Goal: Task Accomplishment & Management: Use online tool/utility

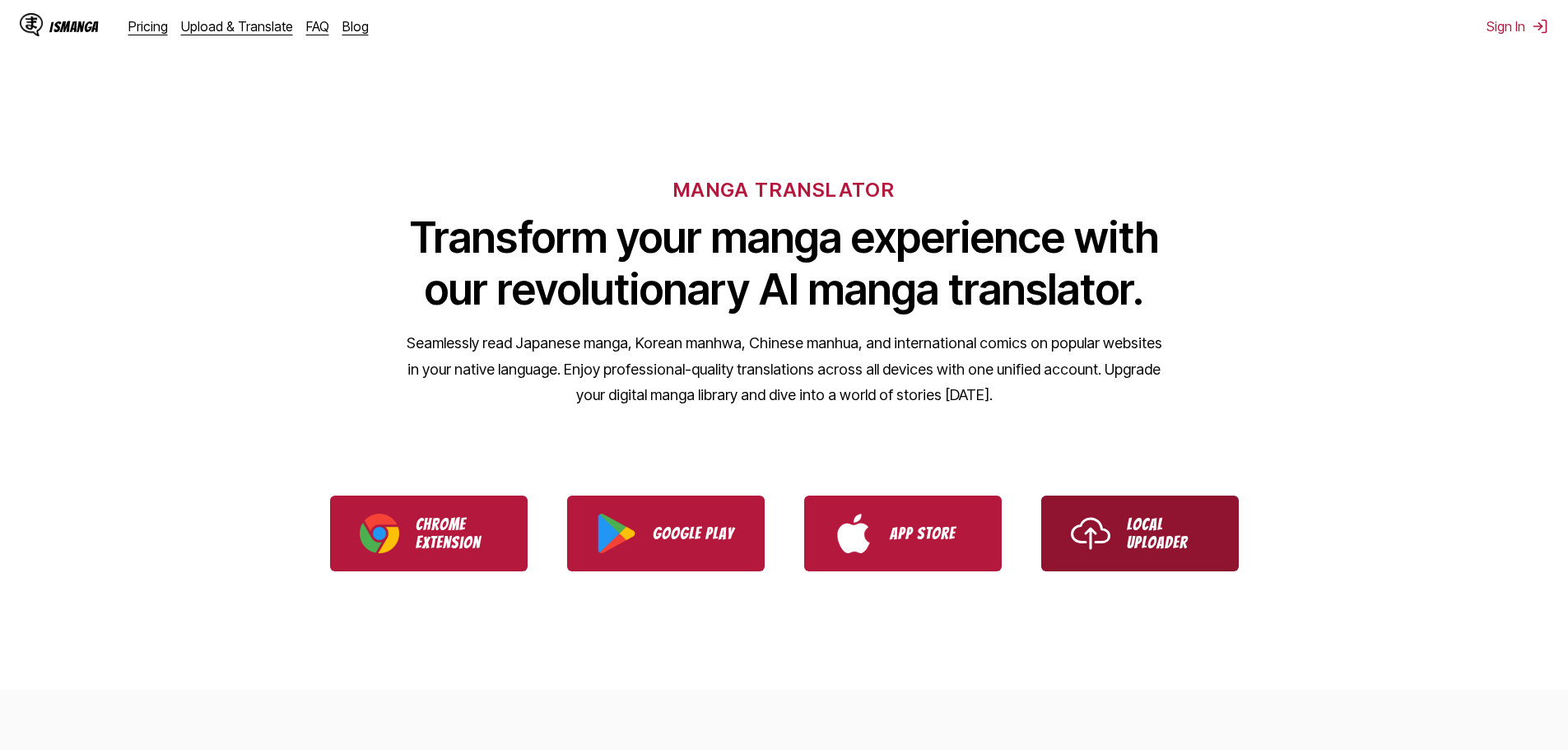
click at [1189, 539] on p "Local Uploader" at bounding box center [1168, 533] width 82 height 37
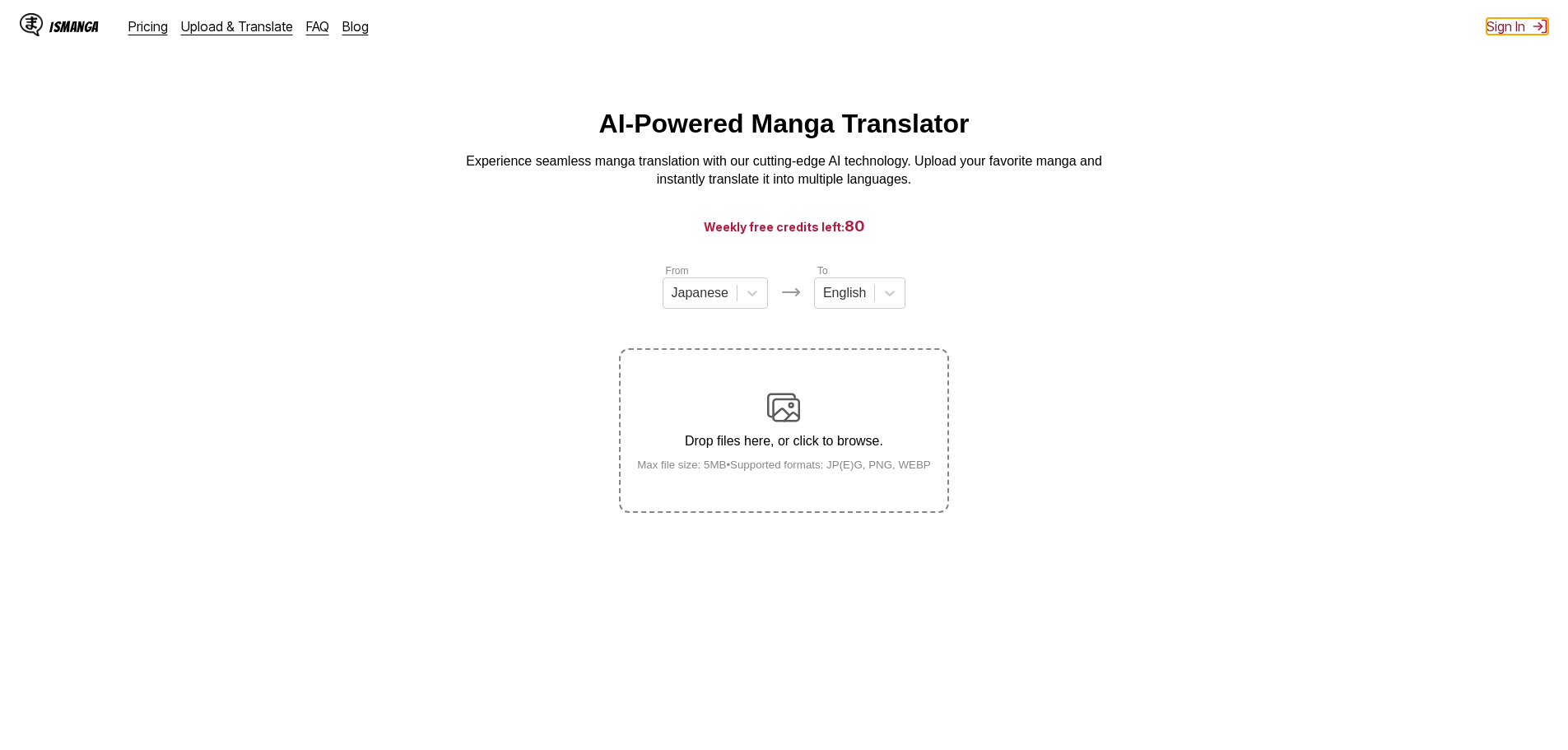
click at [1533, 28] on img at bounding box center [1540, 26] width 17 height 17
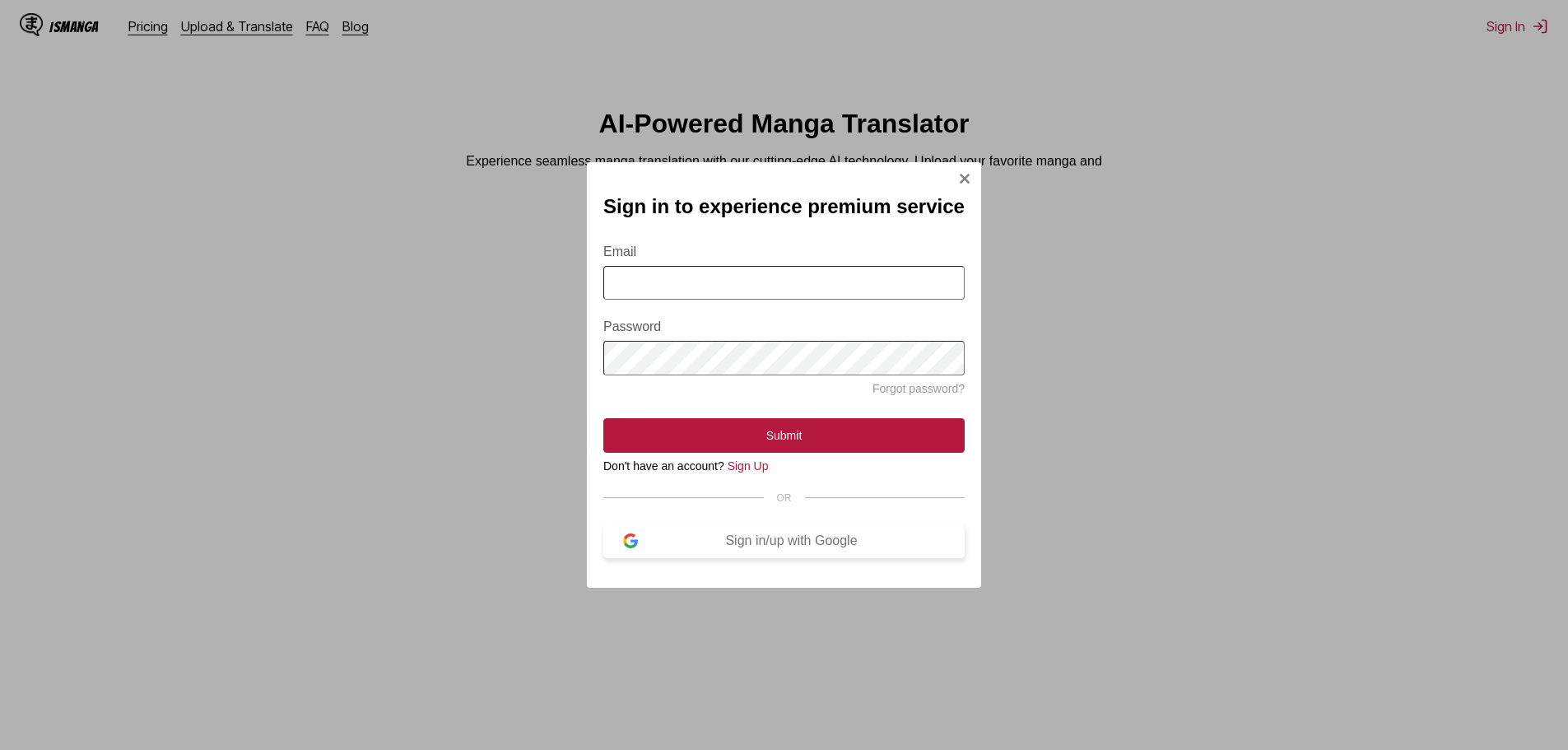
click at [756, 548] on div "Sign in/up with Google" at bounding box center [791, 541] width 307 height 15
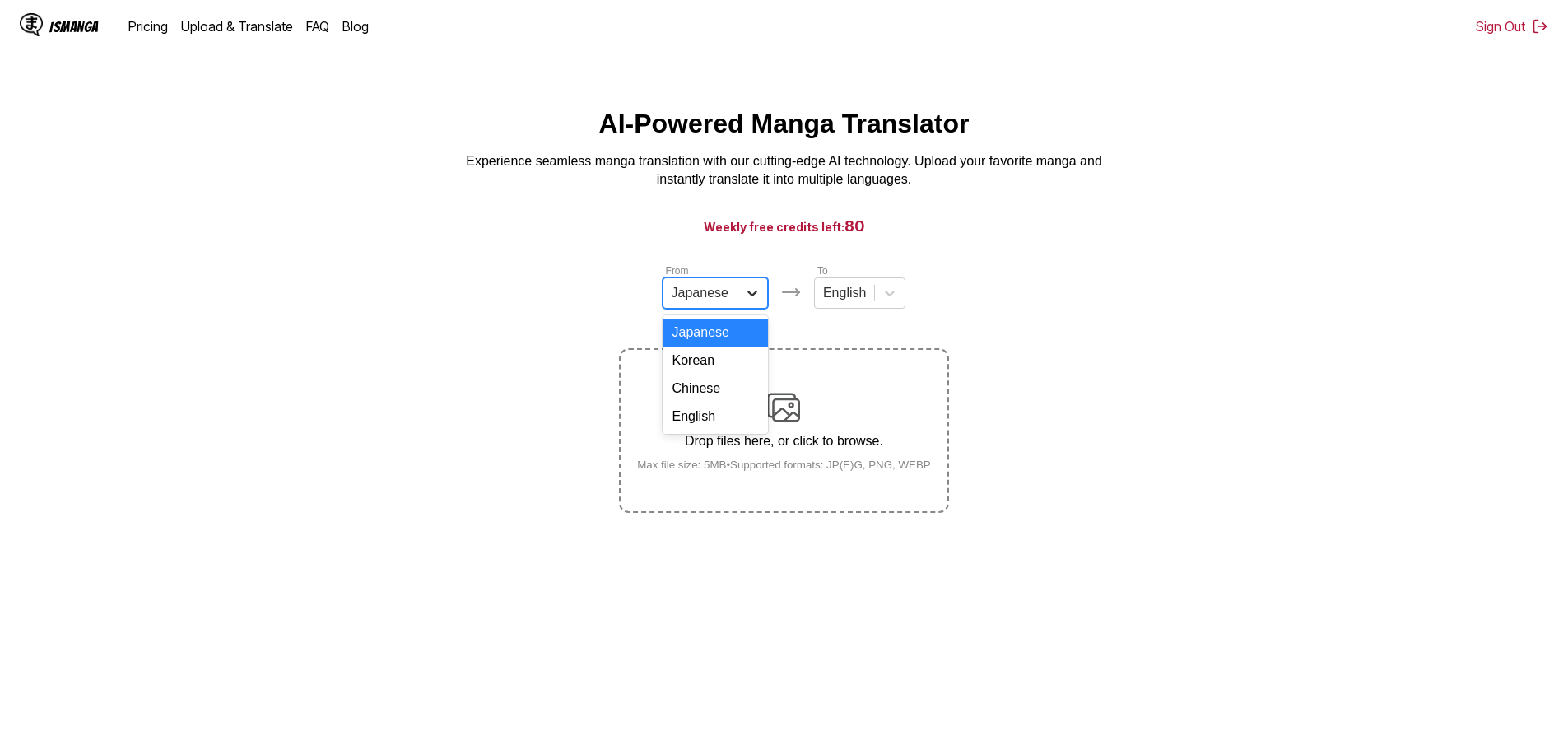
click at [738, 300] on div at bounding box center [752, 292] width 30 height 30
click at [737, 426] on div "English" at bounding box center [715, 416] width 106 height 28
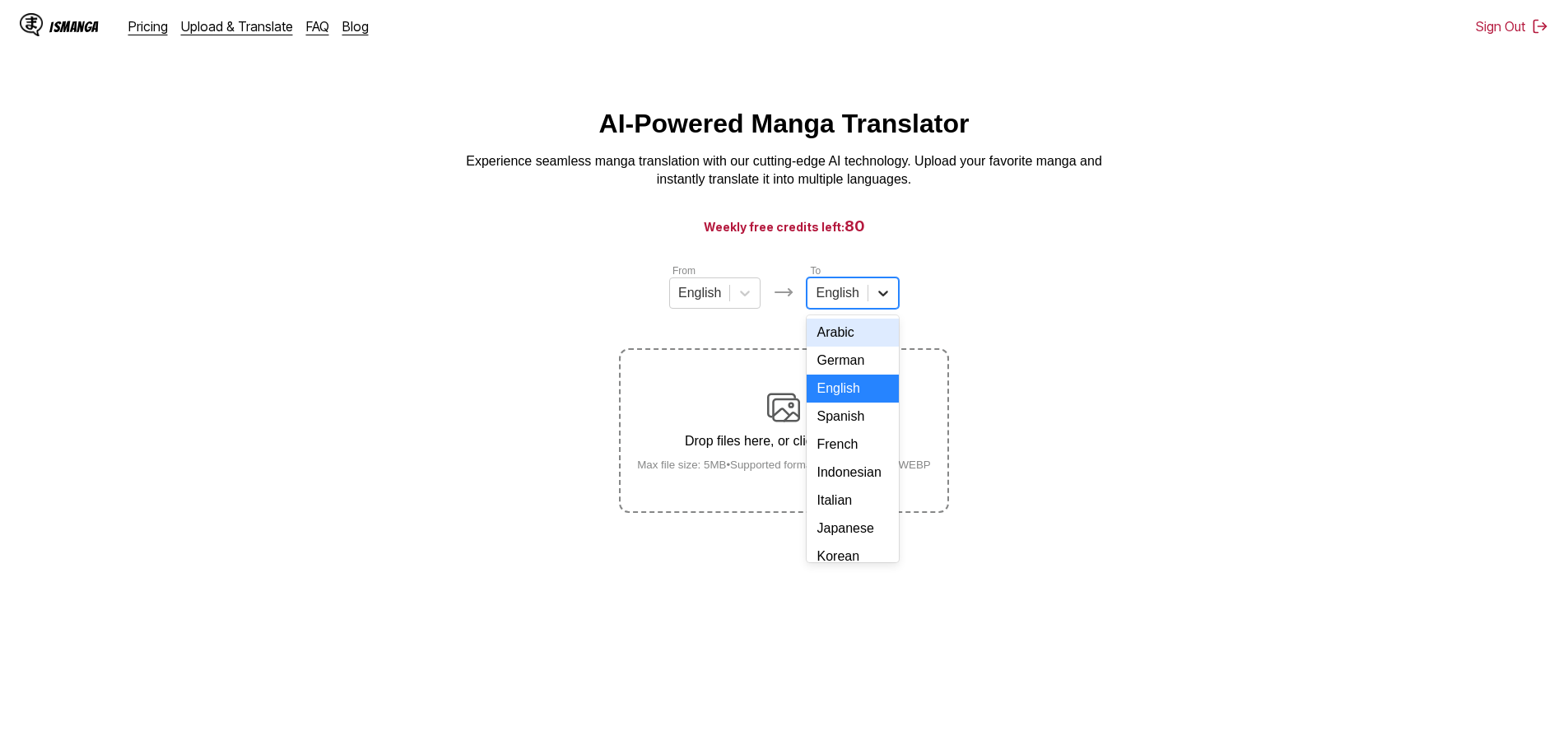
click at [877, 301] on icon at bounding box center [883, 292] width 17 height 17
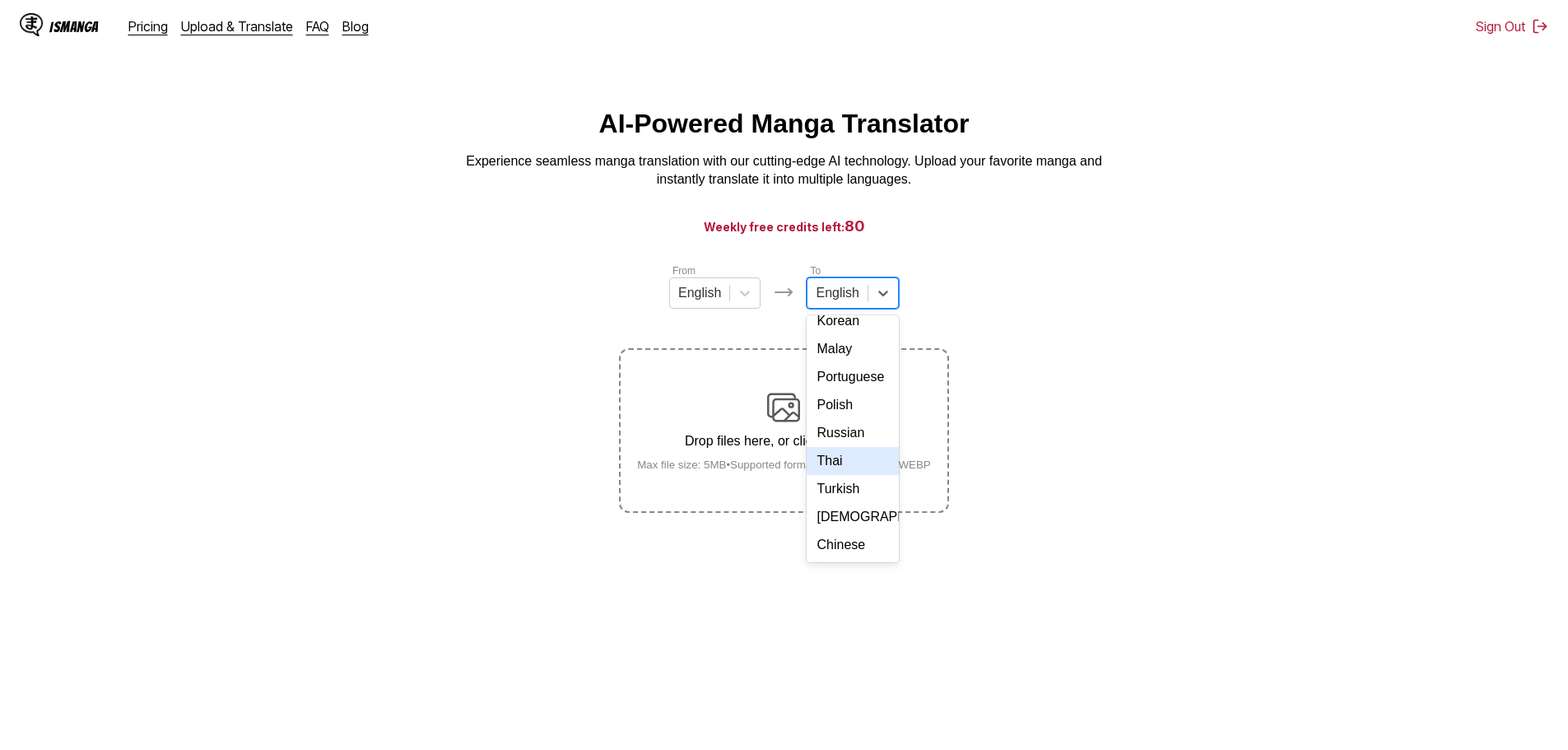
click at [857, 456] on div "Thai" at bounding box center [852, 460] width 91 height 28
click at [868, 317] on div "From English To option Thai, selected. Thai Drop files here, or click to browse…" at bounding box center [783, 387] width 329 height 250
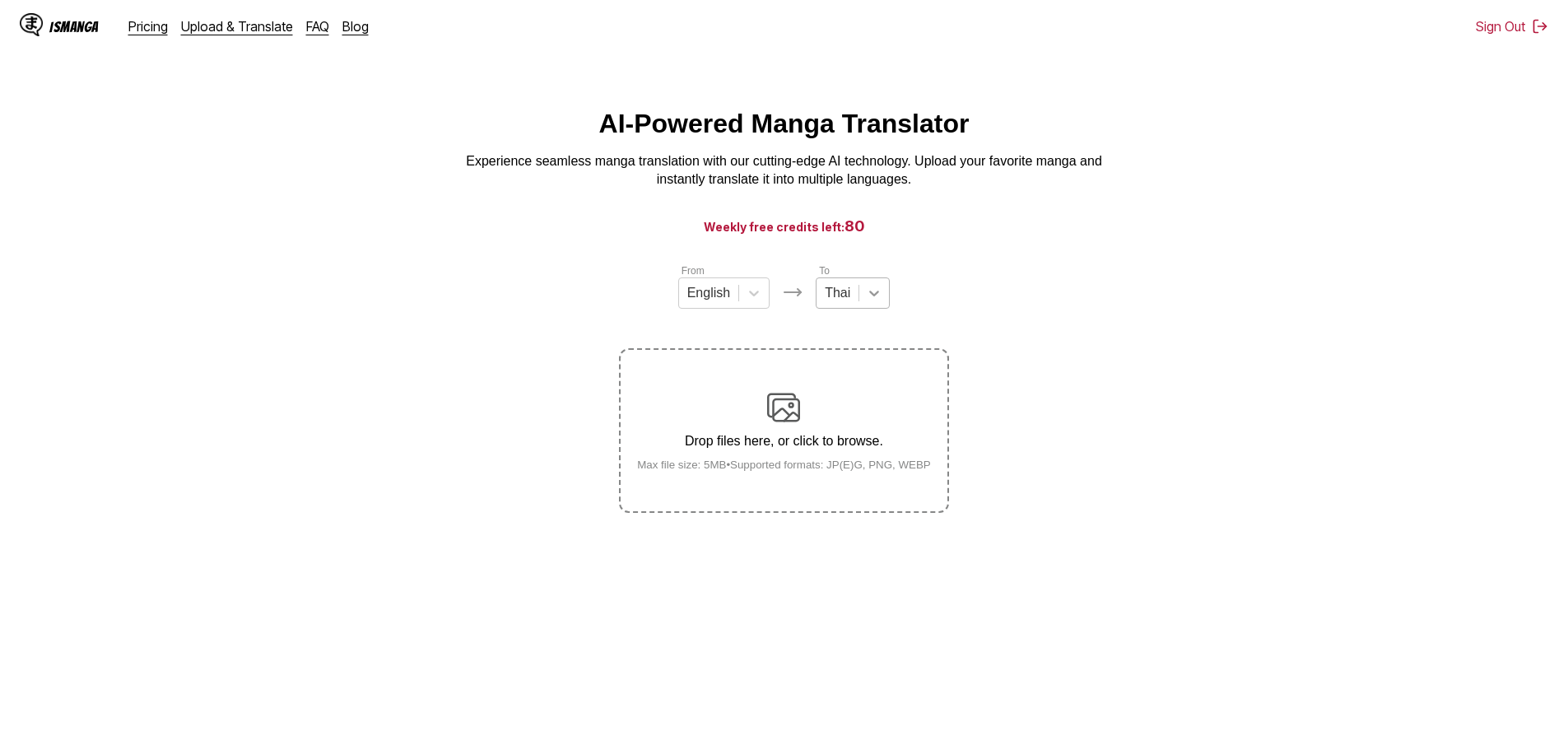
click at [868, 301] on icon at bounding box center [874, 292] width 17 height 17
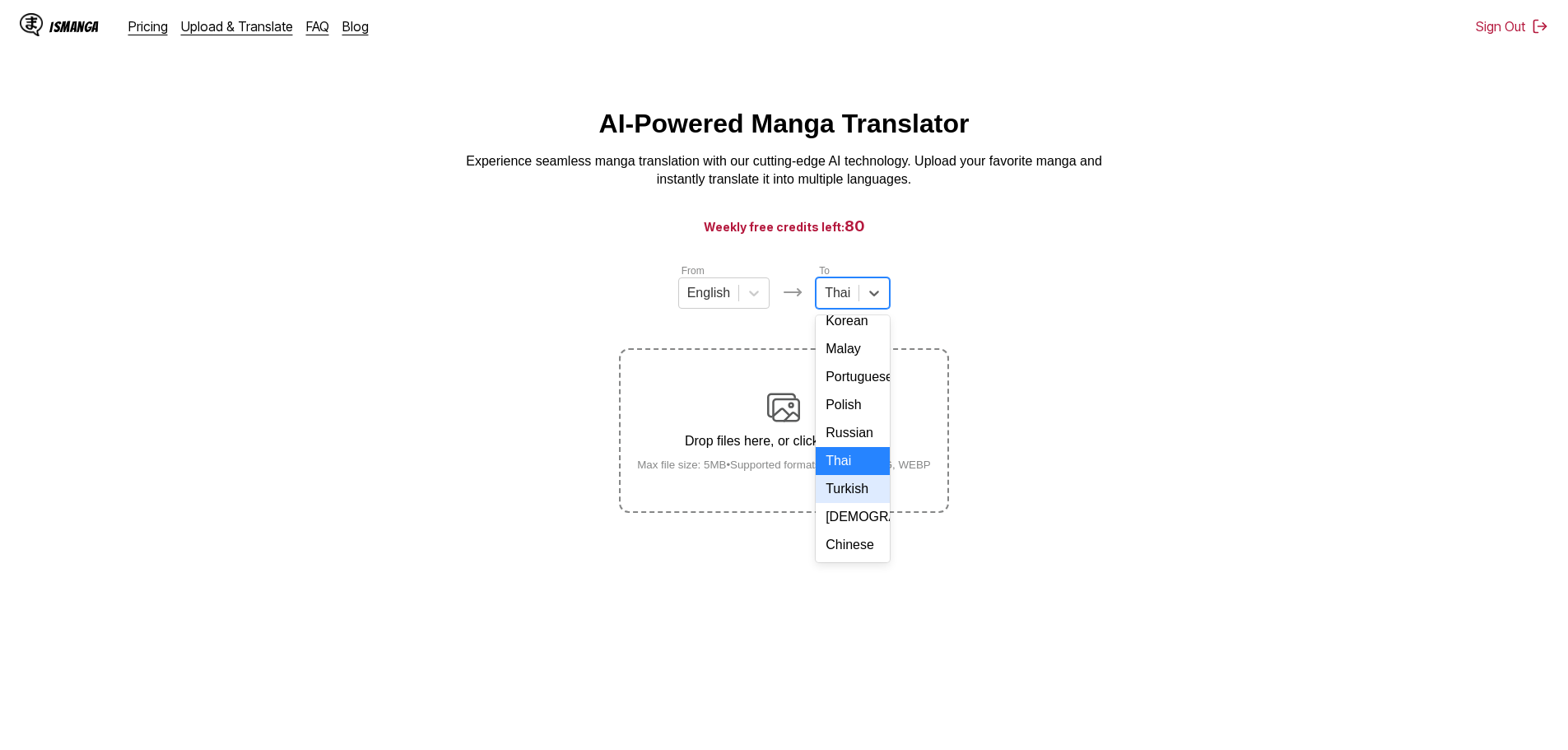
click at [865, 475] on div "Turkish" at bounding box center [852, 489] width 74 height 28
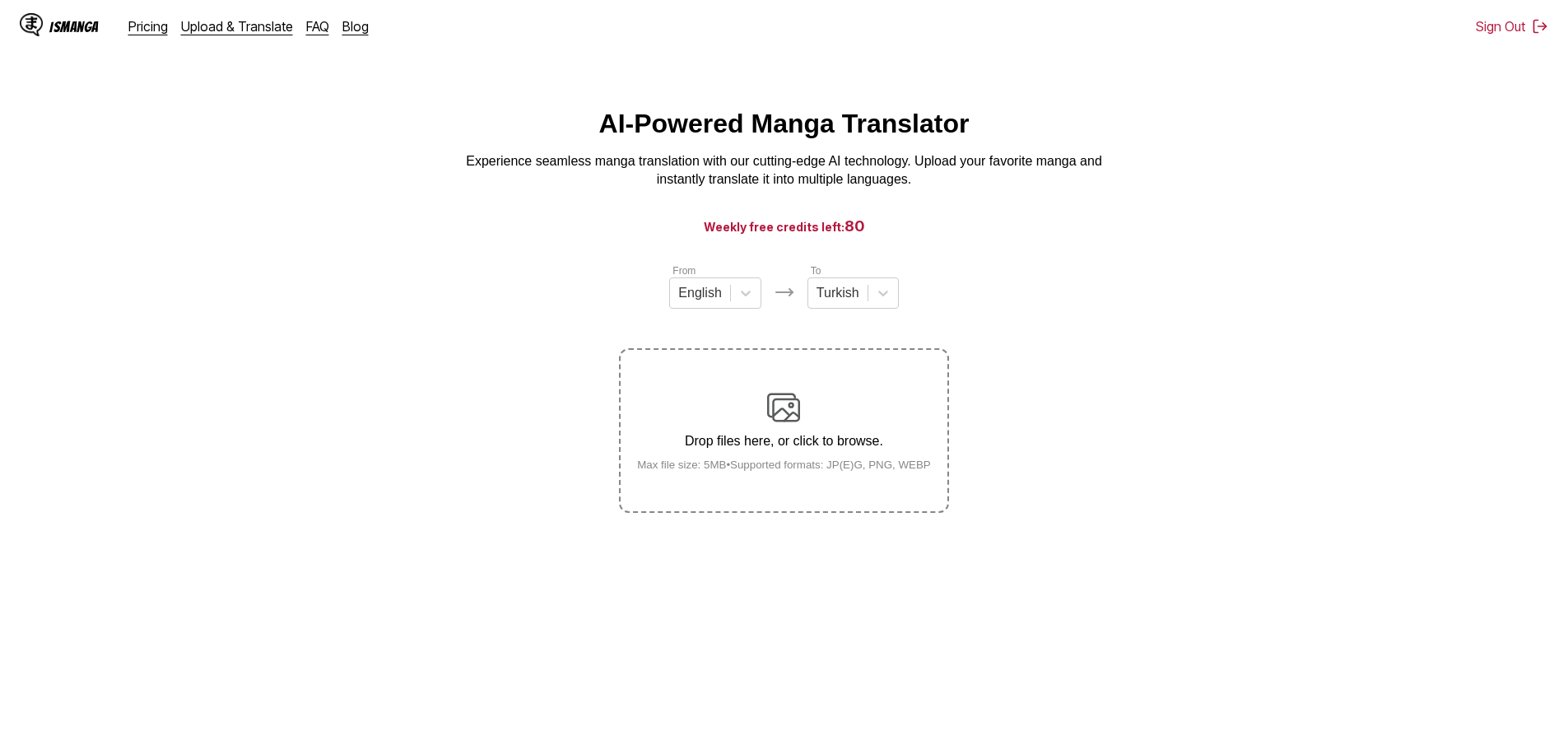
click at [1168, 415] on section "From English To Turkish Drop files here, or click to browse. Max file size: 5MB…" at bounding box center [784, 387] width 1542 height 250
click at [766, 414] on div "Drop files here, or click to browse. Max file size: 5MB • Supported formats: JP…" at bounding box center [784, 431] width 320 height 80
click at [0, 0] on input "Drop files here, or click to browse. Max file size: 5MB • Supported formats: JP…" at bounding box center [0, 0] width 0 height 0
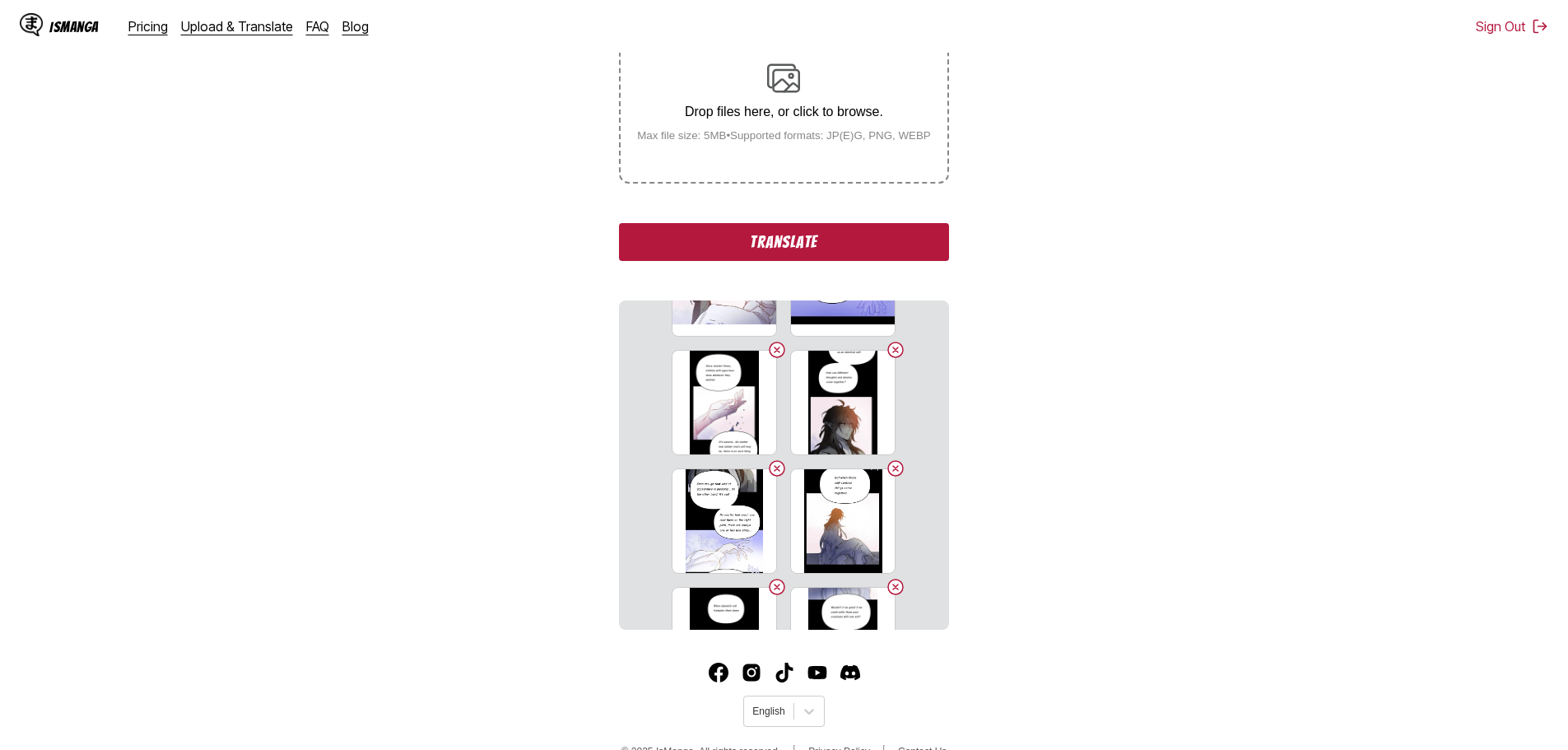
scroll to position [3239, 0]
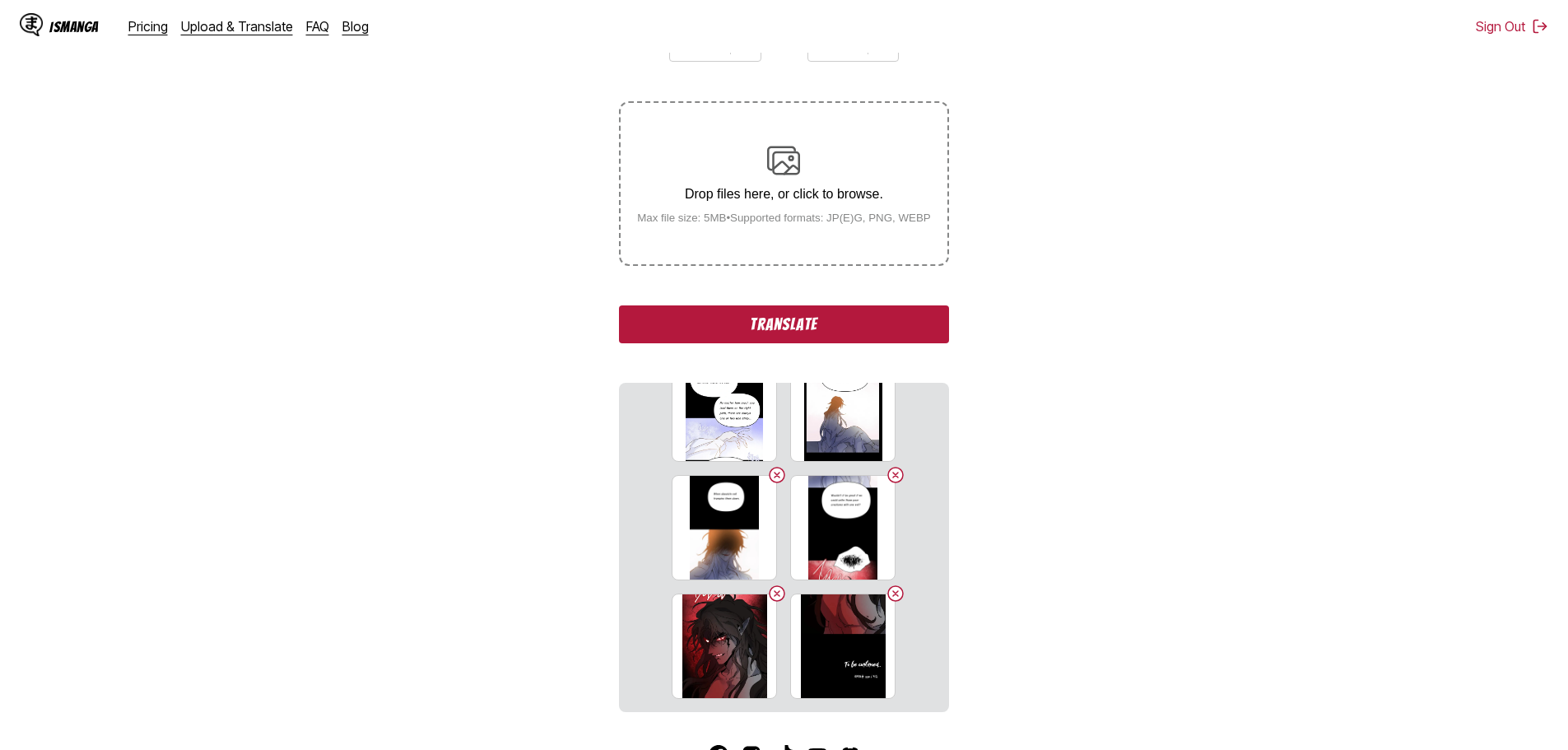
click at [867, 332] on button "Translate" at bounding box center [783, 324] width 329 height 38
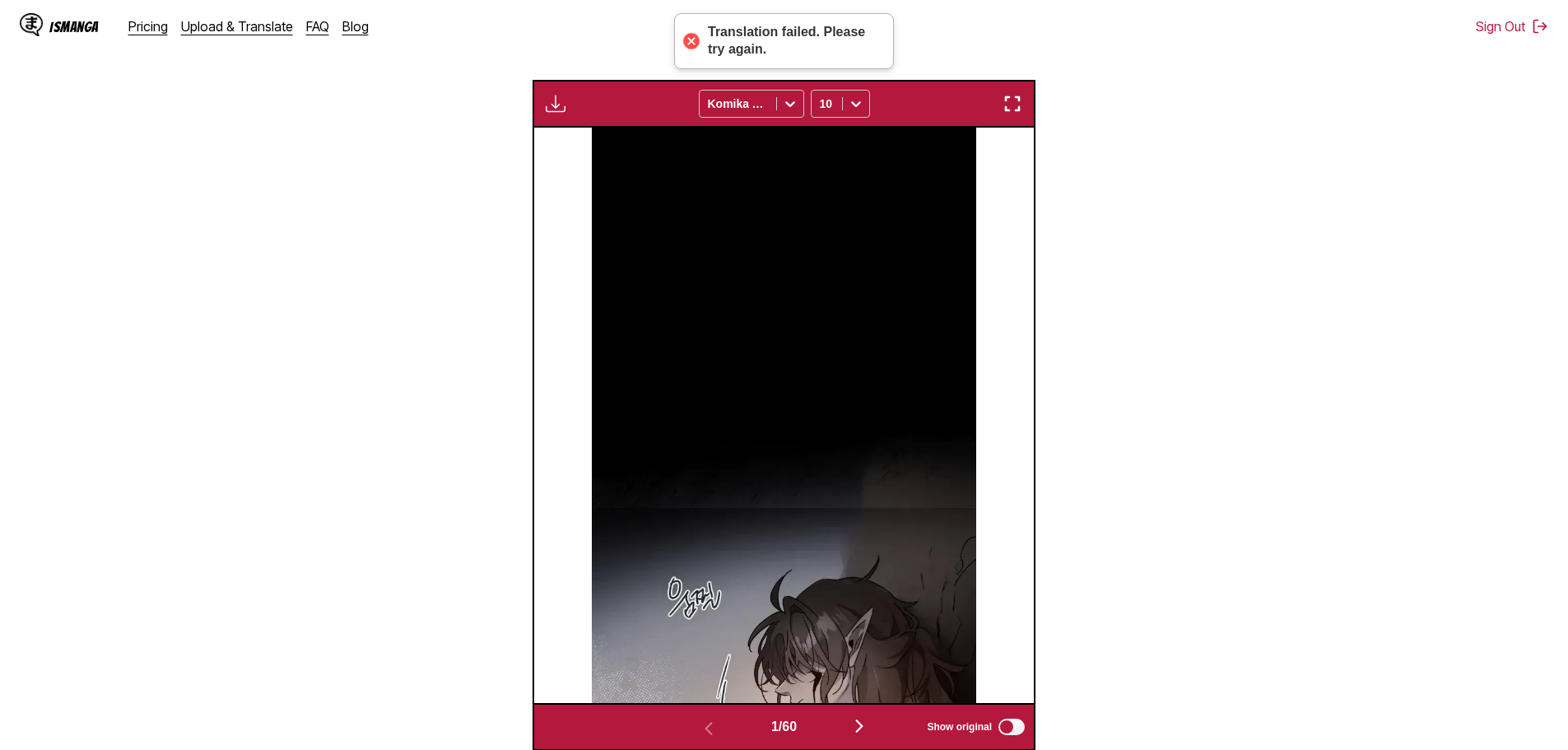
scroll to position [613, 0]
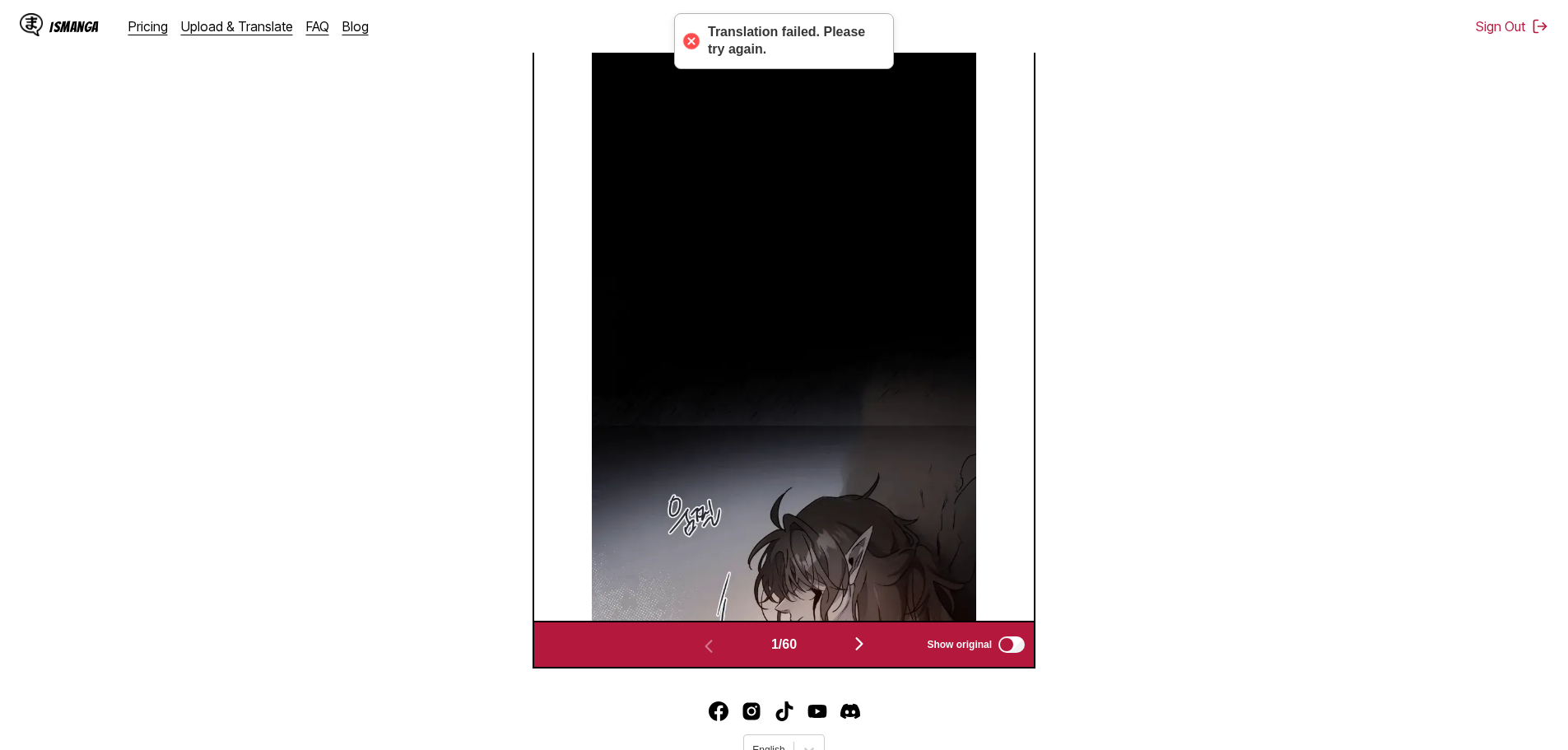
click at [868, 653] on img "button" at bounding box center [859, 643] width 20 height 20
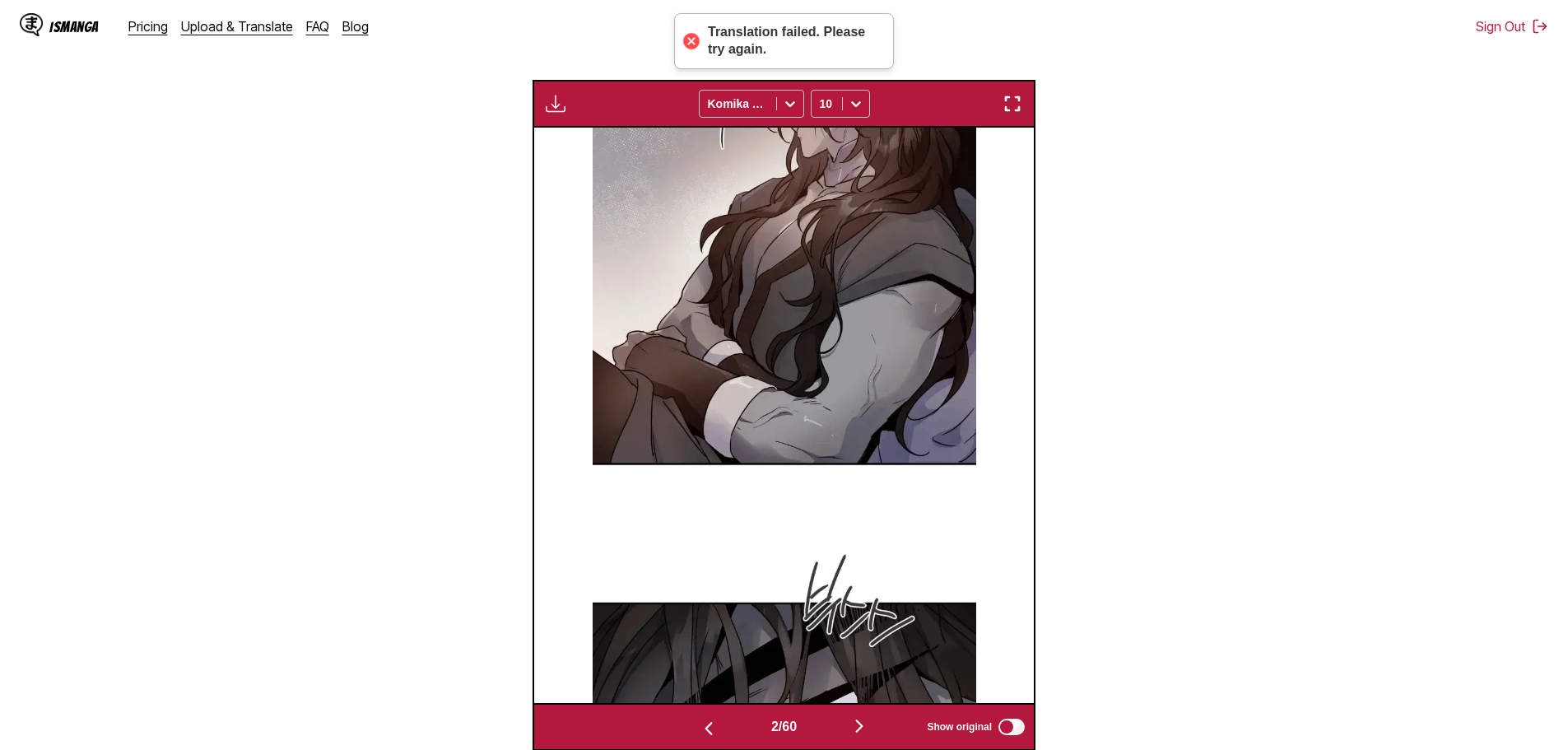
scroll to position [696, 0]
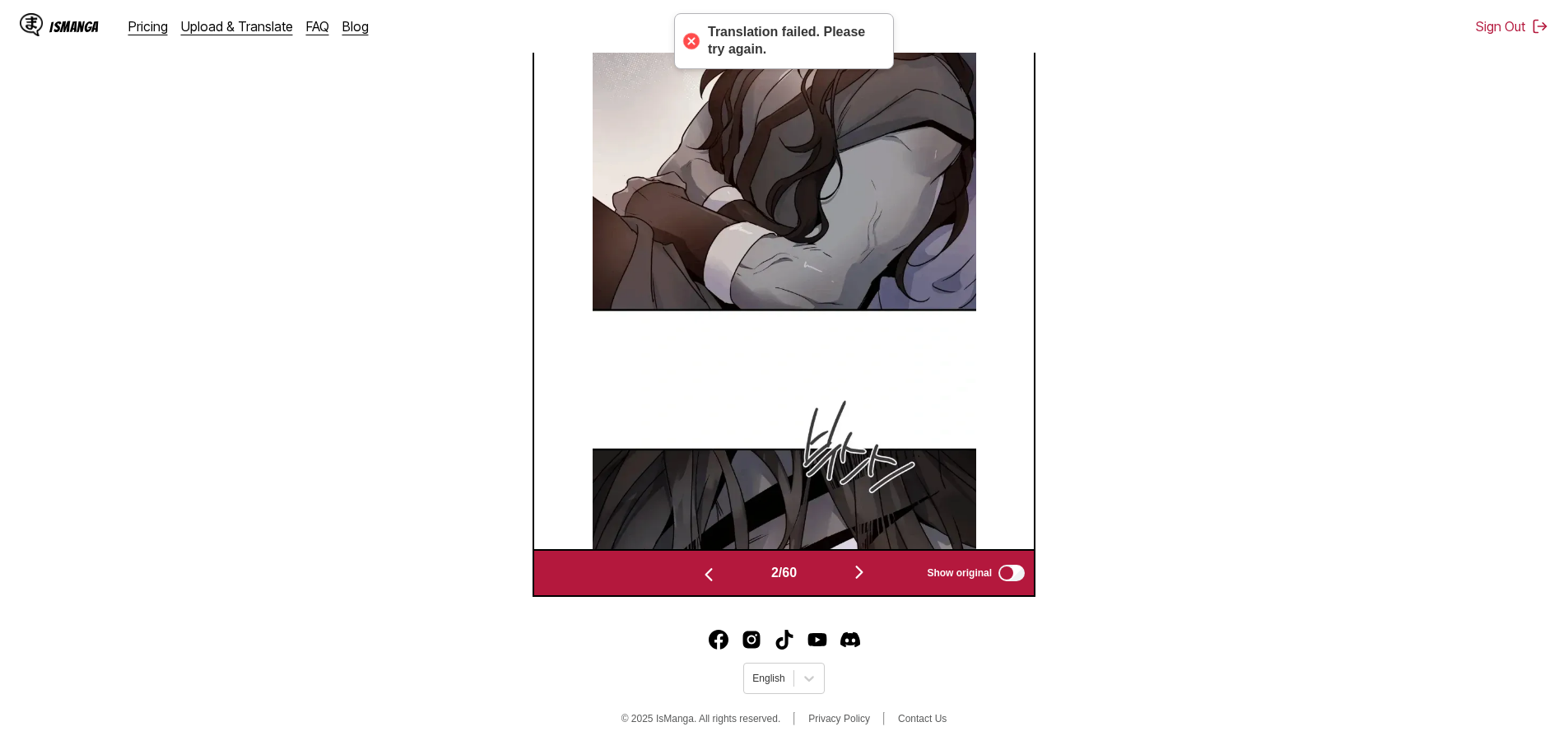
click at [865, 579] on img "button" at bounding box center [859, 572] width 20 height 20
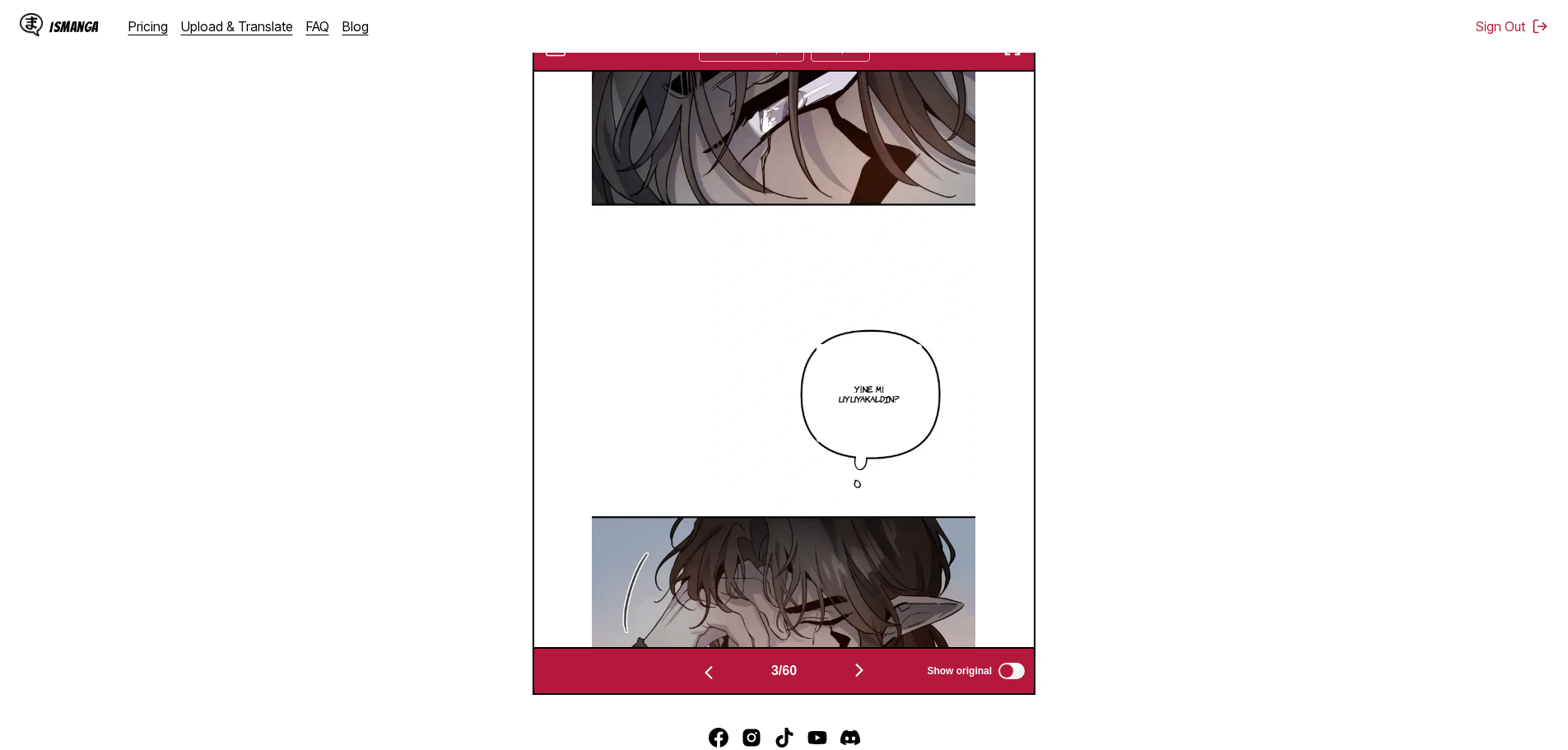
scroll to position [340, 0]
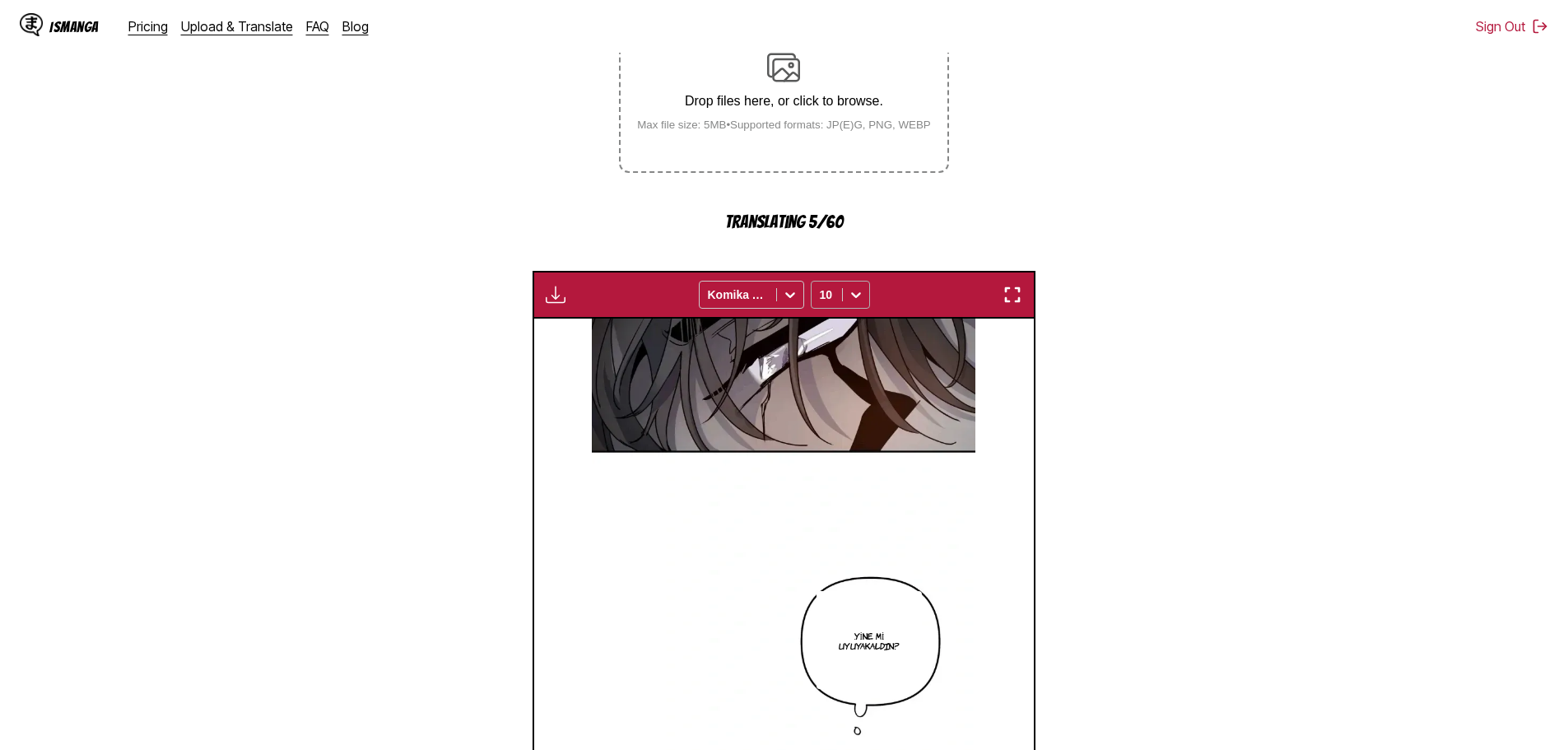
click at [854, 302] on icon at bounding box center [856, 294] width 17 height 17
click at [829, 417] on div "12" at bounding box center [840, 404] width 59 height 25
click at [860, 302] on icon at bounding box center [856, 294] width 17 height 17
click at [837, 442] on div "14" at bounding box center [840, 429] width 59 height 25
click at [772, 306] on div "Komika Axis" at bounding box center [738, 293] width 76 height 23
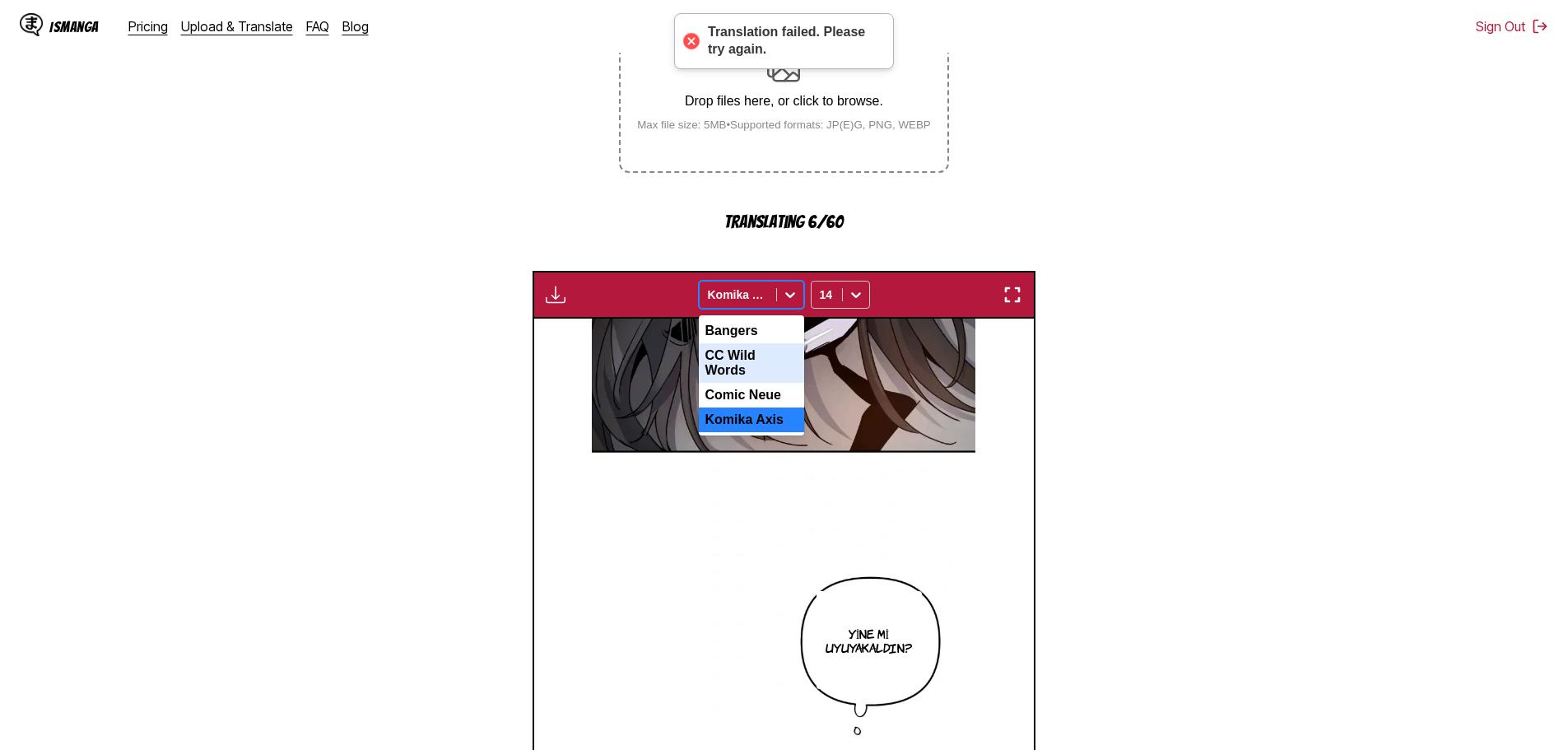
click at [759, 368] on div "CC Wild Words" at bounding box center [751, 363] width 106 height 40
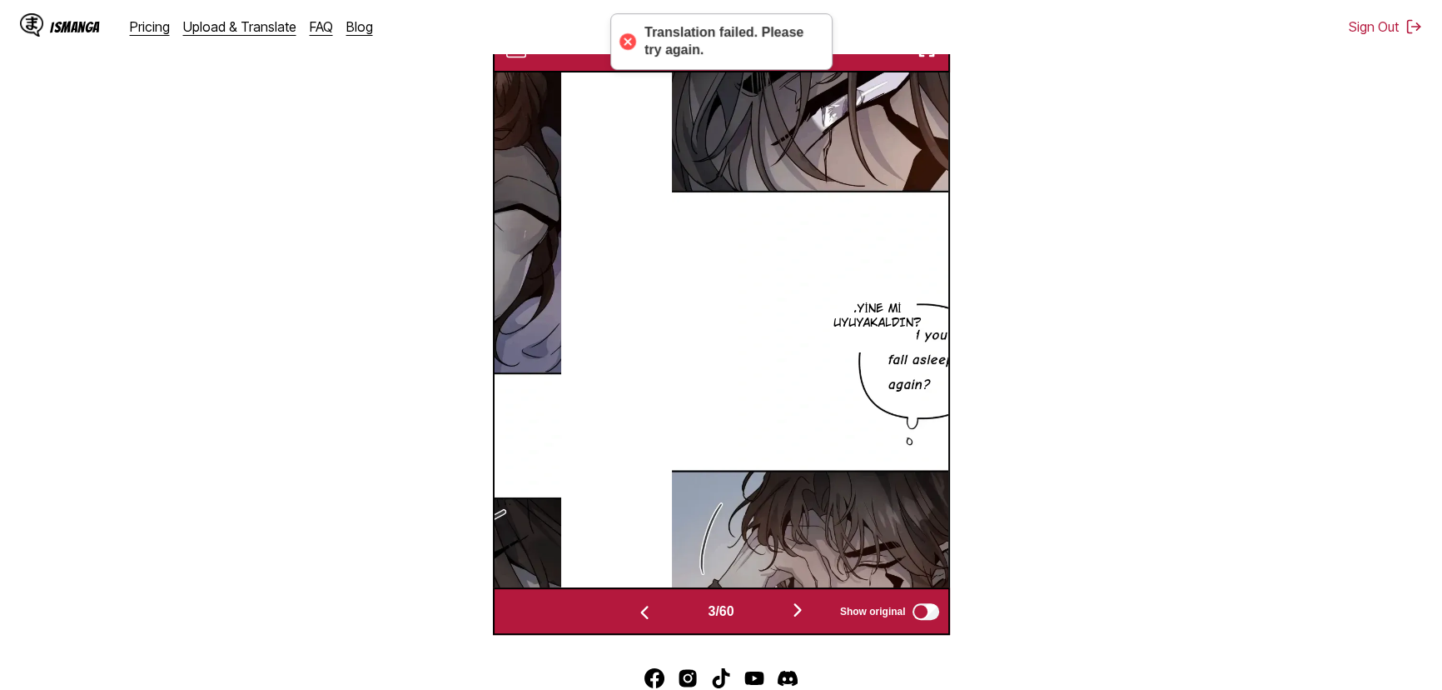
scroll to position [0, 908]
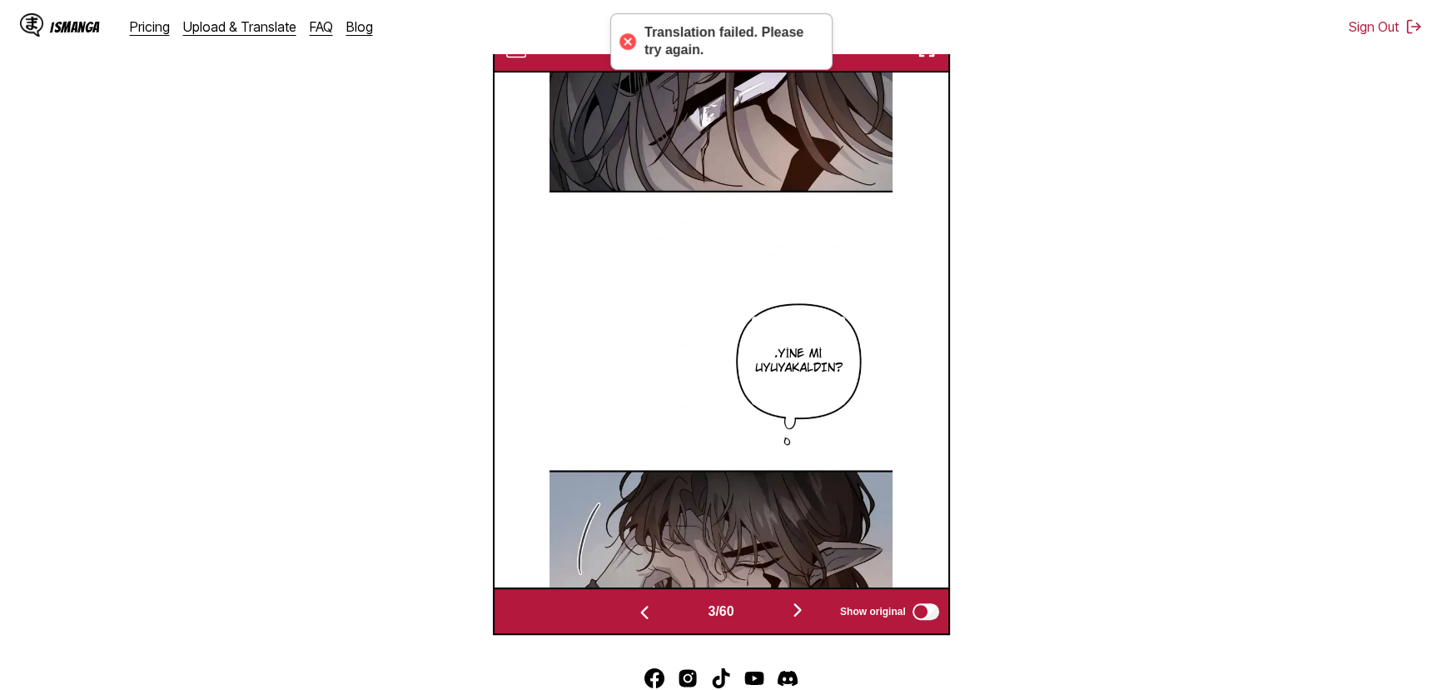
drag, startPoint x: 1589, startPoint y: 1, endPoint x: 1103, endPoint y: 268, distance: 555.0
click at [1105, 268] on section "From English To Turkish Drop files here, or click to browse. Max file size: 5MB…" at bounding box center [721, 154] width 1416 height 962
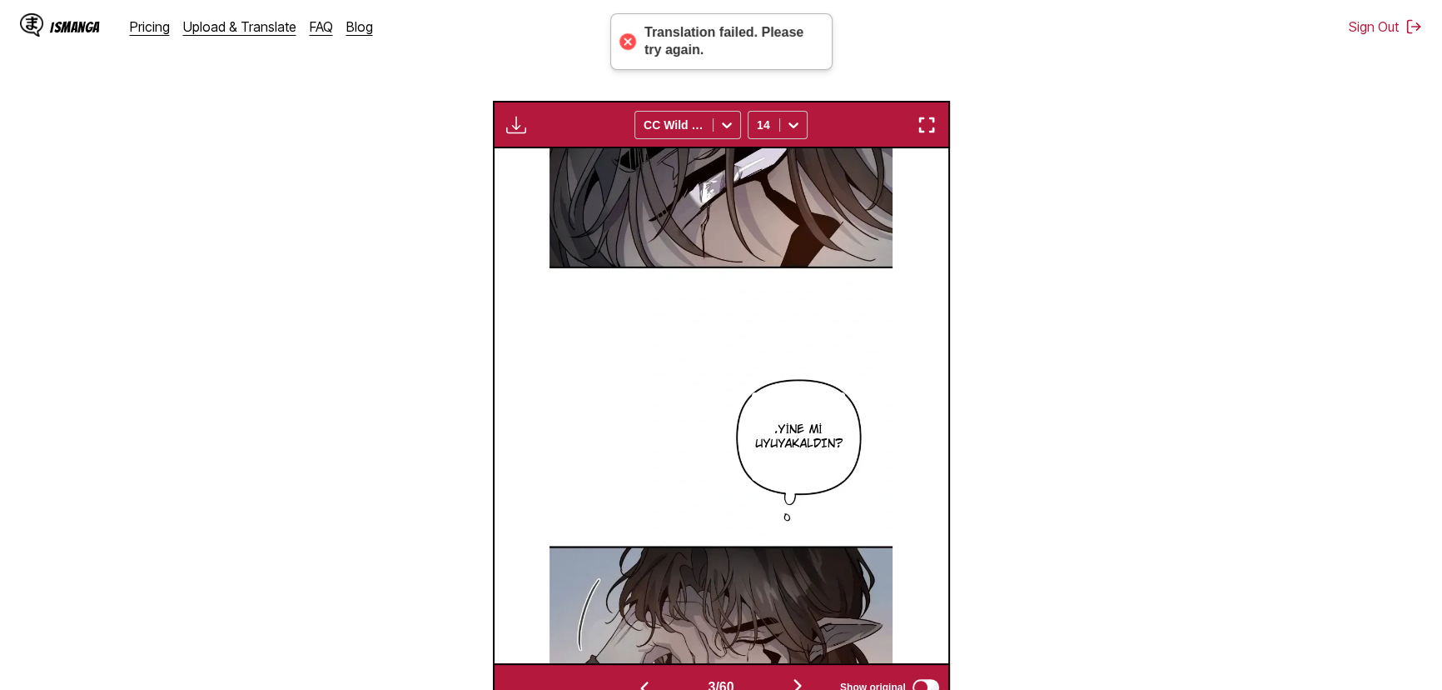
scroll to position [593, 0]
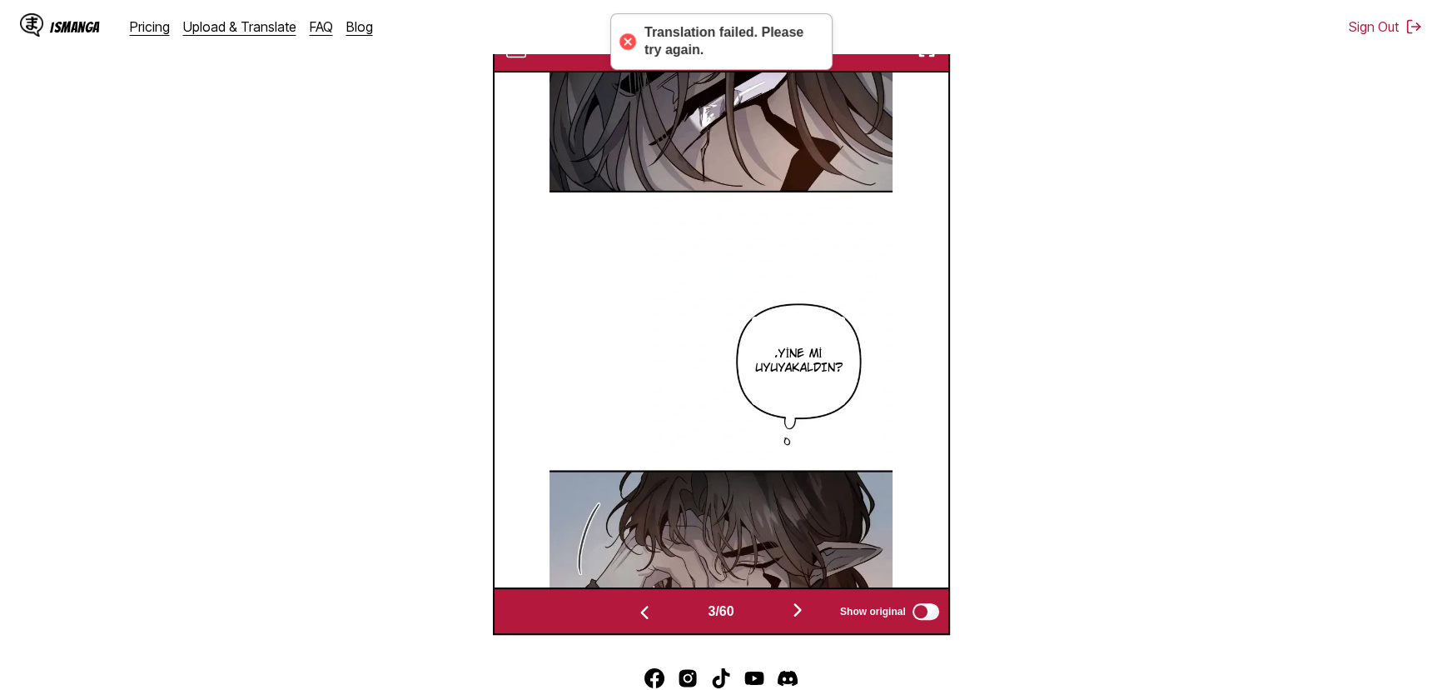
click at [799, 620] on img "button" at bounding box center [798, 610] width 20 height 20
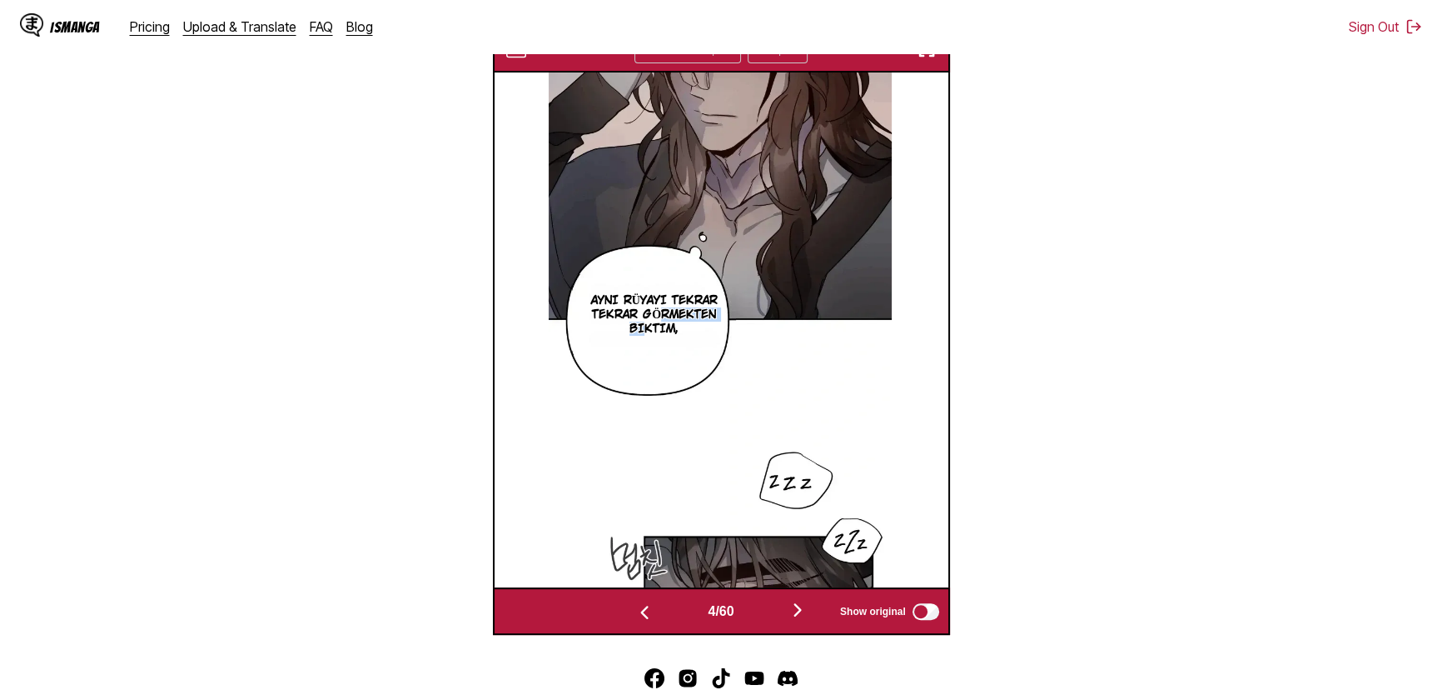
drag, startPoint x: 660, startPoint y: 319, endPoint x: 643, endPoint y: 333, distance: 21.9
click at [643, 333] on p "Aynı rüyayı tekrar tekrar görmekten bıktım," at bounding box center [654, 314] width 164 height 48
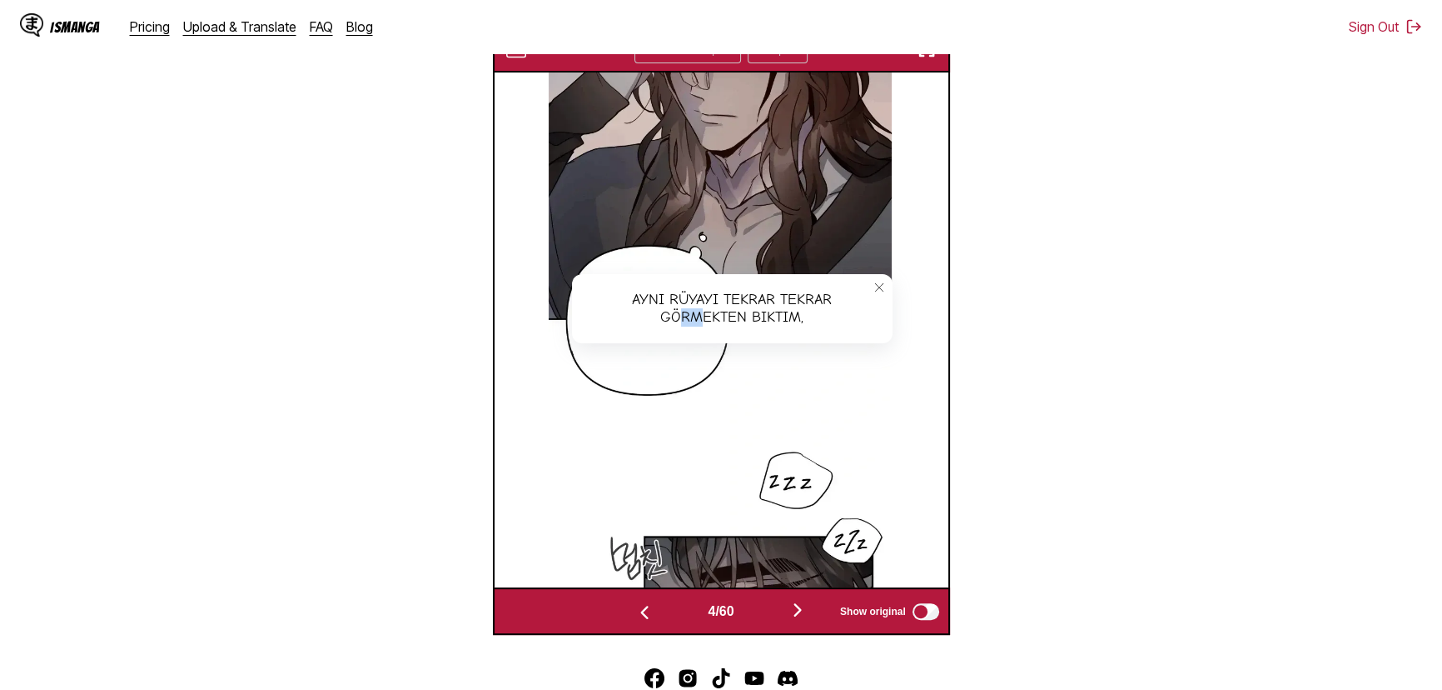
drag, startPoint x: 697, startPoint y: 323, endPoint x: 681, endPoint y: 329, distance: 16.9
click at [681, 329] on div "Aynı rüyayı tekrar tekrar görmekten bıktım," at bounding box center [732, 308] width 321 height 69
drag, startPoint x: 691, startPoint y: 323, endPoint x: 842, endPoint y: 321, distance: 150.8
click at [692, 323] on div "Aynı rüyayı tekrar tekrar görmekten bıktım," at bounding box center [732, 308] width 321 height 69
click at [857, 321] on div "Aynı rüyayı tekrar tekrar görmekten bıktım," at bounding box center [732, 308] width 321 height 69
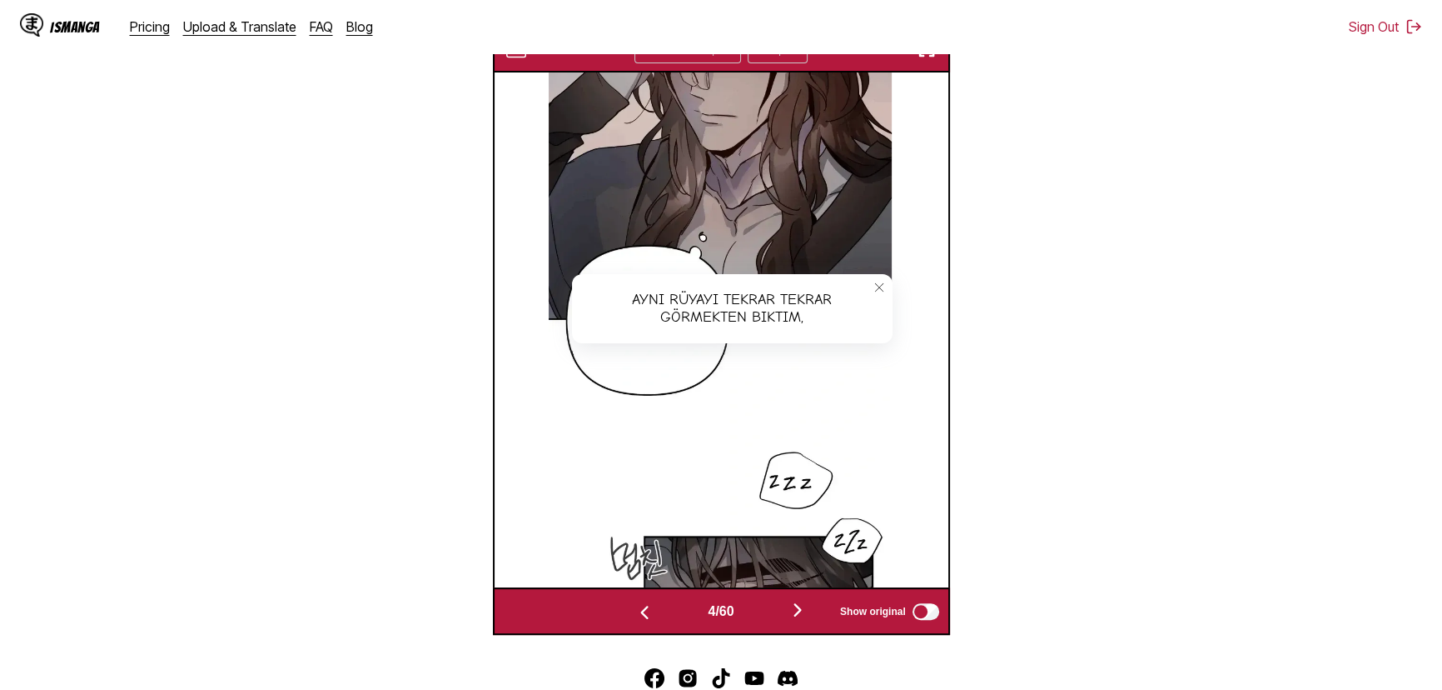
click at [814, 325] on div "Aynı rüyayı tekrar tekrar görmekten bıktım," at bounding box center [732, 308] width 321 height 69
click at [799, 331] on div "Aynı rüyayı tekrar tekrar görmekten bıktım," at bounding box center [732, 308] width 321 height 69
click at [799, 326] on div "Aynı rüyayı tekrar tekrar görmekten bıktım," at bounding box center [732, 308] width 321 height 69
drag, startPoint x: 801, startPoint y: 335, endPoint x: 790, endPoint y: 334, distance: 10.9
click at [799, 335] on div "Aynı rüyayı tekrar tekrar görmekten bıktım," at bounding box center [732, 308] width 321 height 69
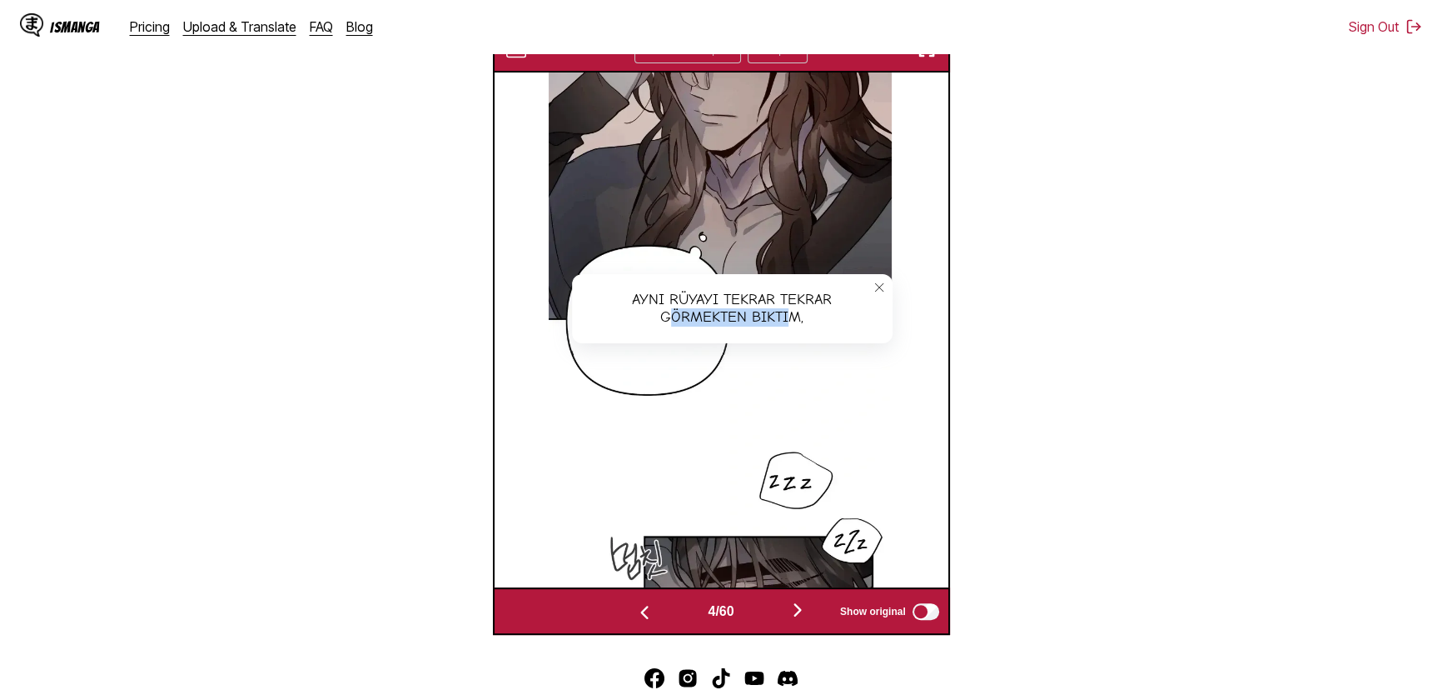
drag, startPoint x: 789, startPoint y: 333, endPoint x: 673, endPoint y: 325, distance: 116.1
click at [674, 326] on div "Aynı rüyayı tekrar tekrar görmekten bıktım," at bounding box center [732, 308] width 321 height 69
click at [880, 293] on icon "close-tooltip" at bounding box center [880, 287] width 12 height 12
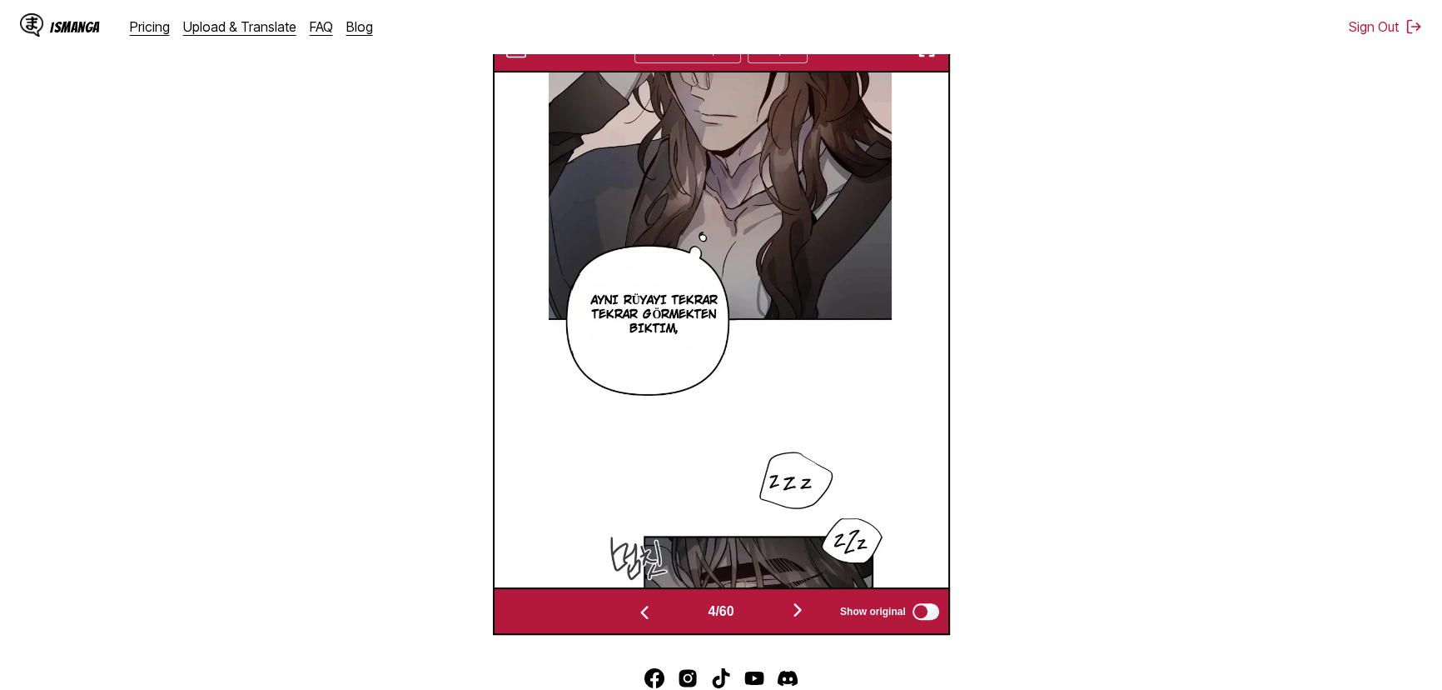
click at [869, 344] on img at bounding box center [720, 329] width 343 height 515
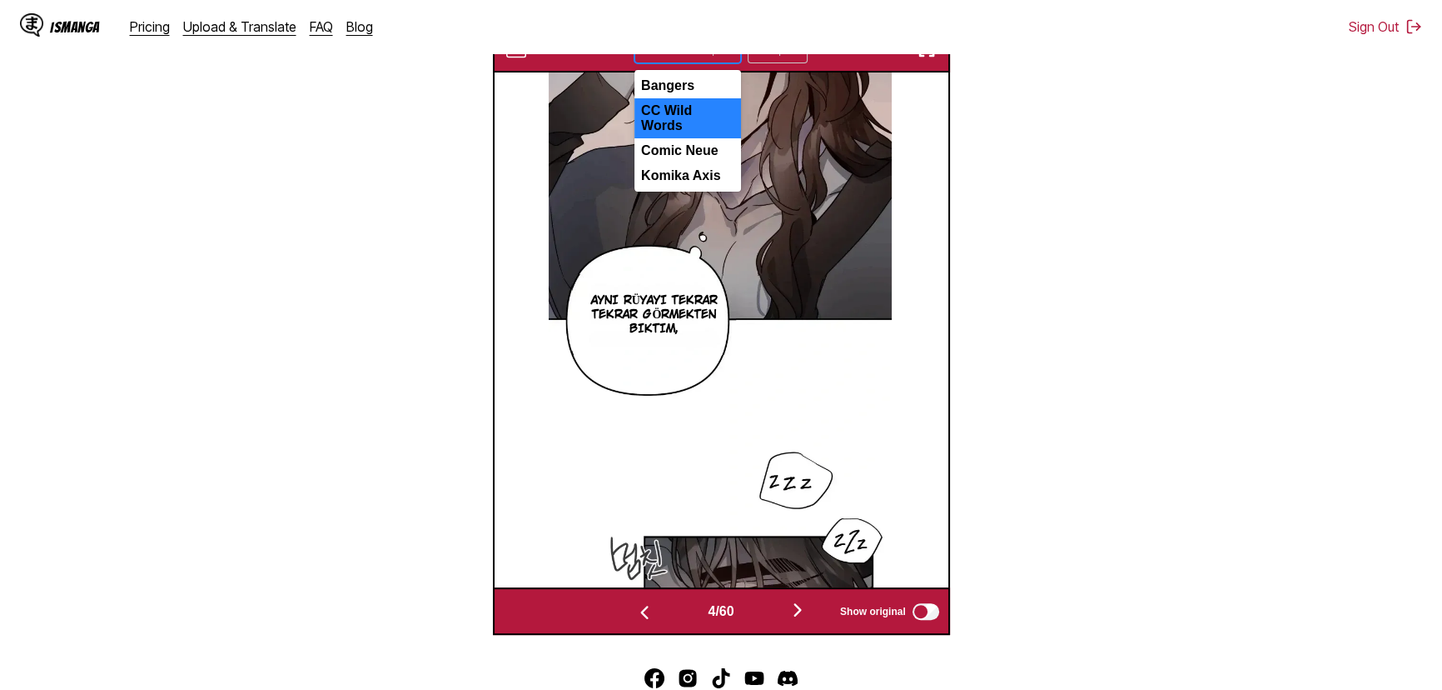
click at [670, 57] on div at bounding box center [674, 49] width 61 height 17
click at [708, 163] on div "Comic Neue" at bounding box center [688, 150] width 107 height 25
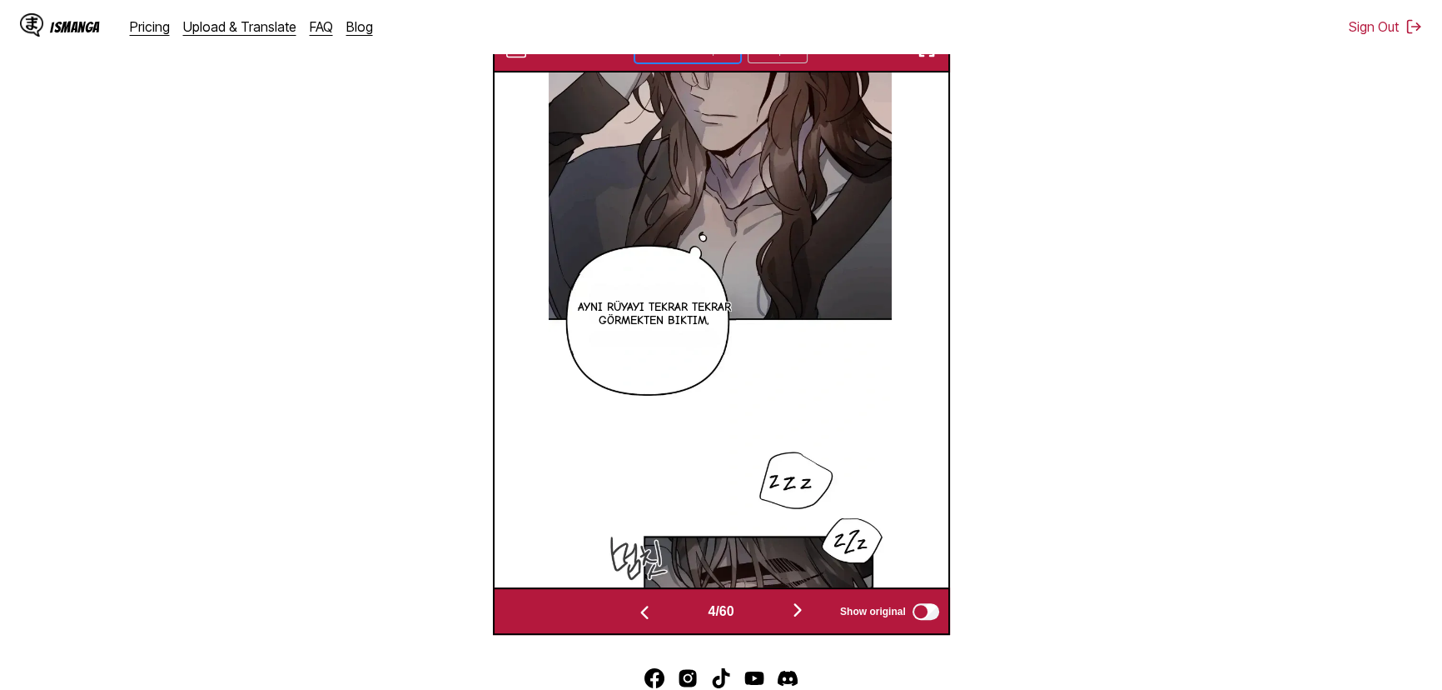
click at [721, 62] on div at bounding box center [727, 49] width 27 height 27
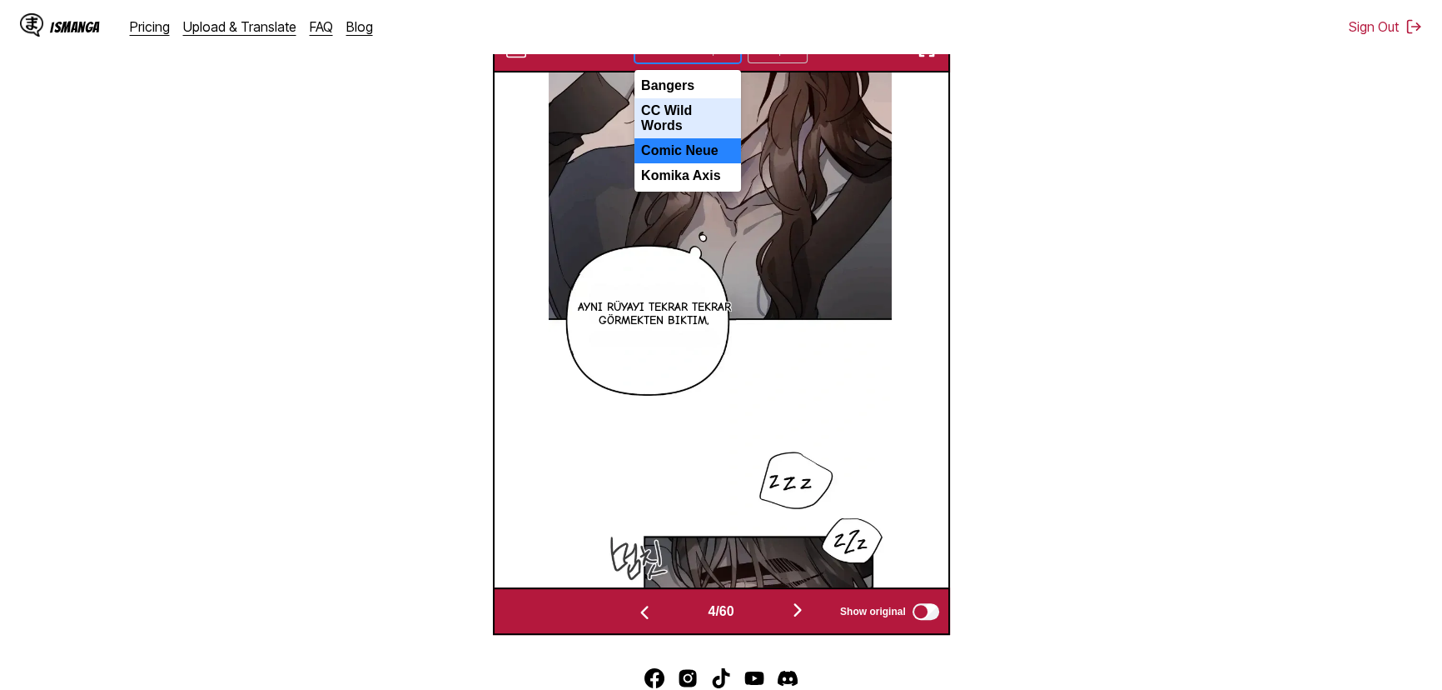
click at [700, 121] on div "CC Wild Words" at bounding box center [688, 118] width 107 height 40
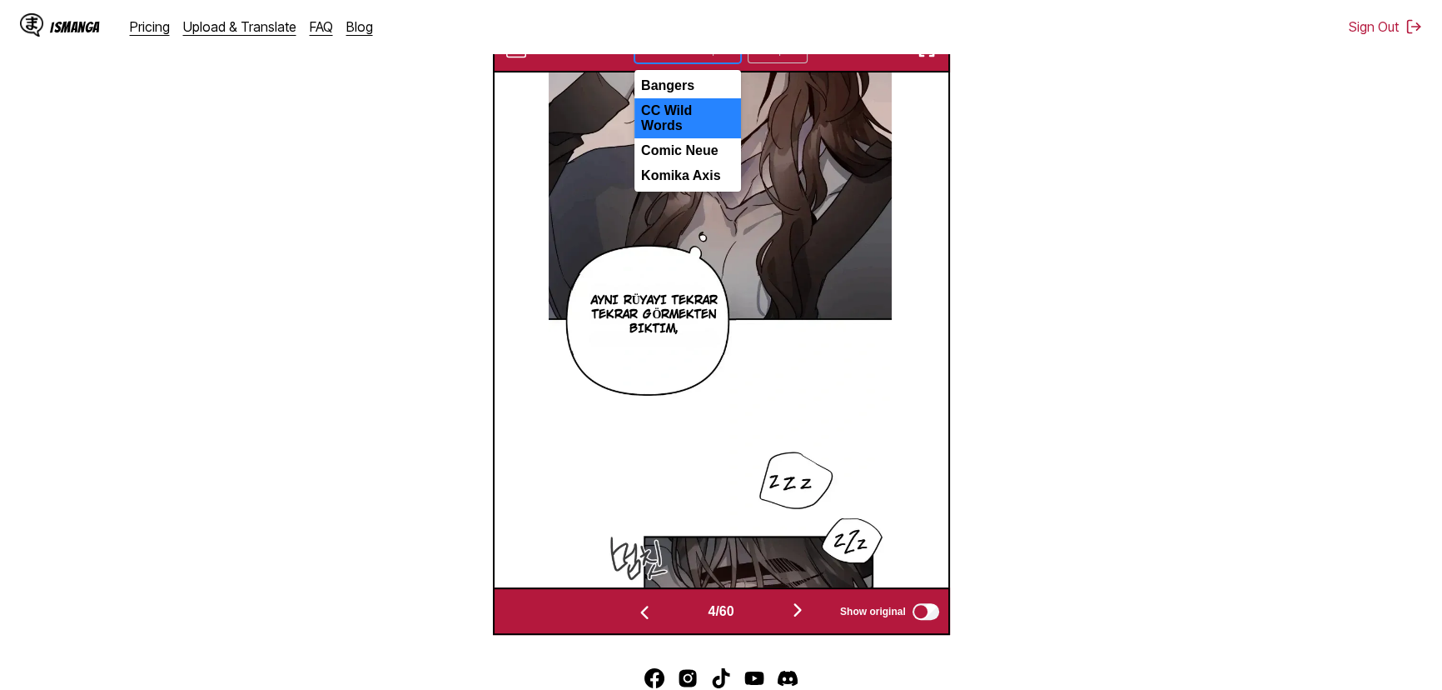
click at [724, 52] on icon at bounding box center [727, 50] width 10 height 6
click at [705, 188] on div "Komika Axis" at bounding box center [688, 175] width 107 height 25
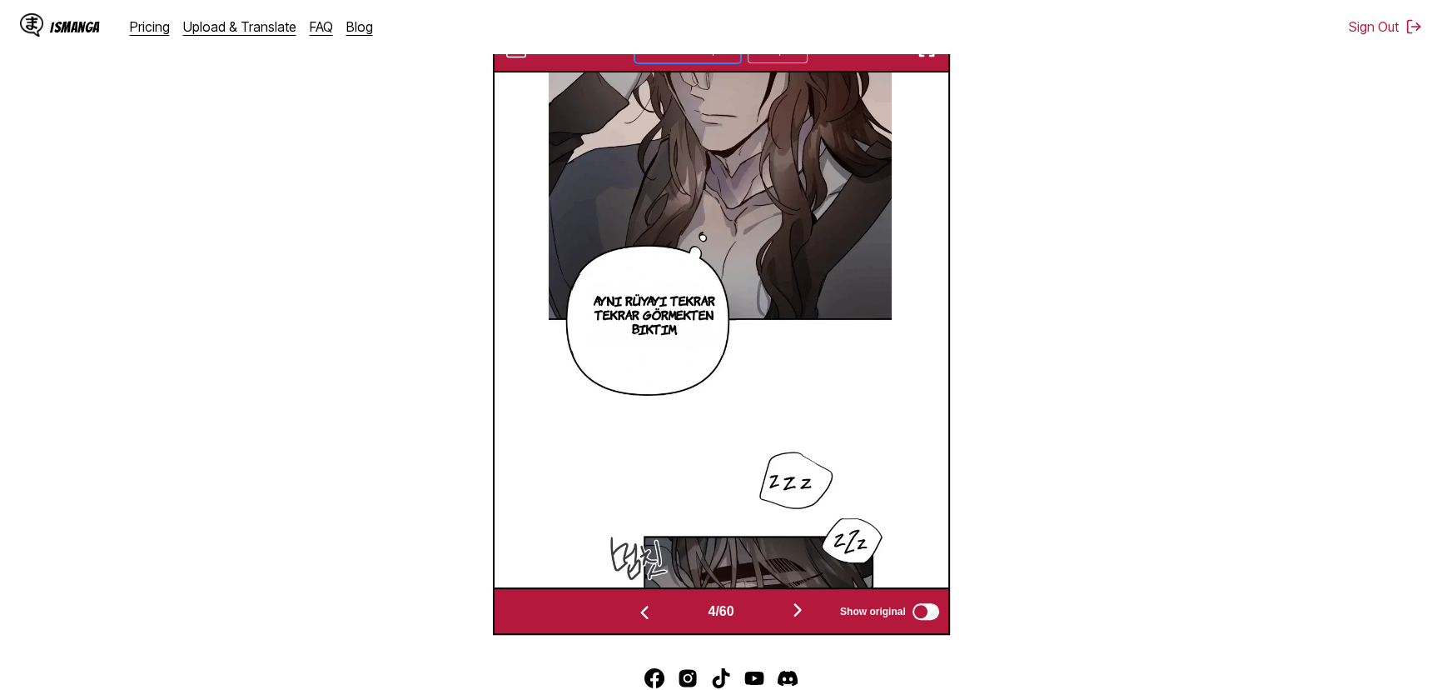
click at [715, 56] on div at bounding box center [727, 49] width 27 height 27
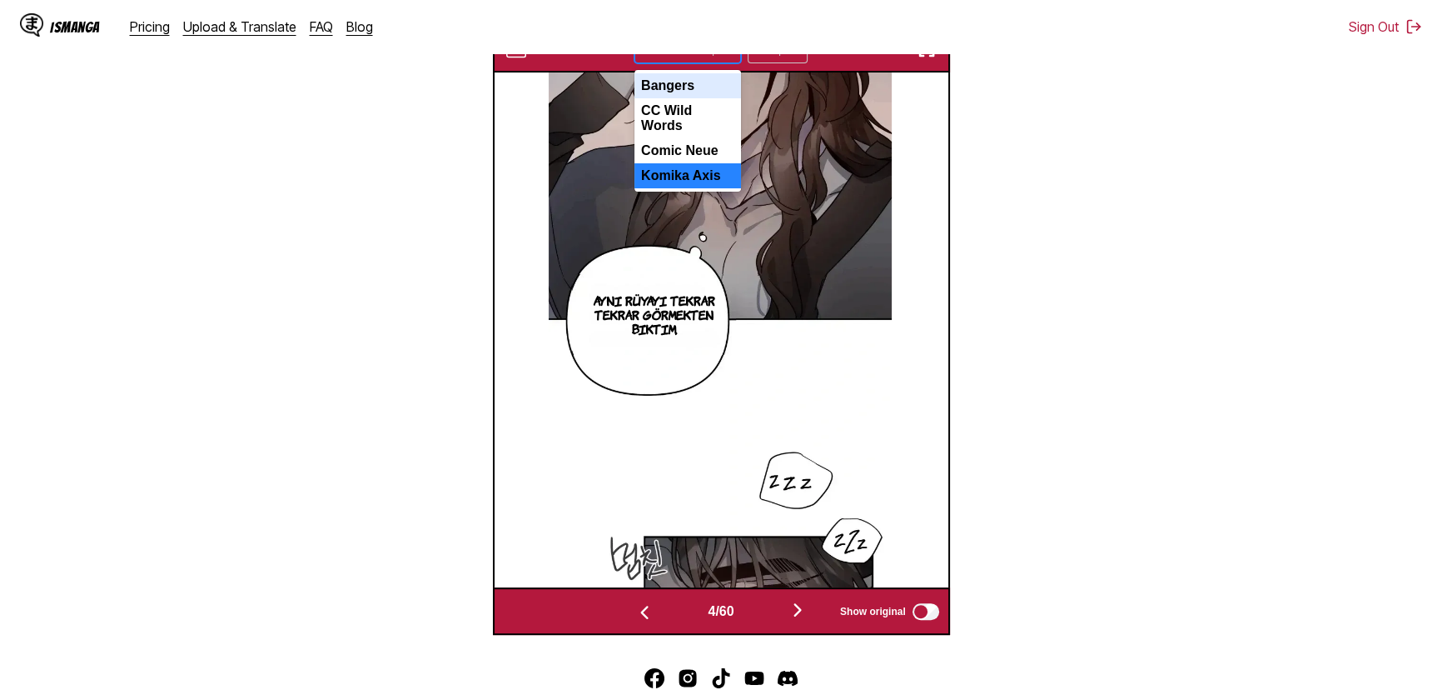
click at [703, 98] on div "Bangers" at bounding box center [688, 85] width 107 height 25
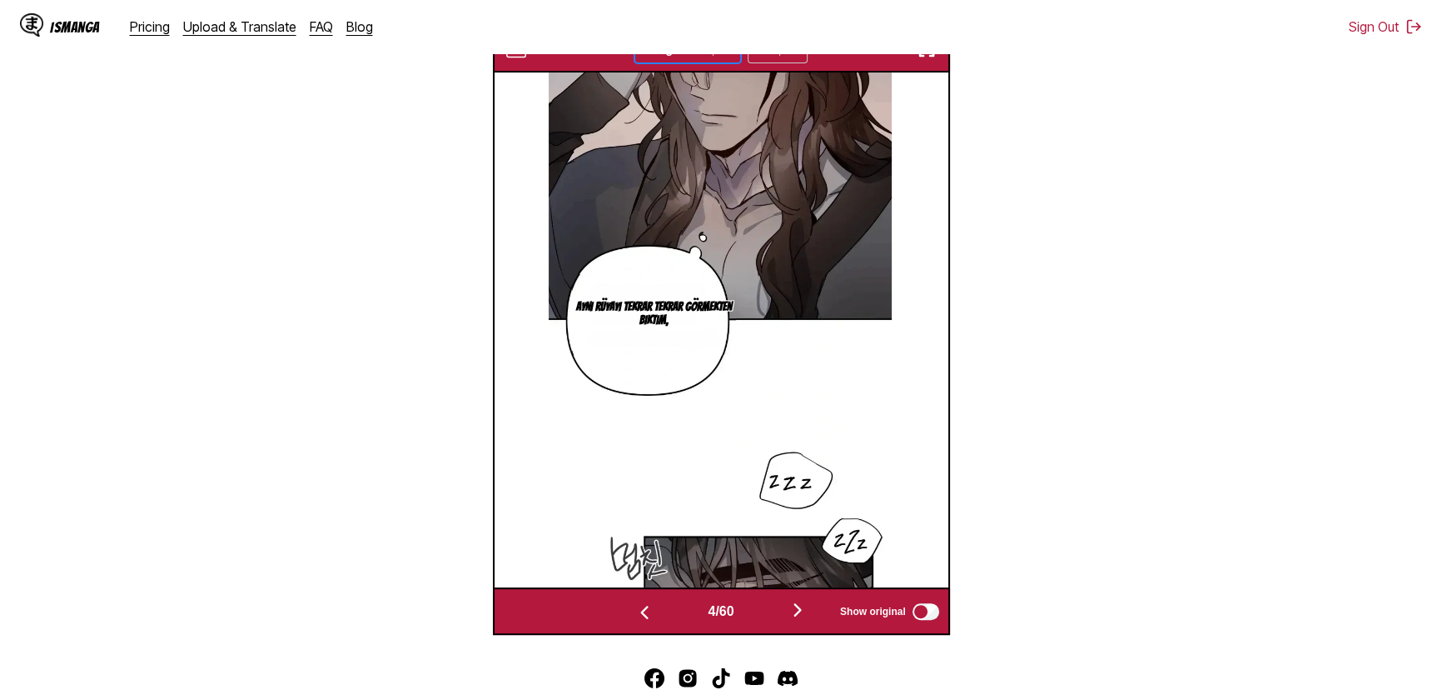
click at [724, 57] on icon at bounding box center [727, 49] width 17 height 17
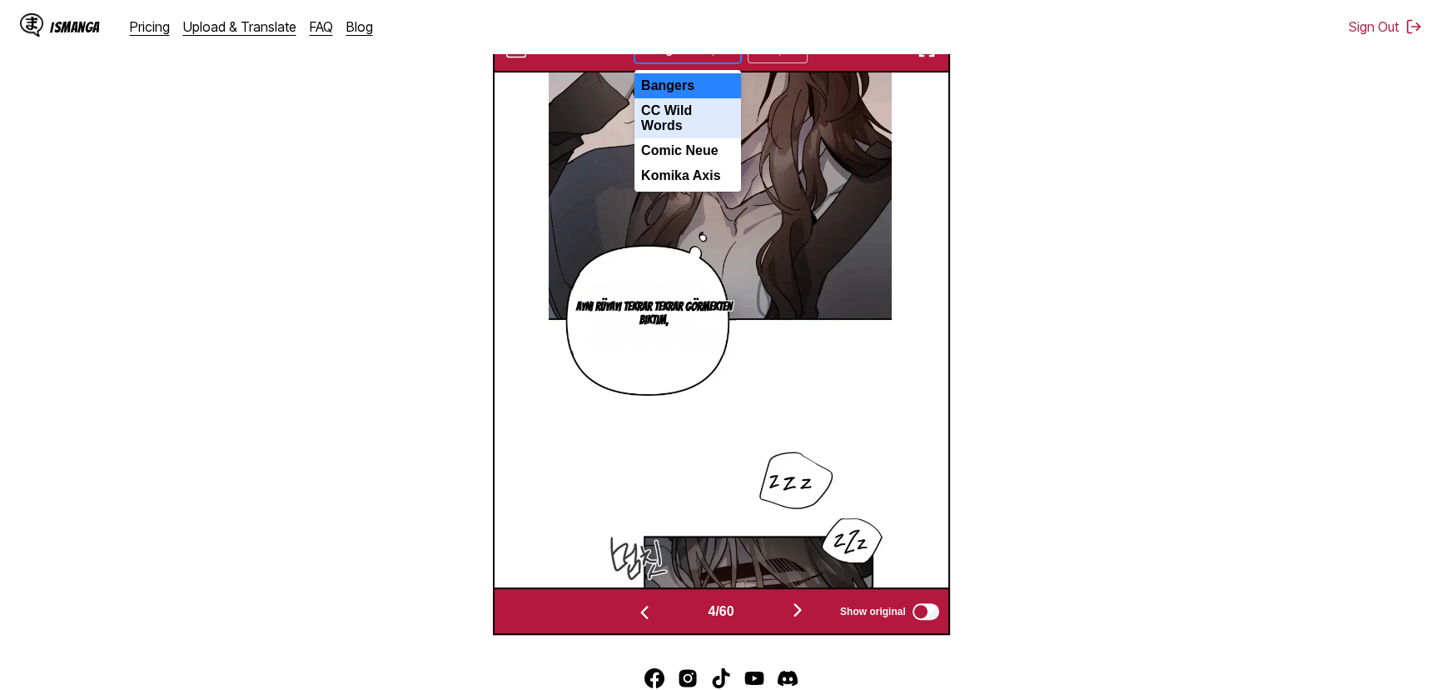
click at [690, 138] on div "CC Wild Words" at bounding box center [688, 118] width 107 height 40
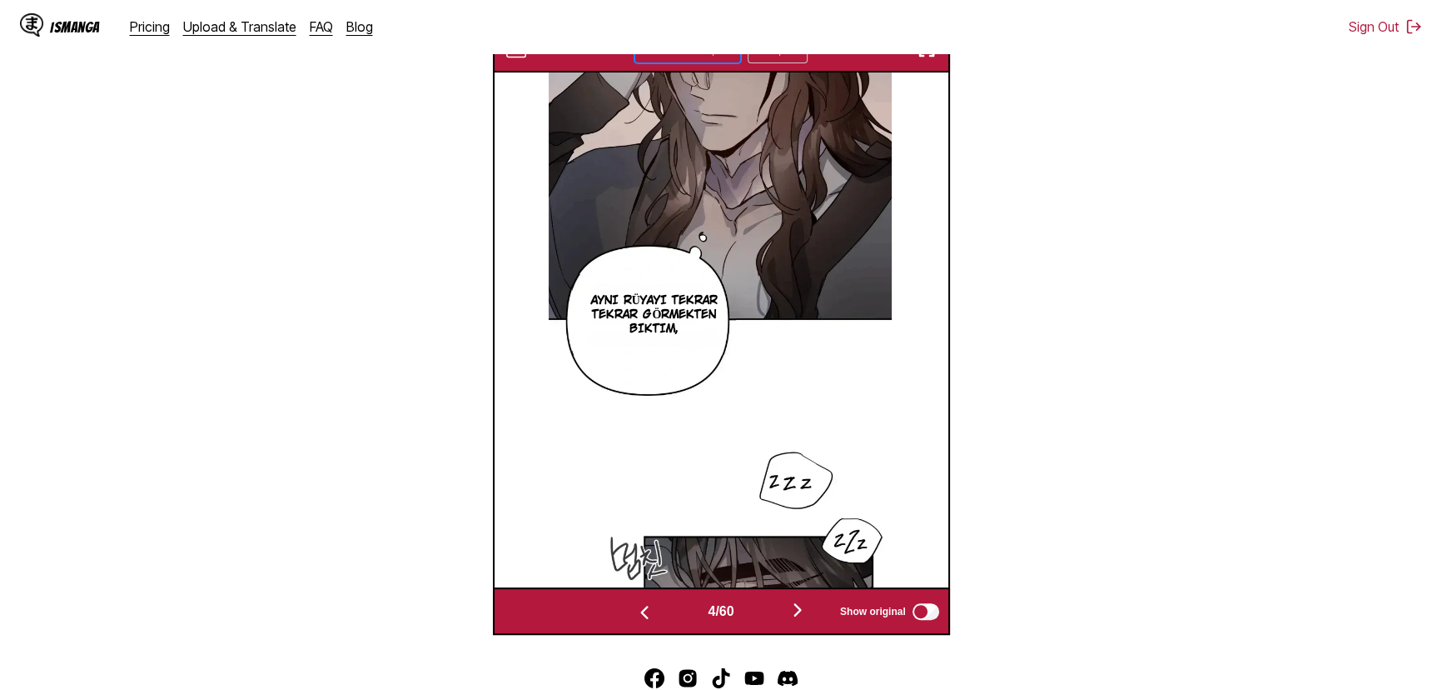
click at [795, 620] on img "button" at bounding box center [798, 610] width 20 height 20
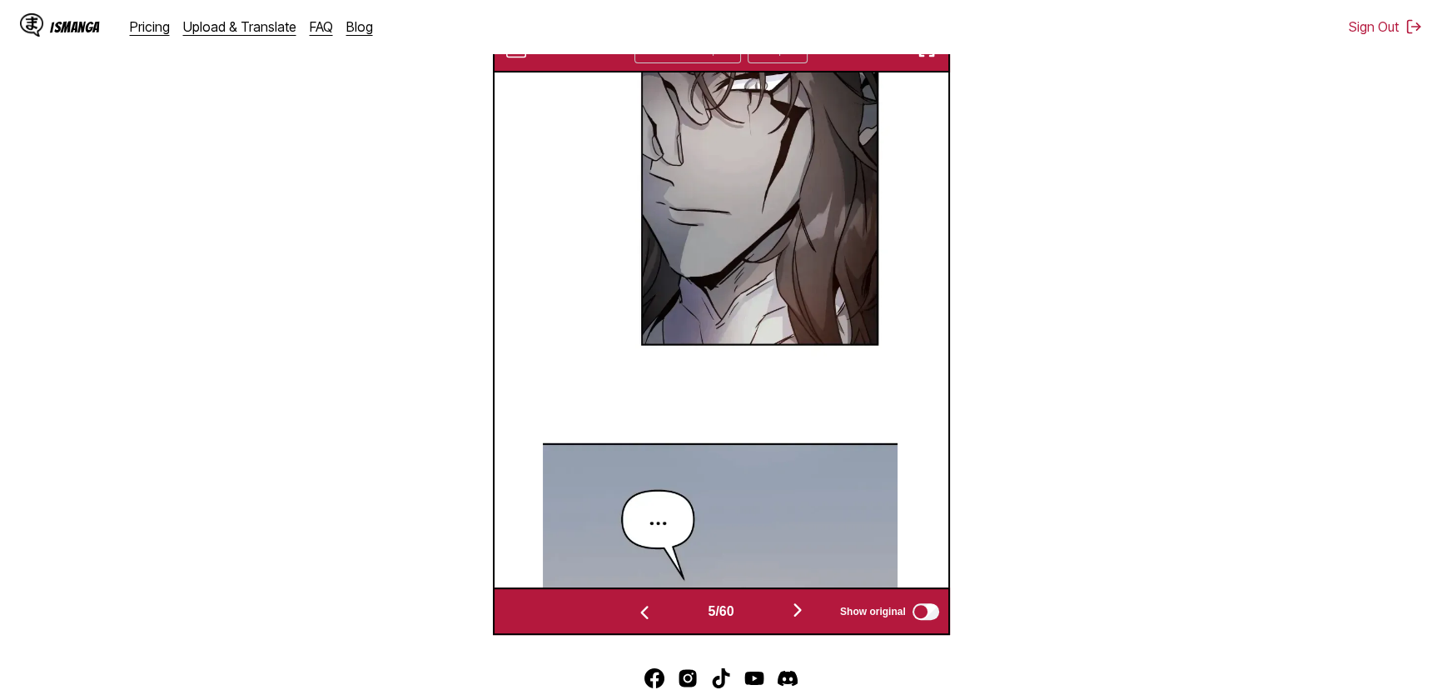
click at [795, 620] on img "button" at bounding box center [798, 610] width 20 height 20
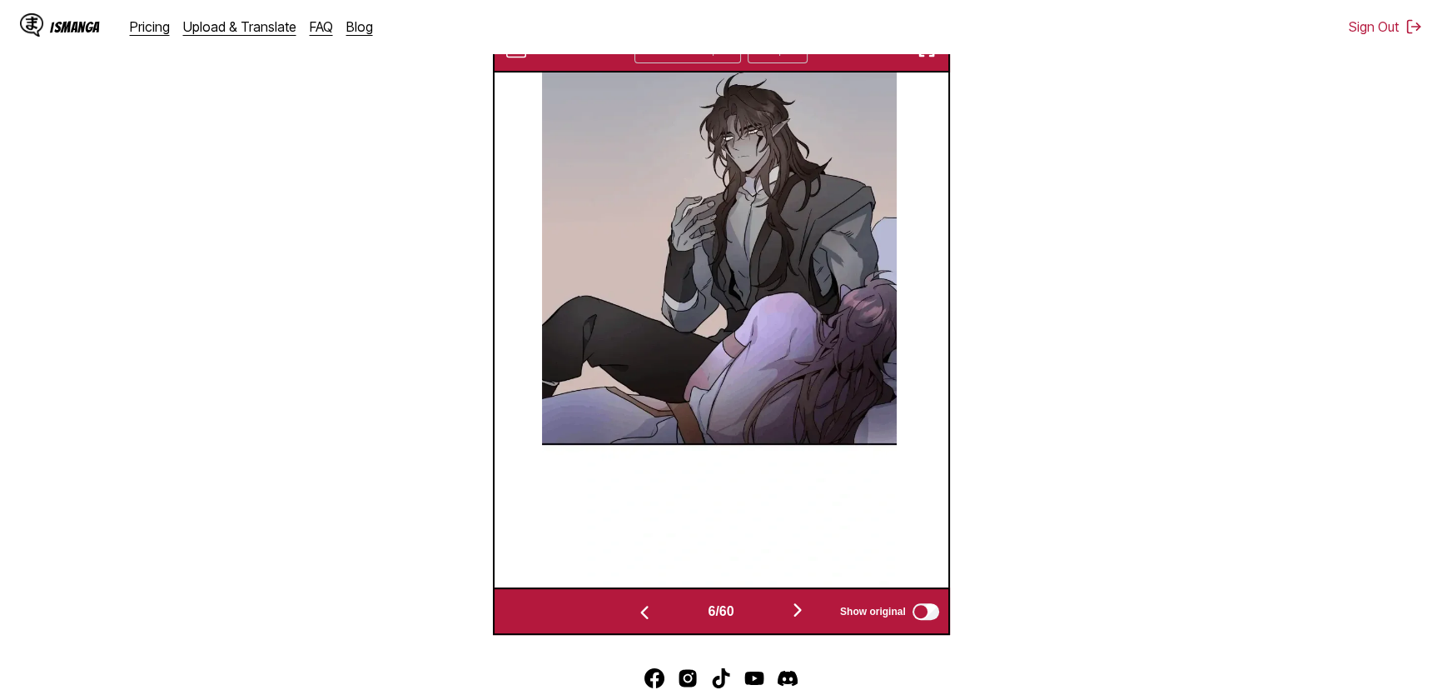
click at [795, 620] on img "button" at bounding box center [798, 610] width 20 height 20
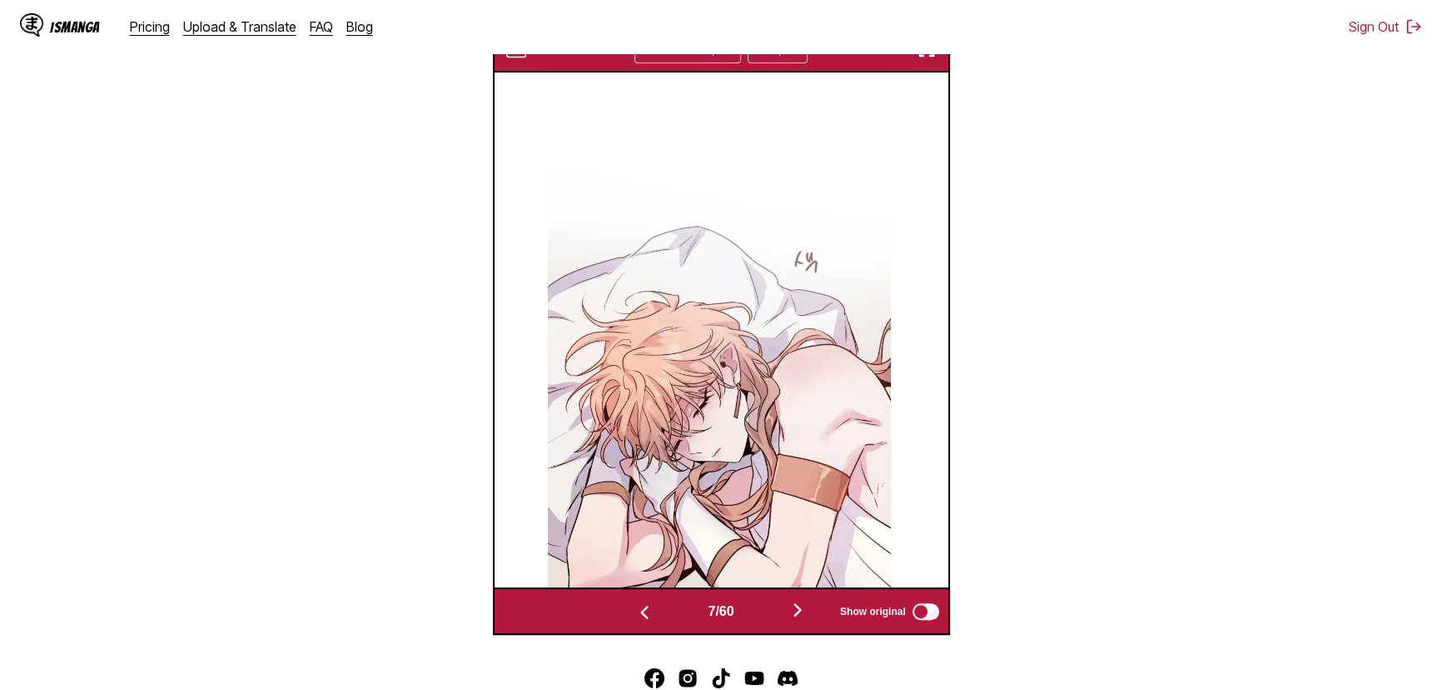
click at [795, 620] on img "button" at bounding box center [798, 610] width 20 height 20
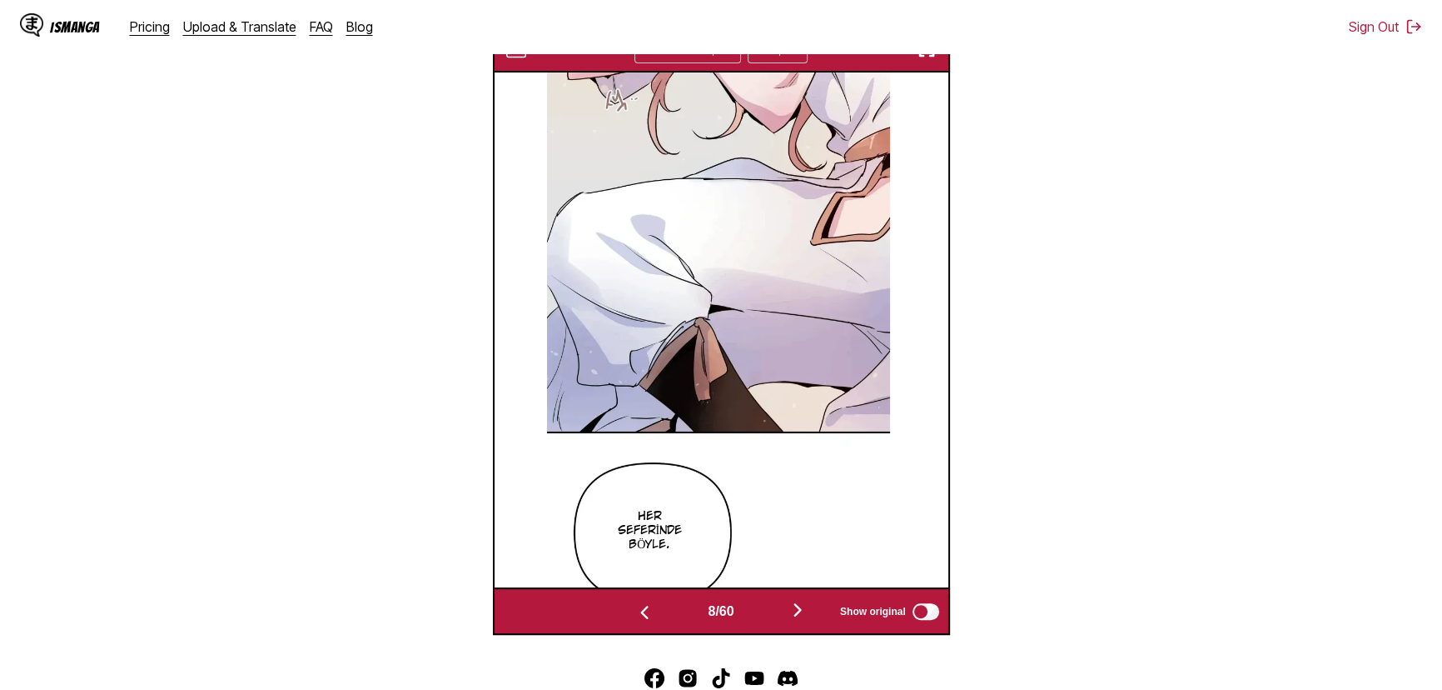
click at [795, 620] on img "button" at bounding box center [798, 610] width 20 height 20
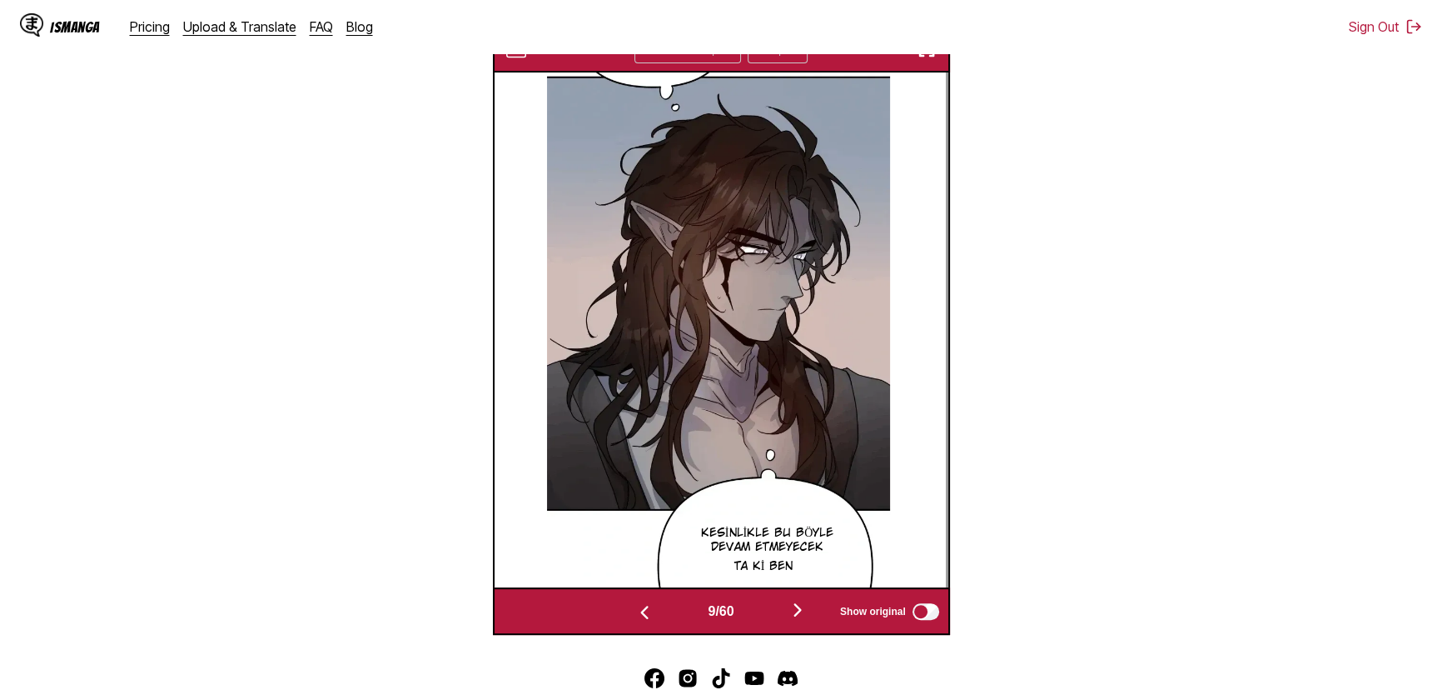
click at [795, 620] on img "button" at bounding box center [798, 610] width 20 height 20
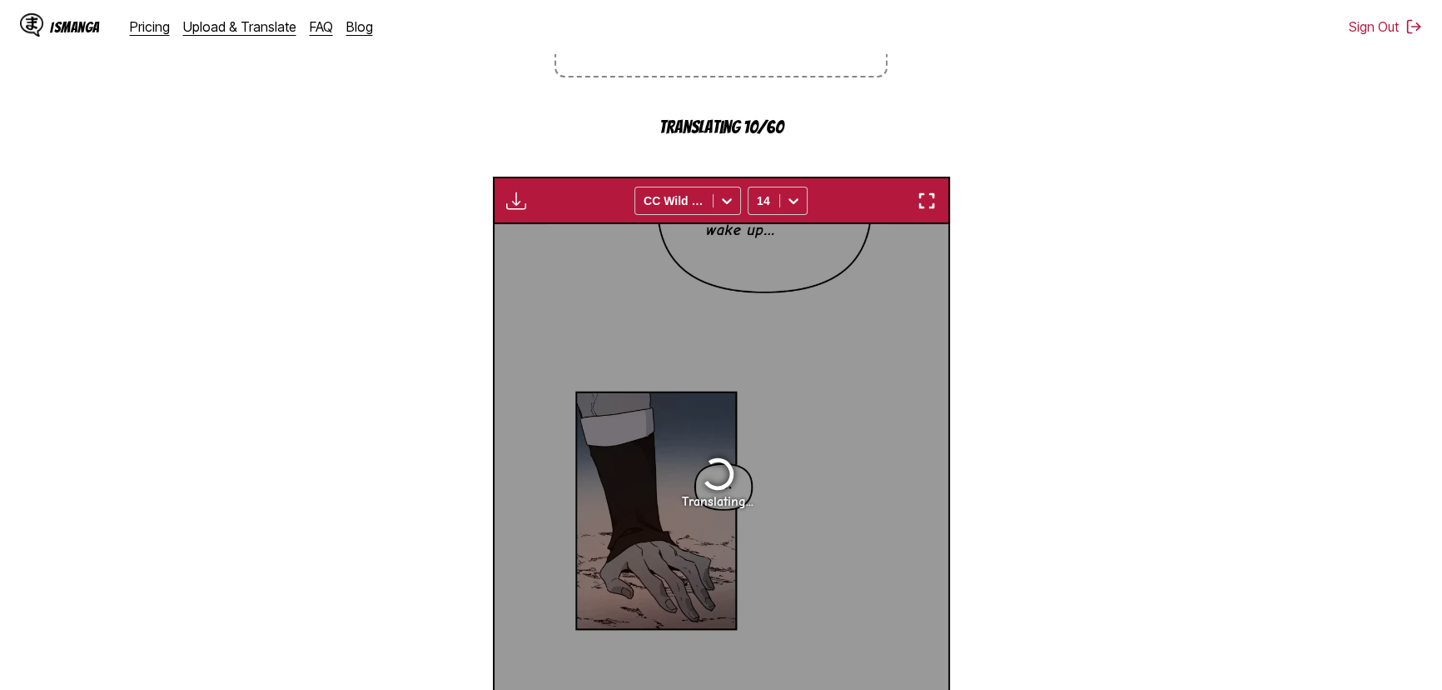
scroll to position [593, 0]
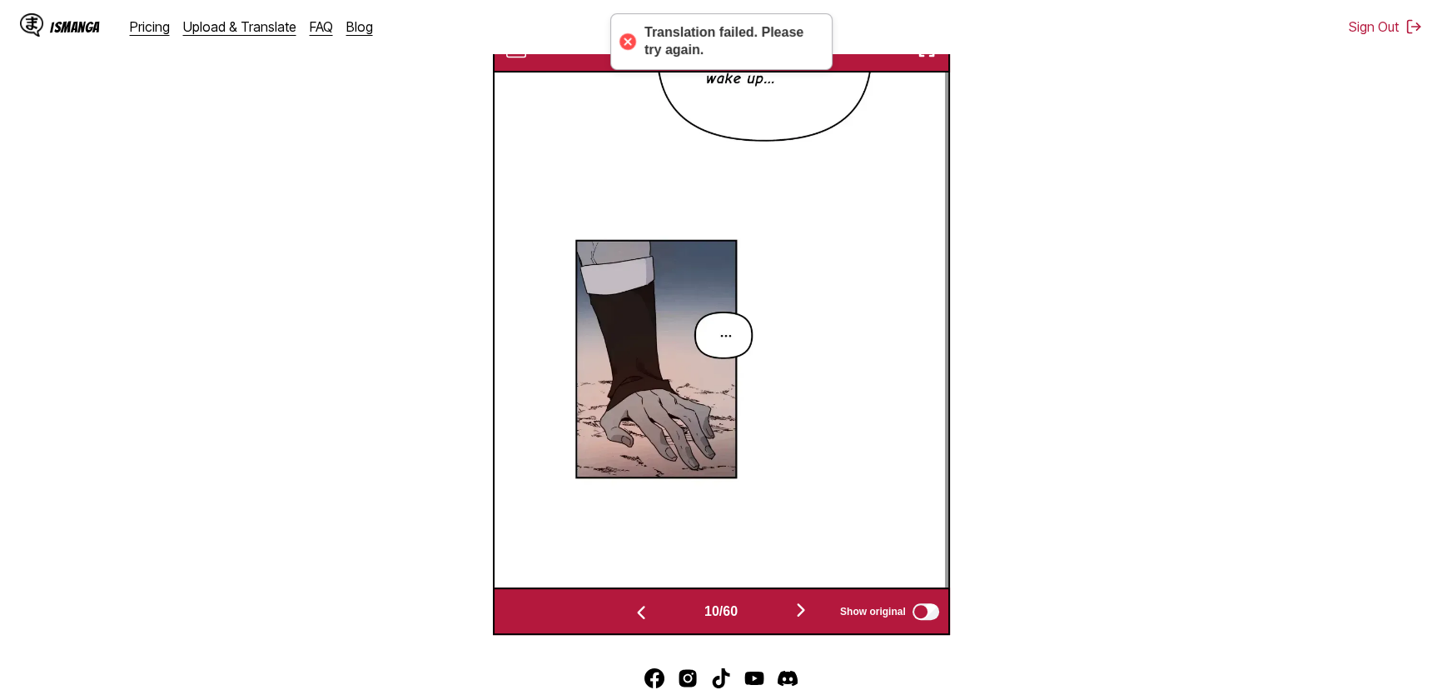
click at [706, 95] on img at bounding box center [717, 329] width 343 height 515
drag, startPoint x: 707, startPoint y: 96, endPoint x: 765, endPoint y: 101, distance: 58.5
click at [758, 99] on img at bounding box center [717, 329] width 343 height 515
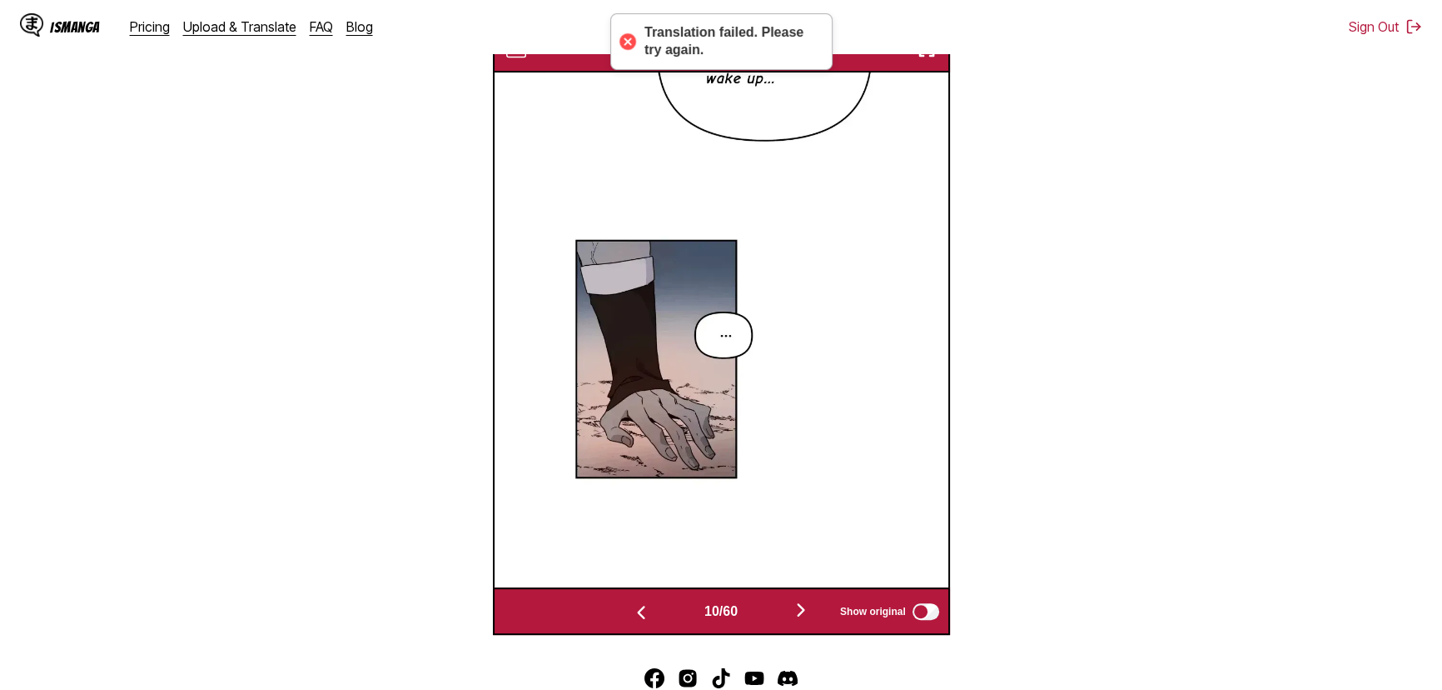
click at [795, 620] on img "button" at bounding box center [801, 610] width 20 height 20
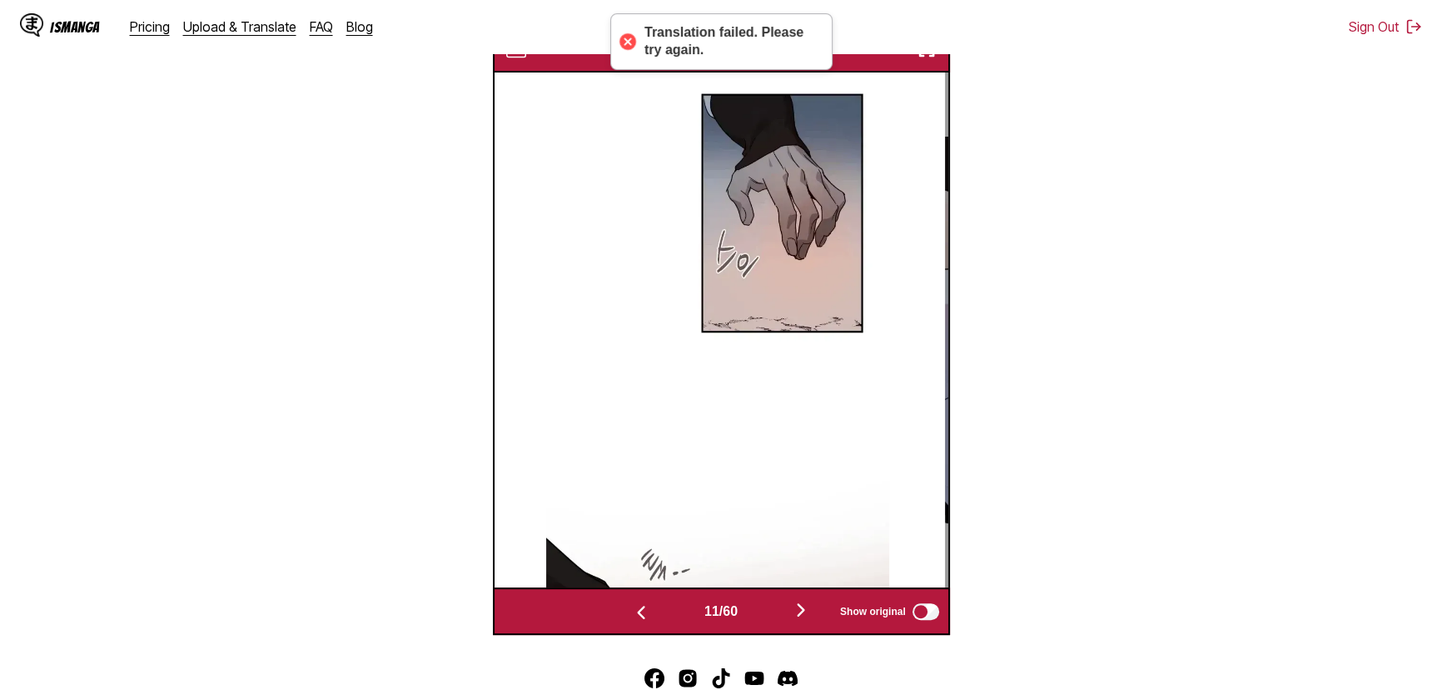
click at [795, 620] on img "button" at bounding box center [801, 610] width 20 height 20
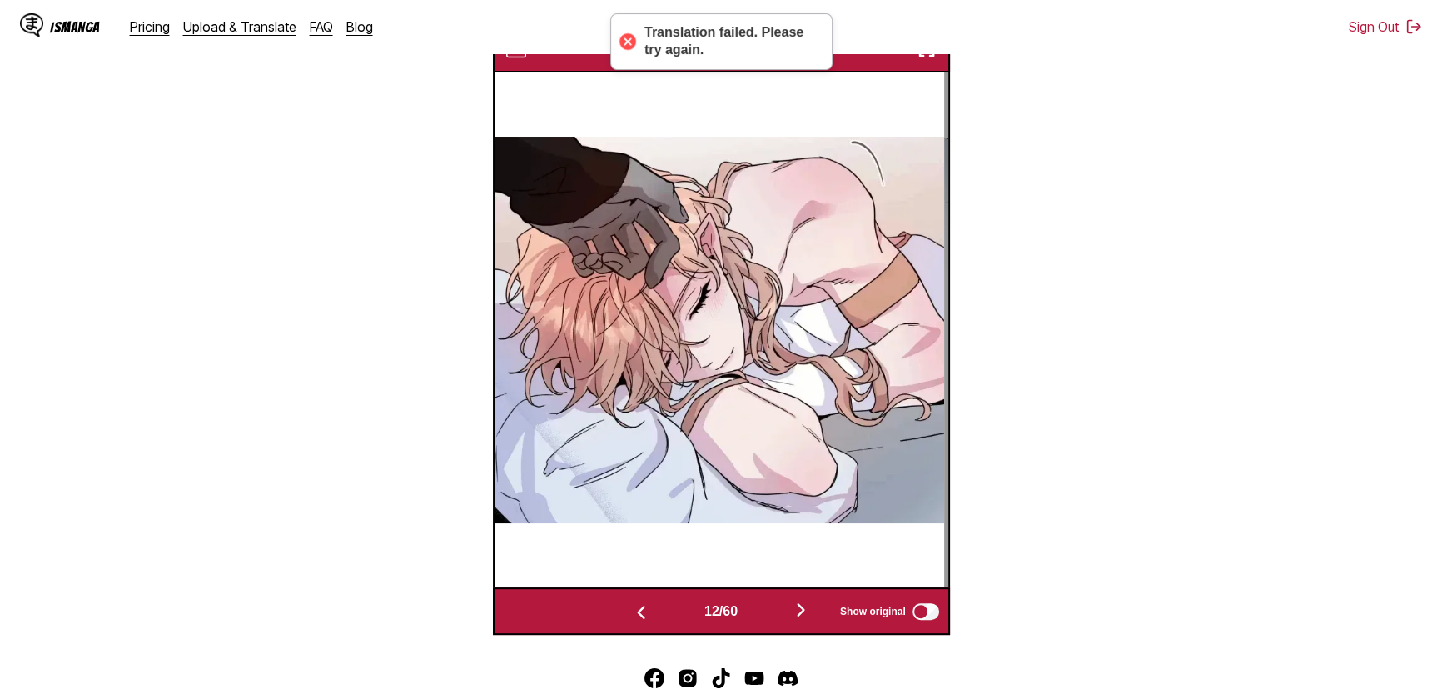
click at [795, 620] on img "button" at bounding box center [801, 610] width 20 height 20
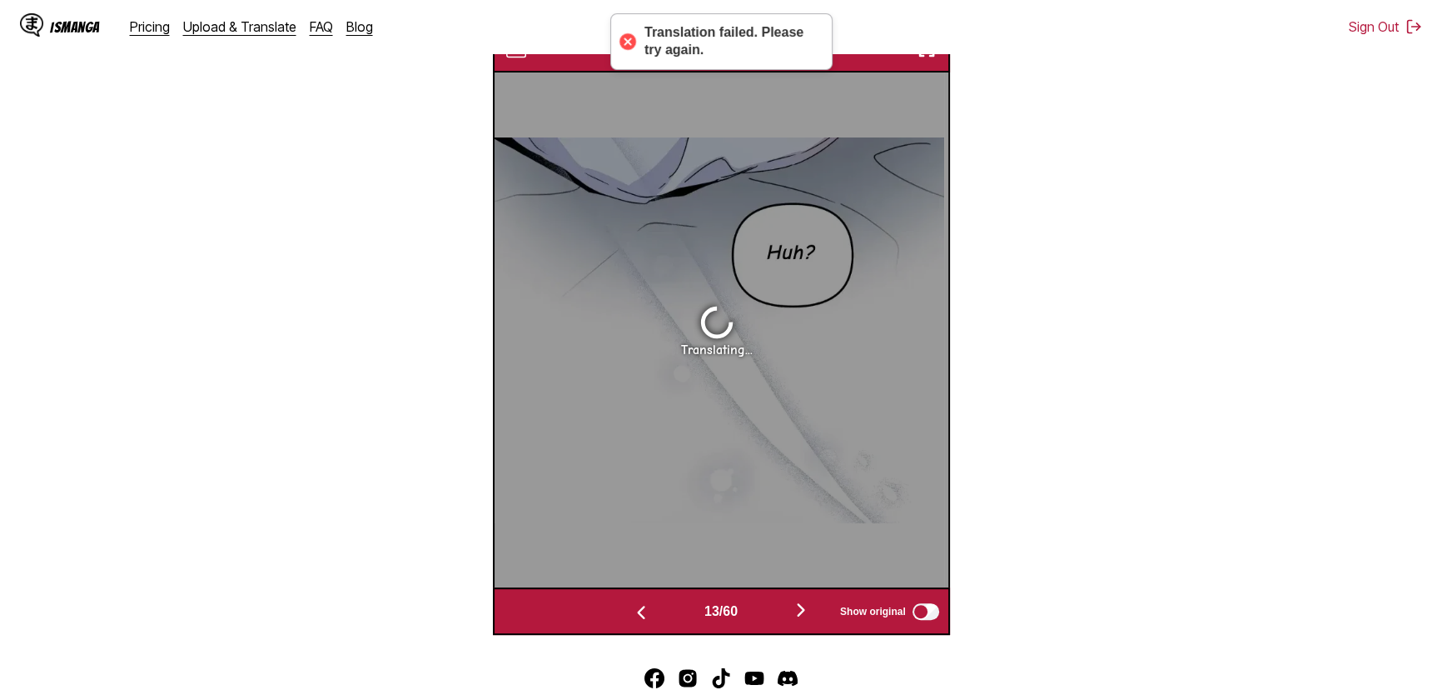
click at [795, 620] on img "button" at bounding box center [801, 610] width 20 height 20
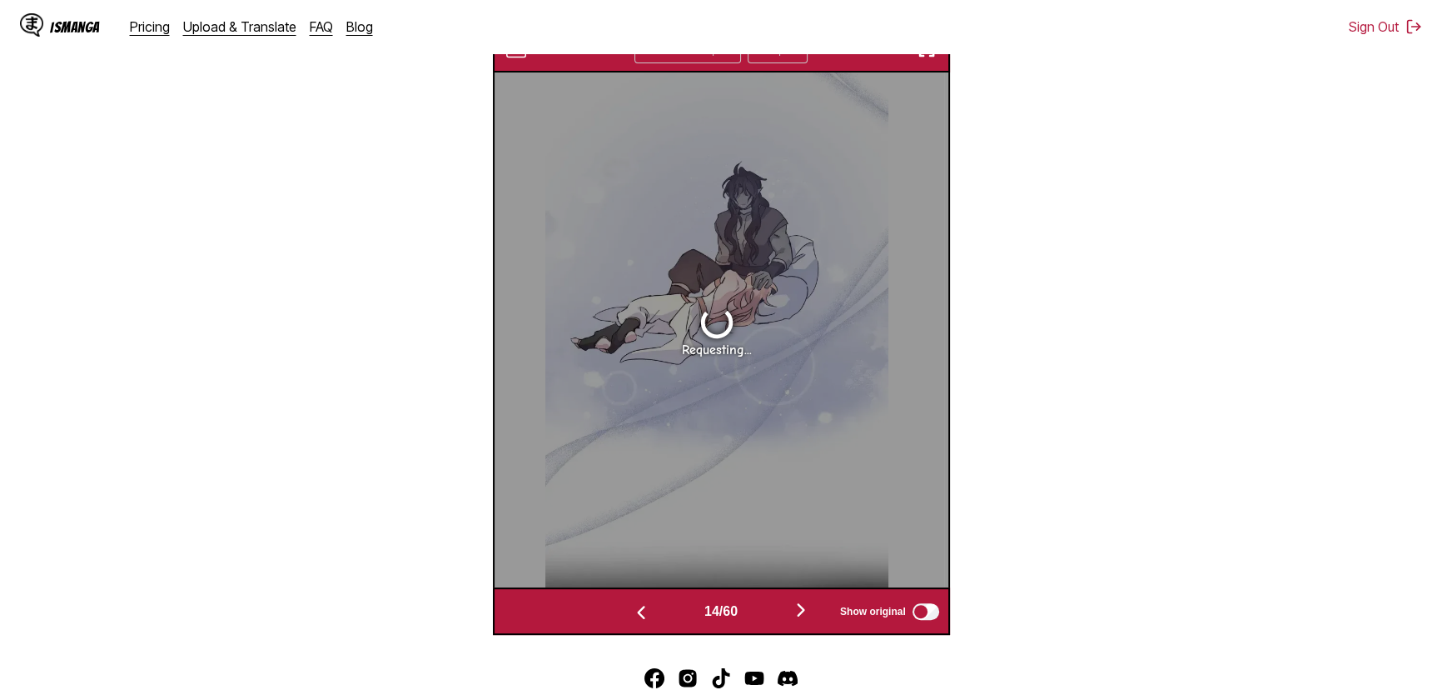
click at [795, 620] on img "button" at bounding box center [801, 610] width 20 height 20
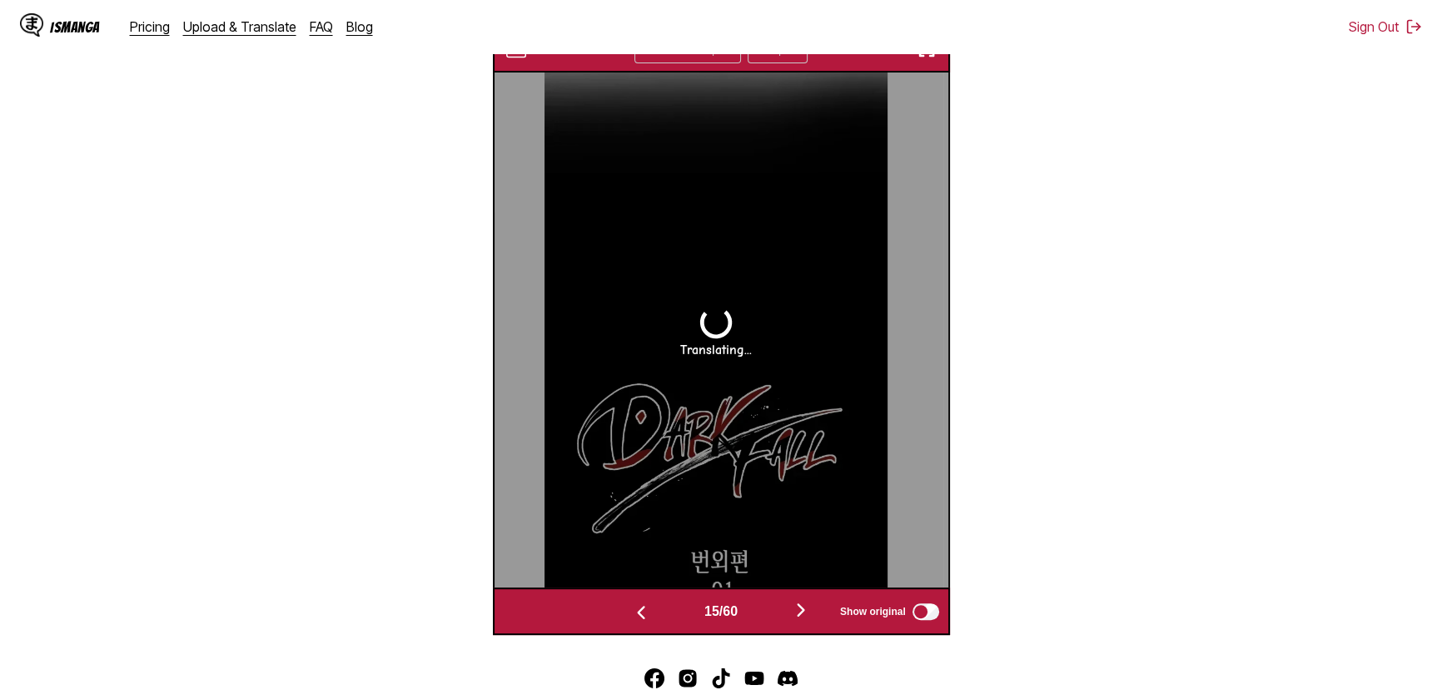
click at [795, 620] on img "button" at bounding box center [801, 610] width 20 height 20
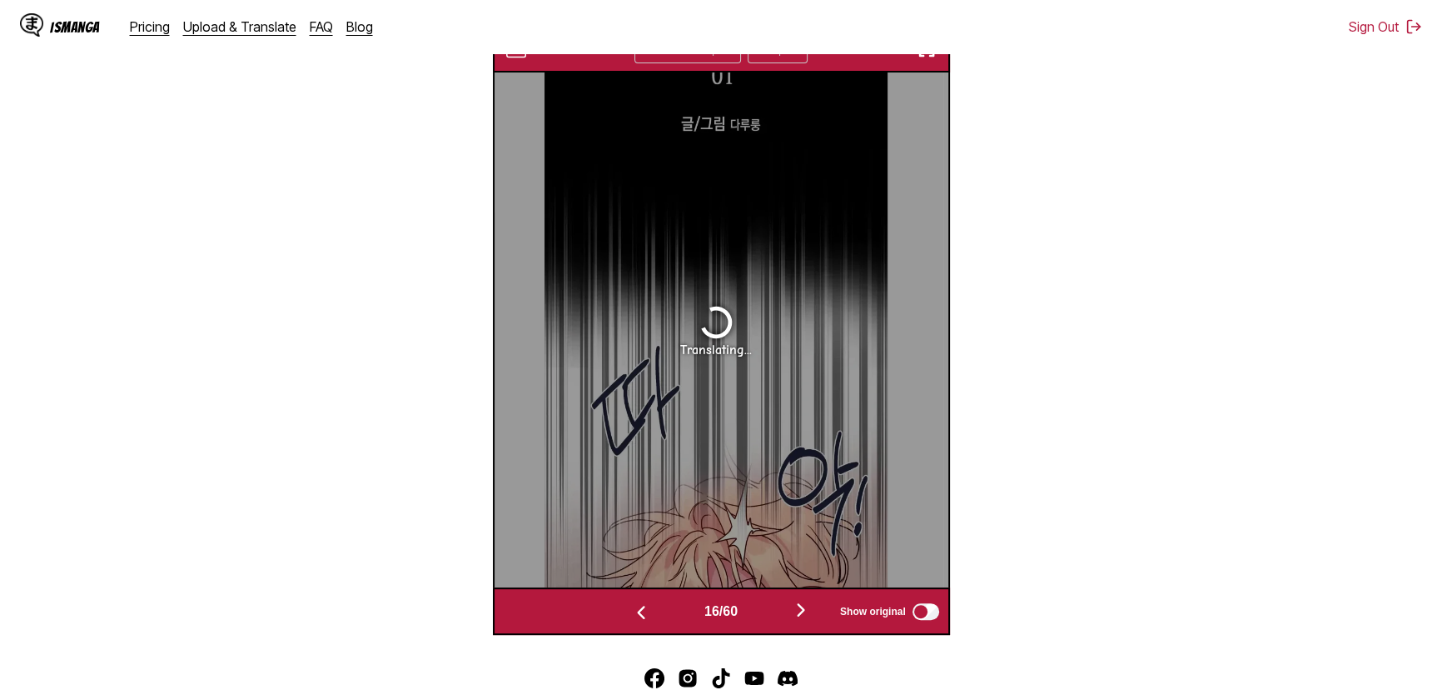
click at [795, 620] on img "button" at bounding box center [801, 610] width 20 height 20
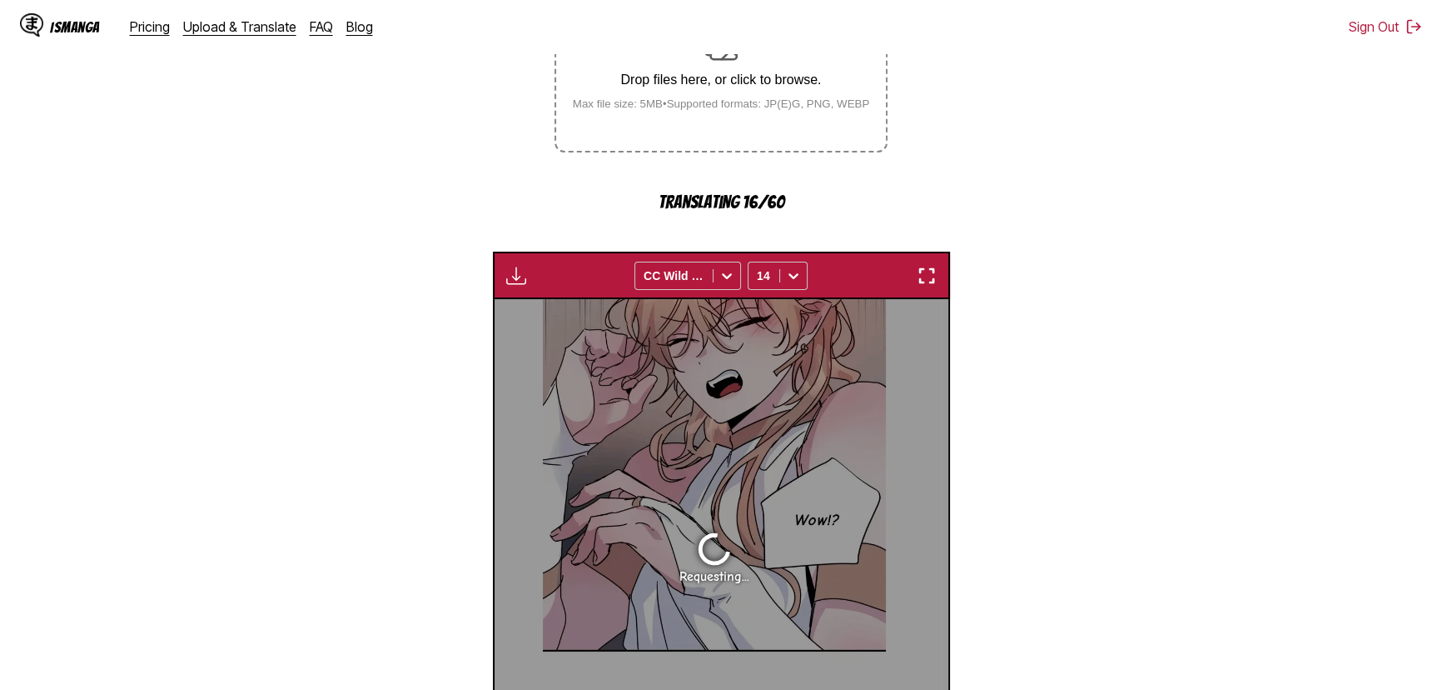
scroll to position [593, 0]
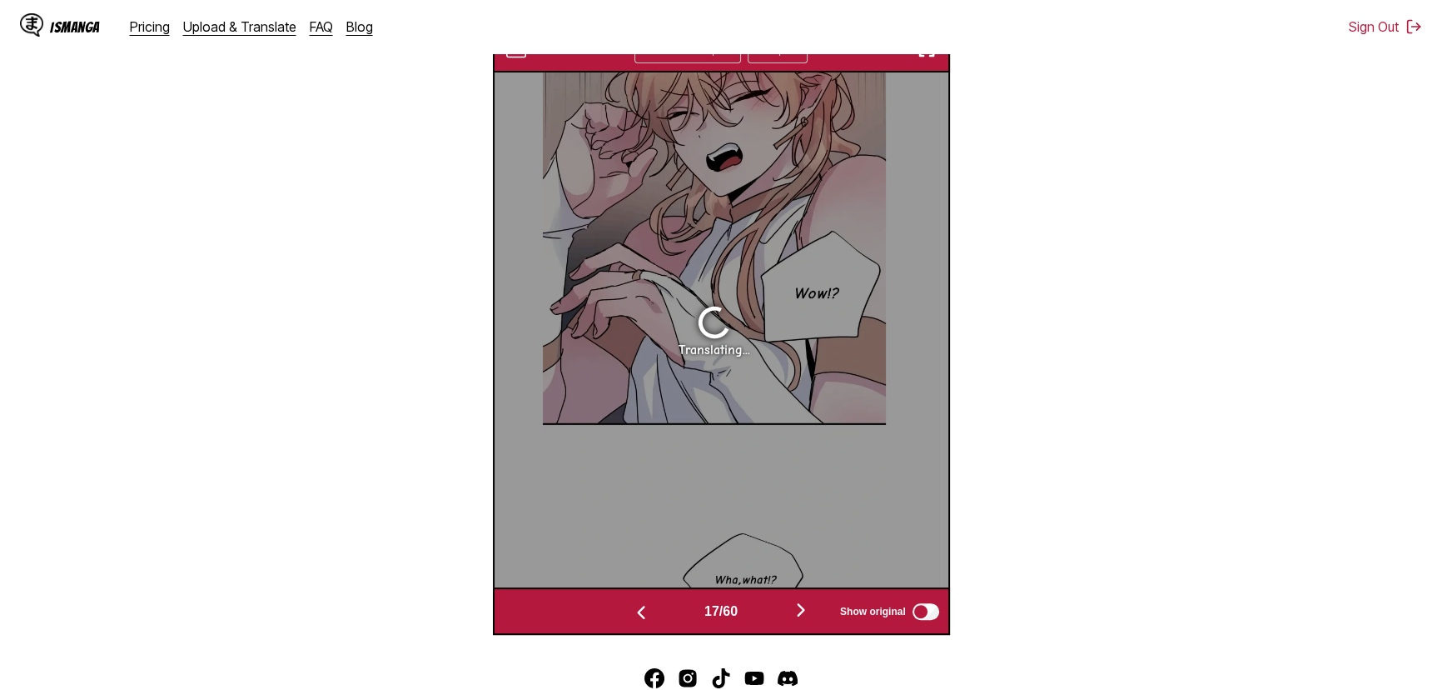
click at [791, 615] on button "button" at bounding box center [801, 611] width 100 height 24
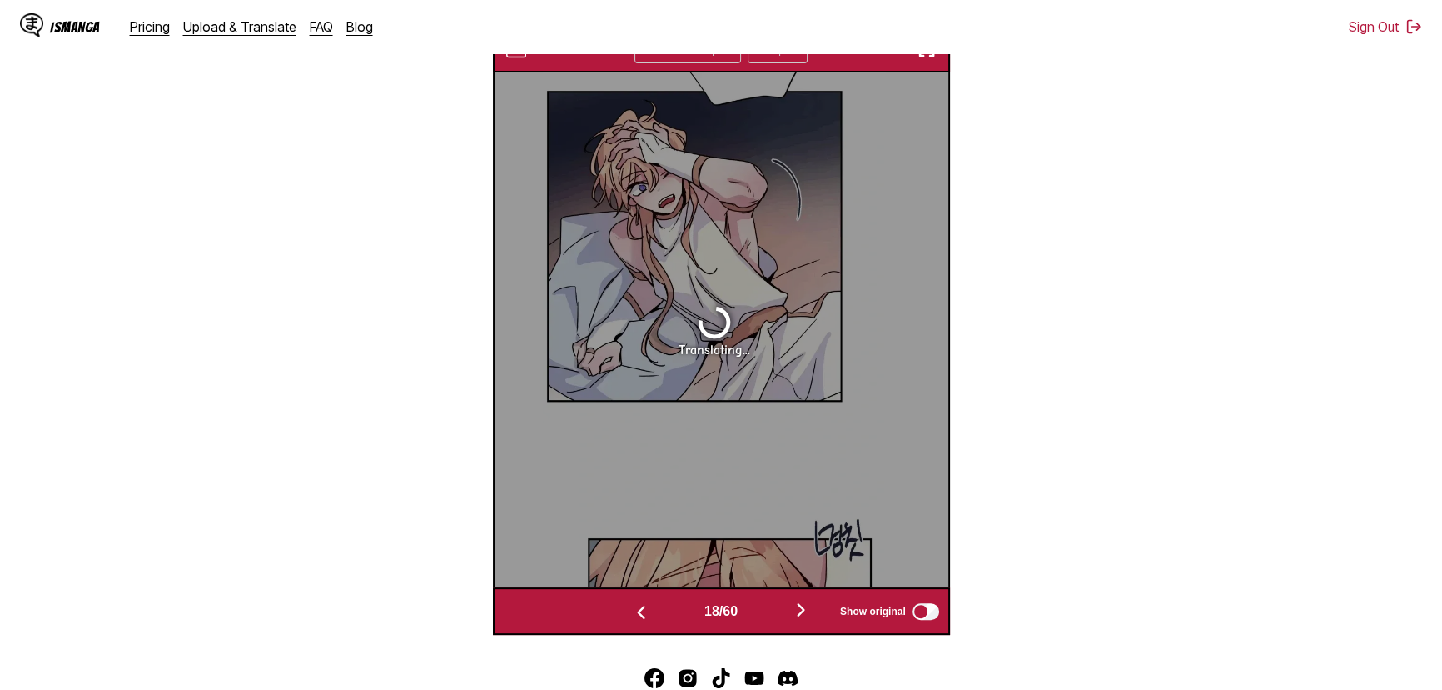
click at [641, 622] on img "button" at bounding box center [641, 612] width 20 height 20
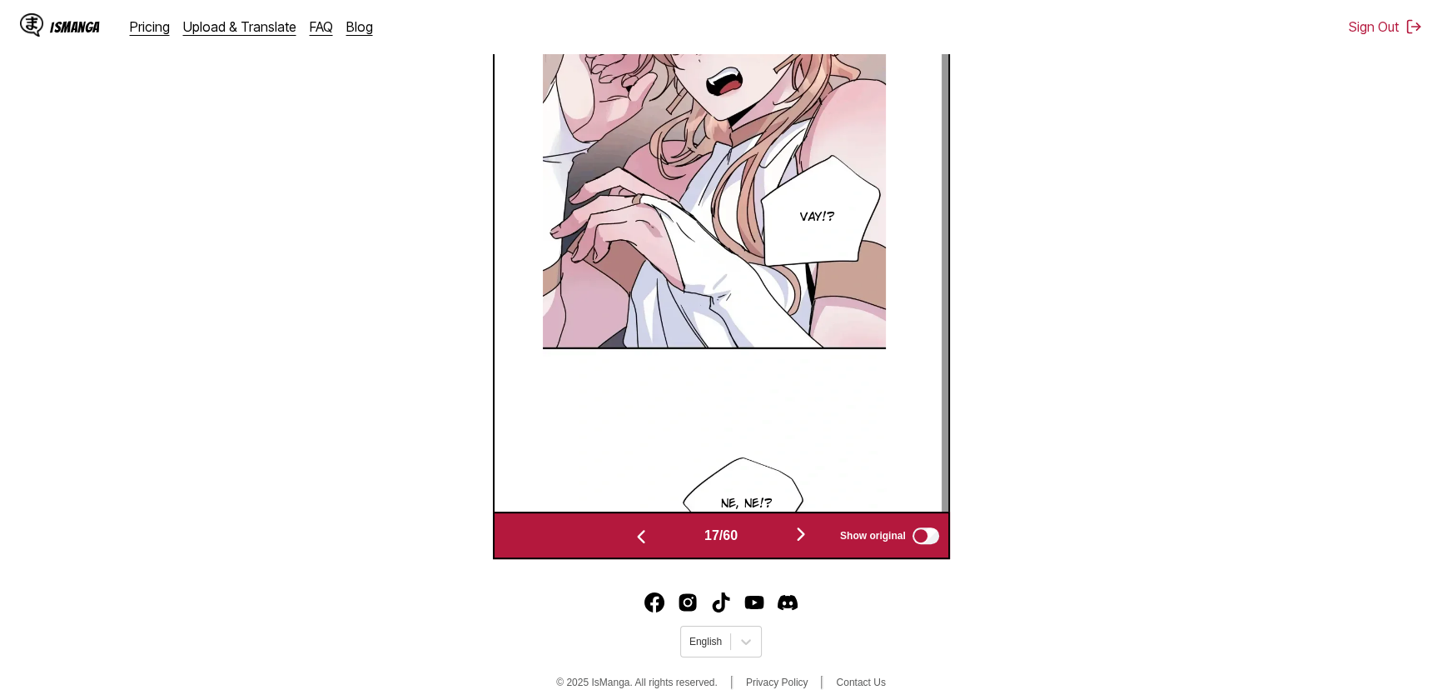
scroll to position [593, 0]
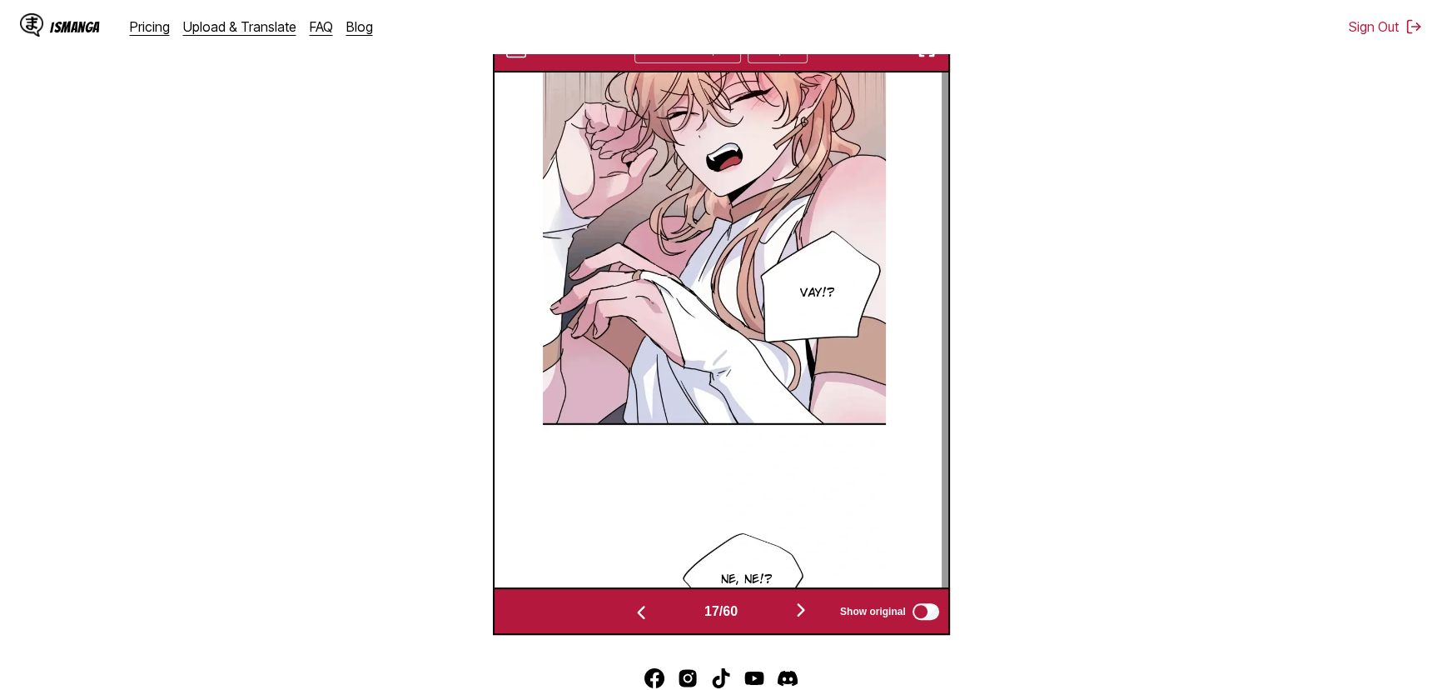
click at [800, 620] on img "button" at bounding box center [801, 610] width 20 height 20
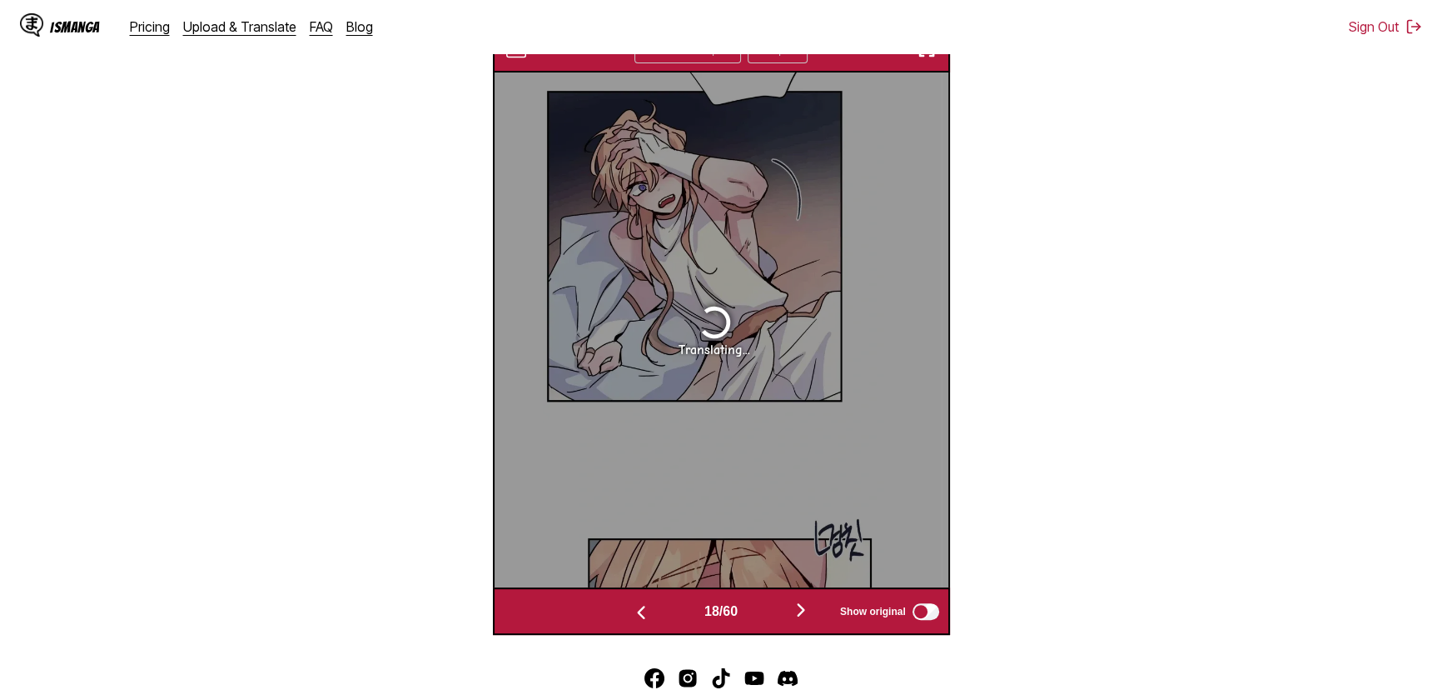
click at [800, 620] on img "button" at bounding box center [801, 610] width 20 height 20
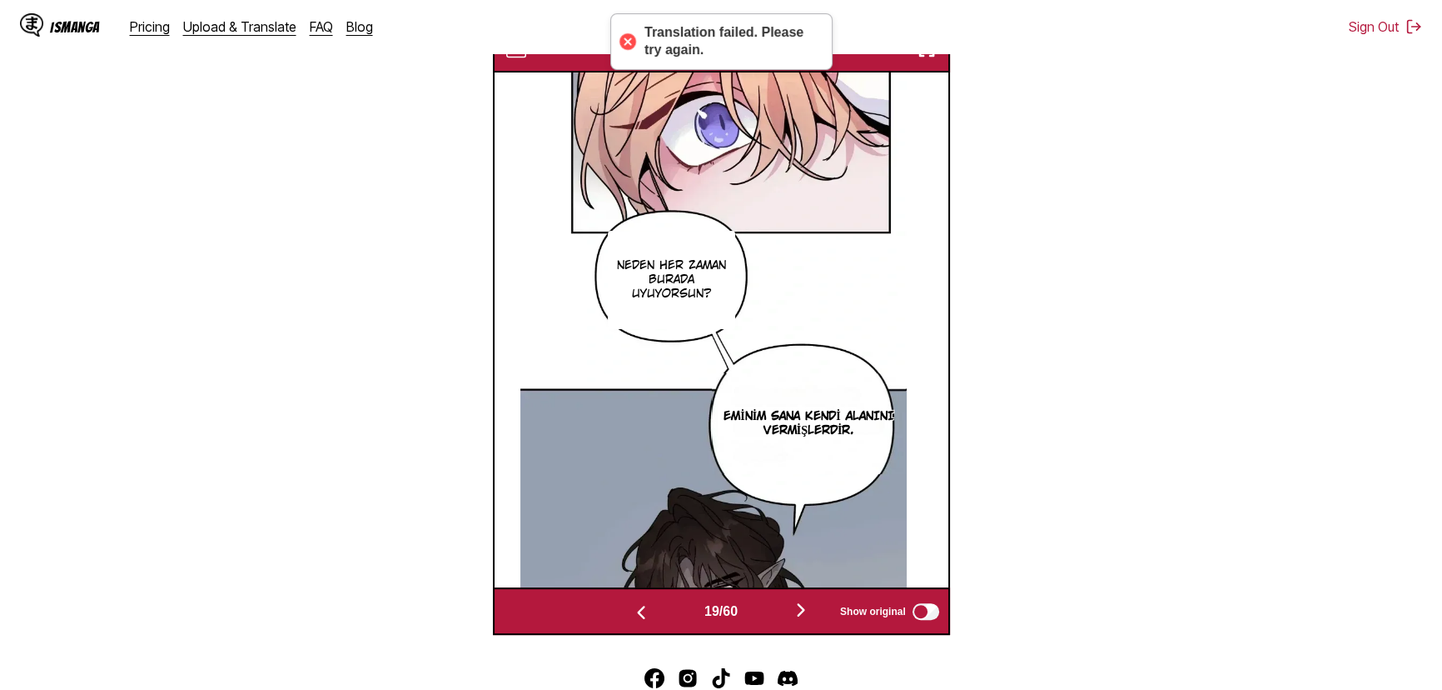
scroll to position [517, 0]
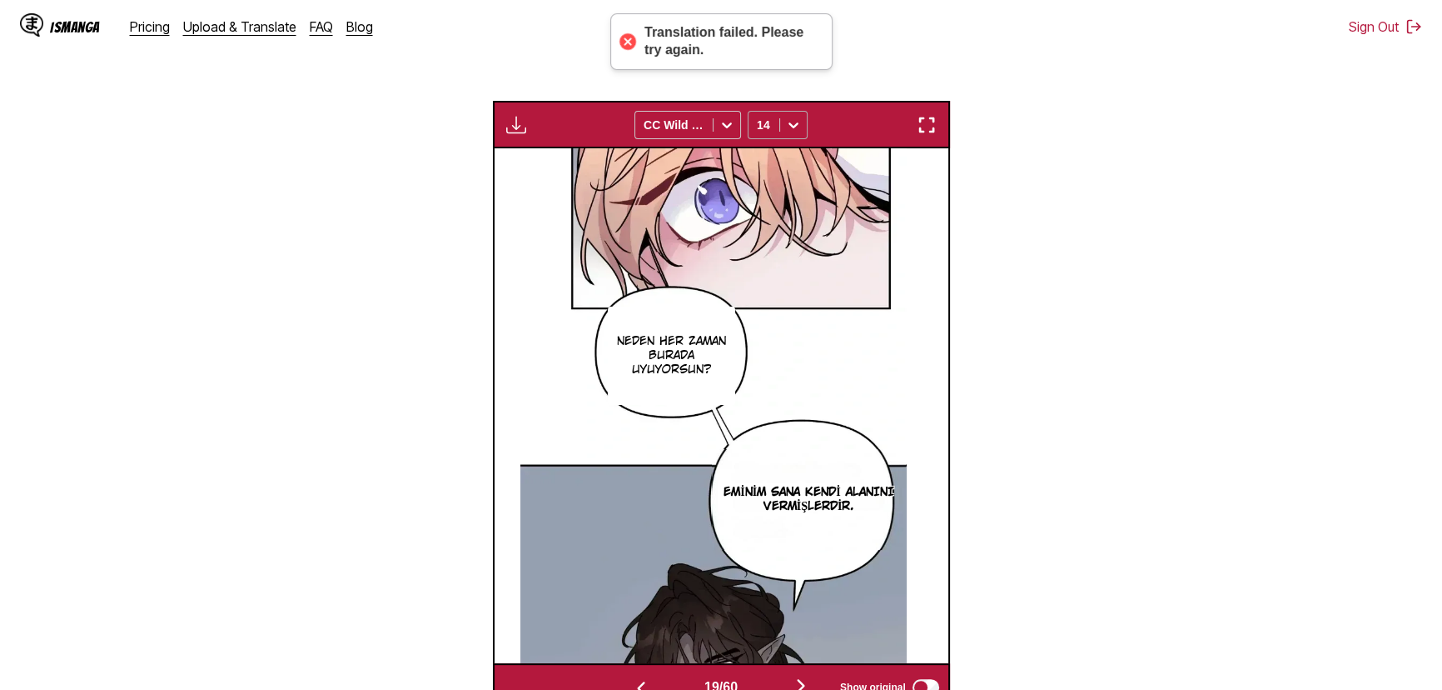
click at [798, 126] on div at bounding box center [793, 125] width 27 height 27
click at [779, 249] on div "12" at bounding box center [778, 236] width 60 height 25
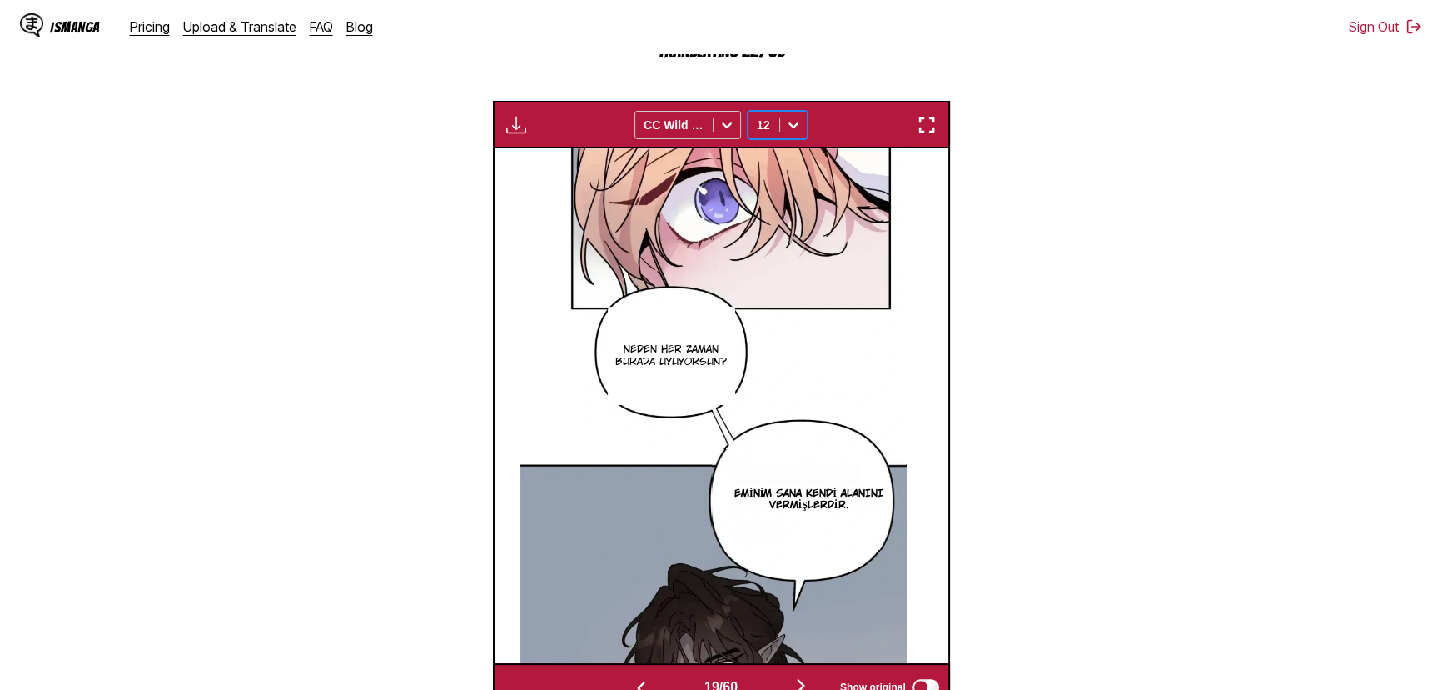
scroll to position [593, 0]
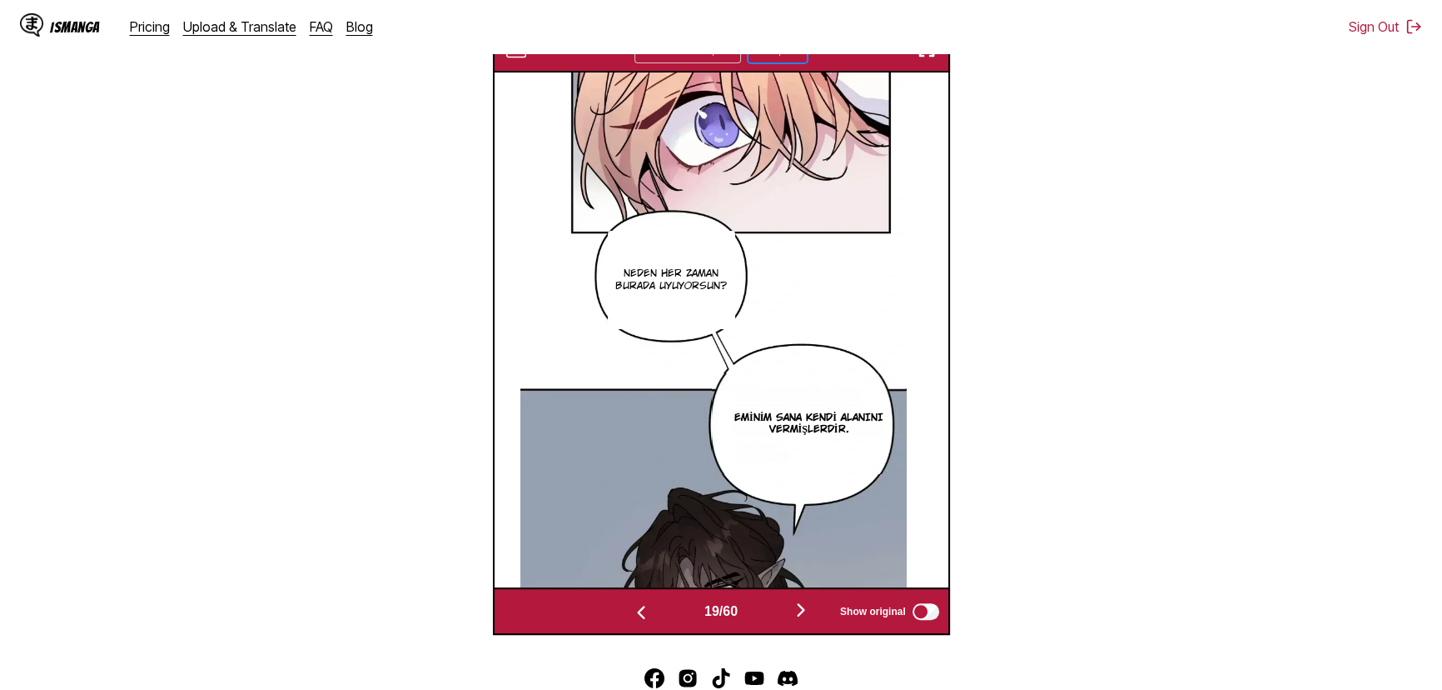
click at [631, 622] on img "button" at bounding box center [641, 612] width 20 height 20
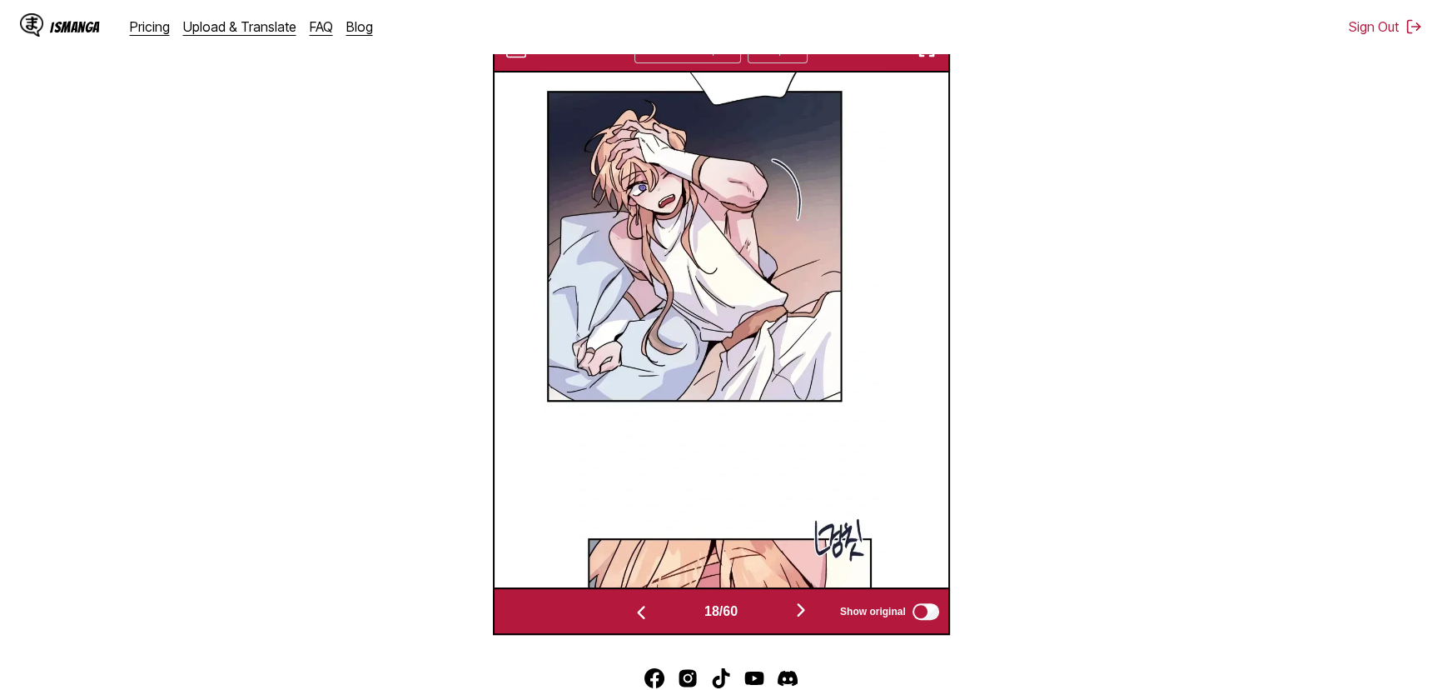
click at [631, 622] on img "button" at bounding box center [641, 612] width 20 height 20
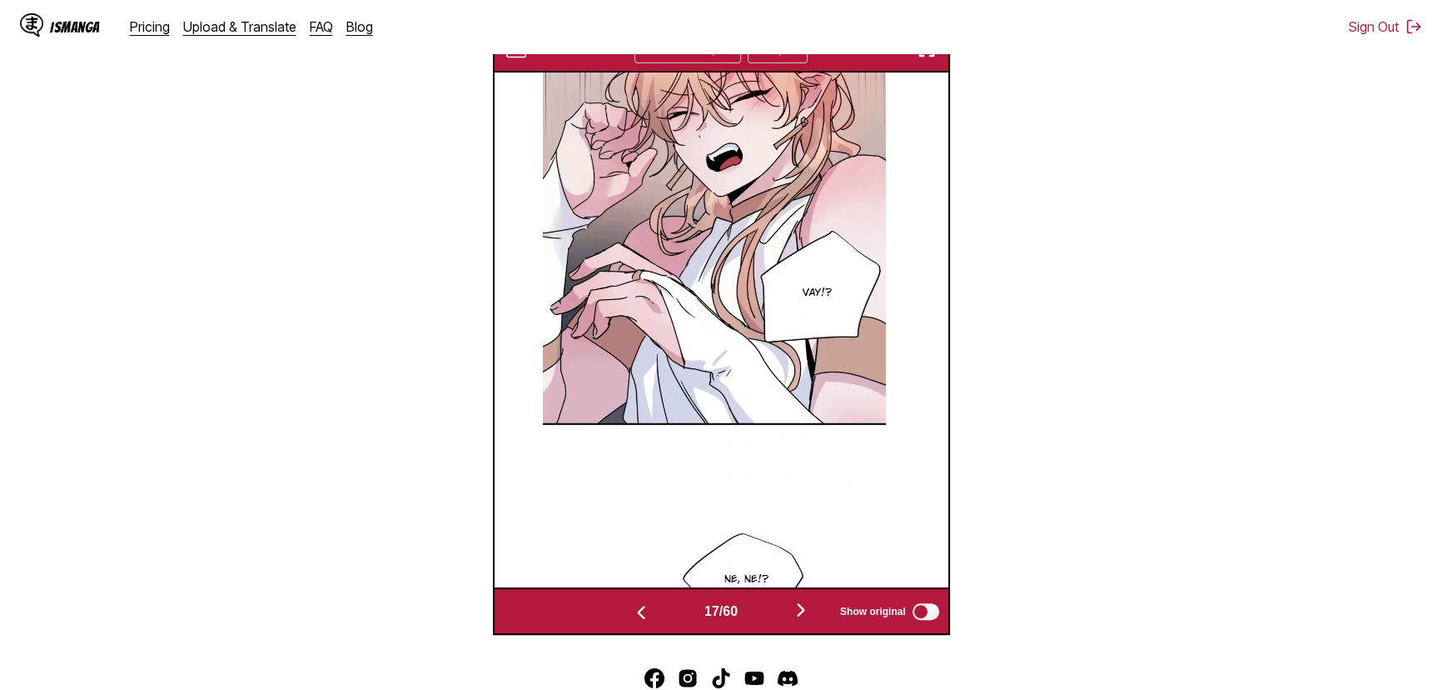
click at [631, 622] on img "button" at bounding box center [641, 612] width 20 height 20
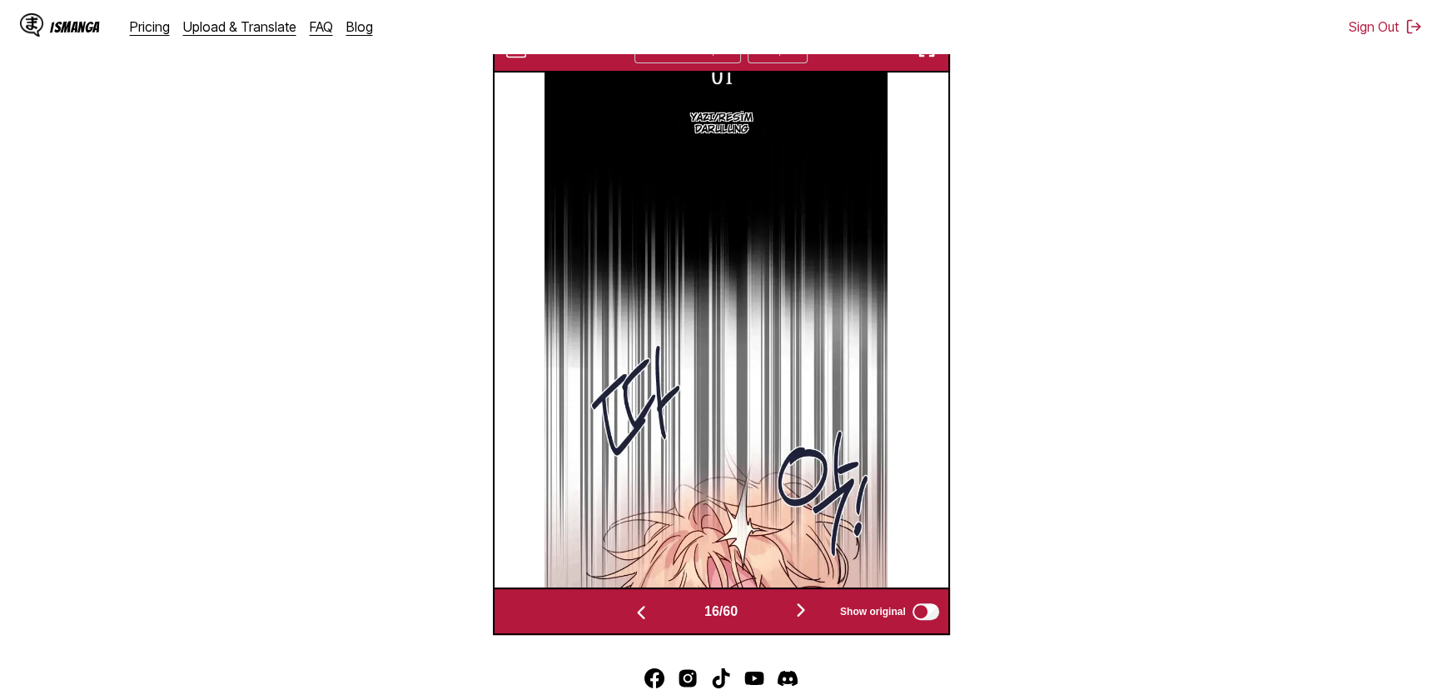
click at [811, 617] on img "button" at bounding box center [801, 610] width 20 height 20
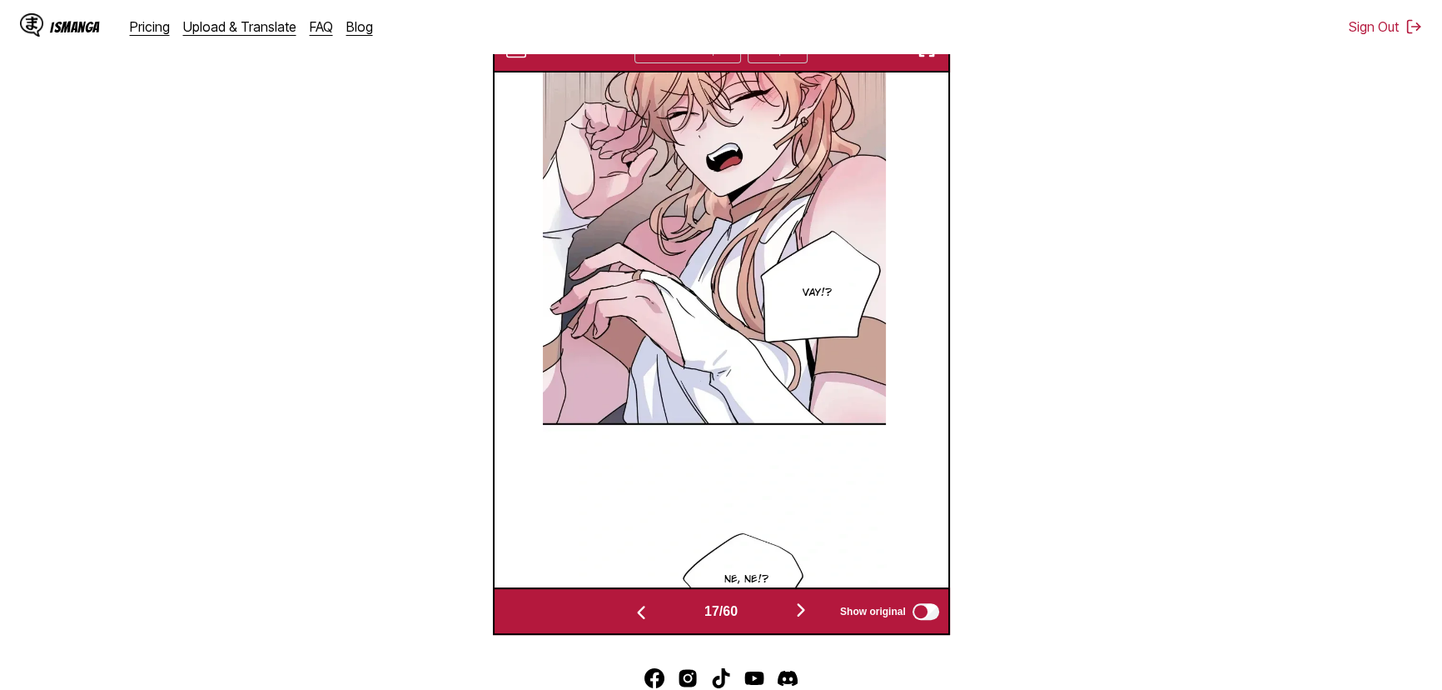
click at [811, 617] on img "button" at bounding box center [801, 610] width 20 height 20
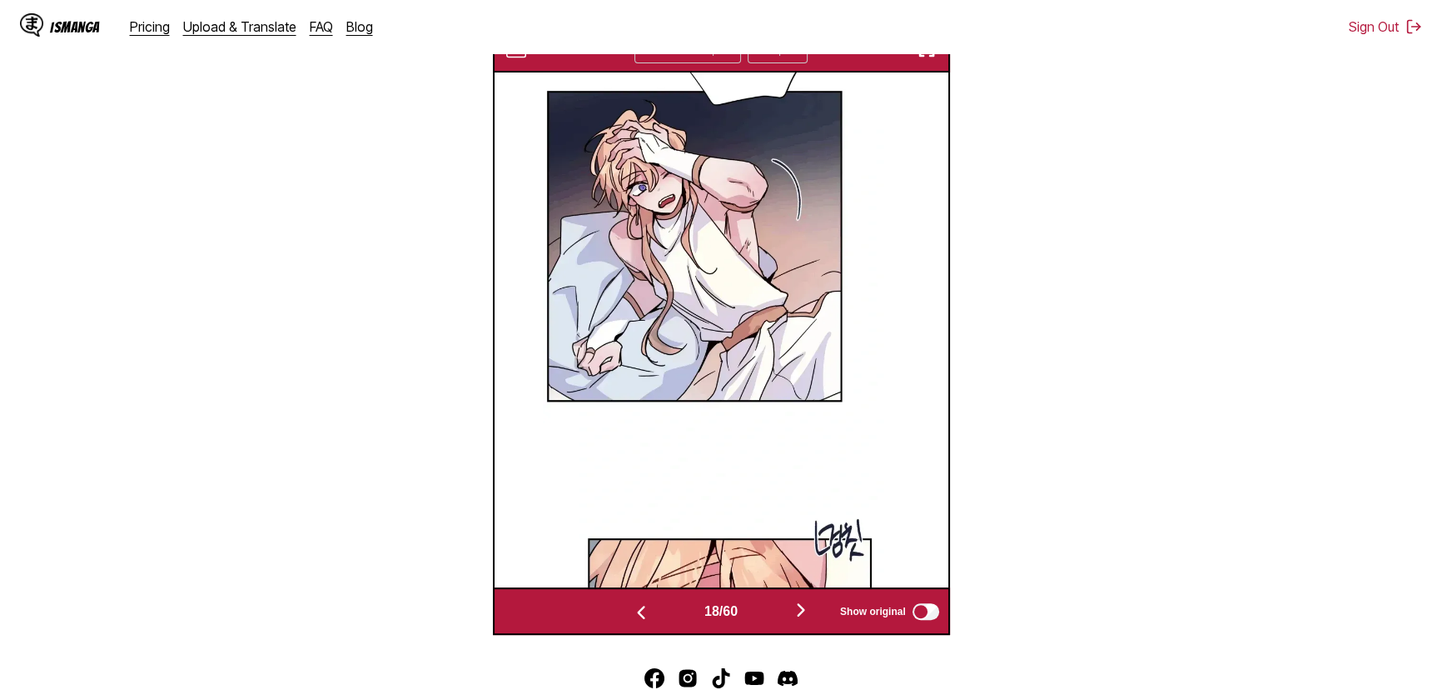
click at [811, 617] on img "button" at bounding box center [801, 610] width 20 height 20
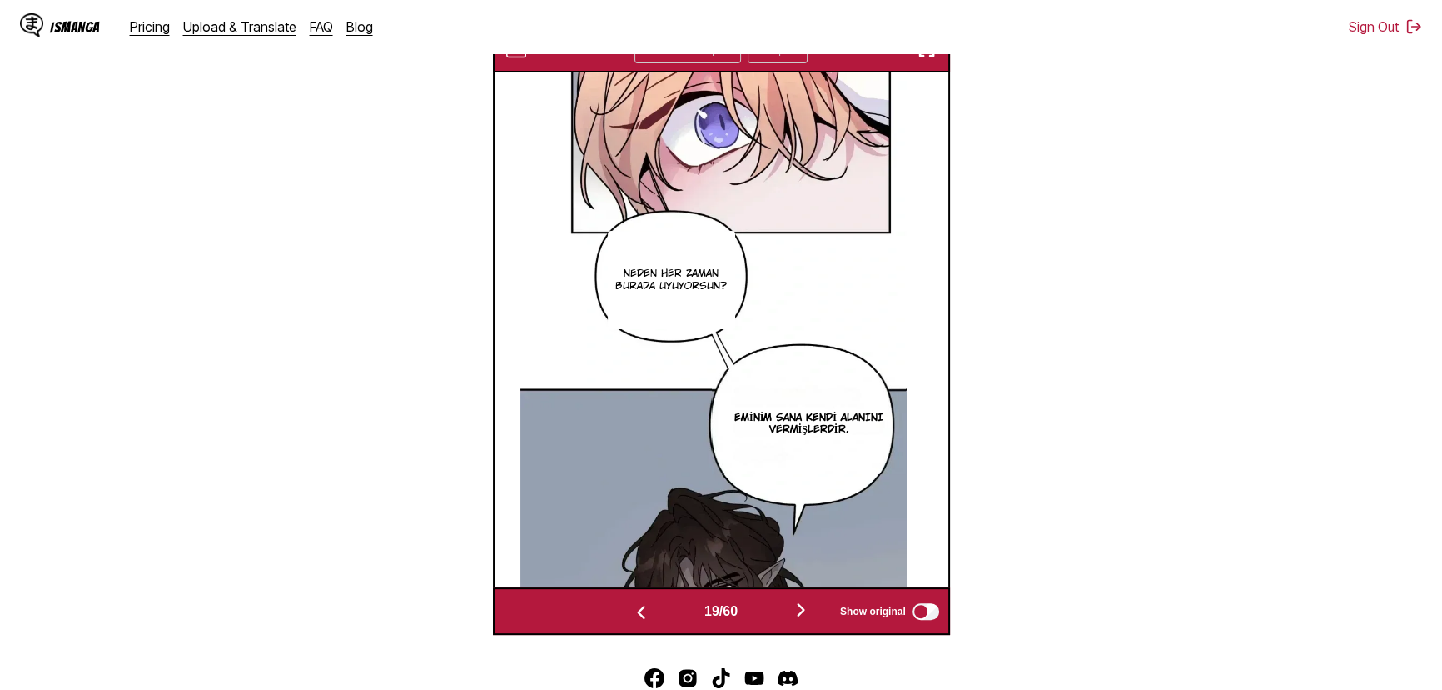
click at [809, 617] on img "button" at bounding box center [801, 610] width 20 height 20
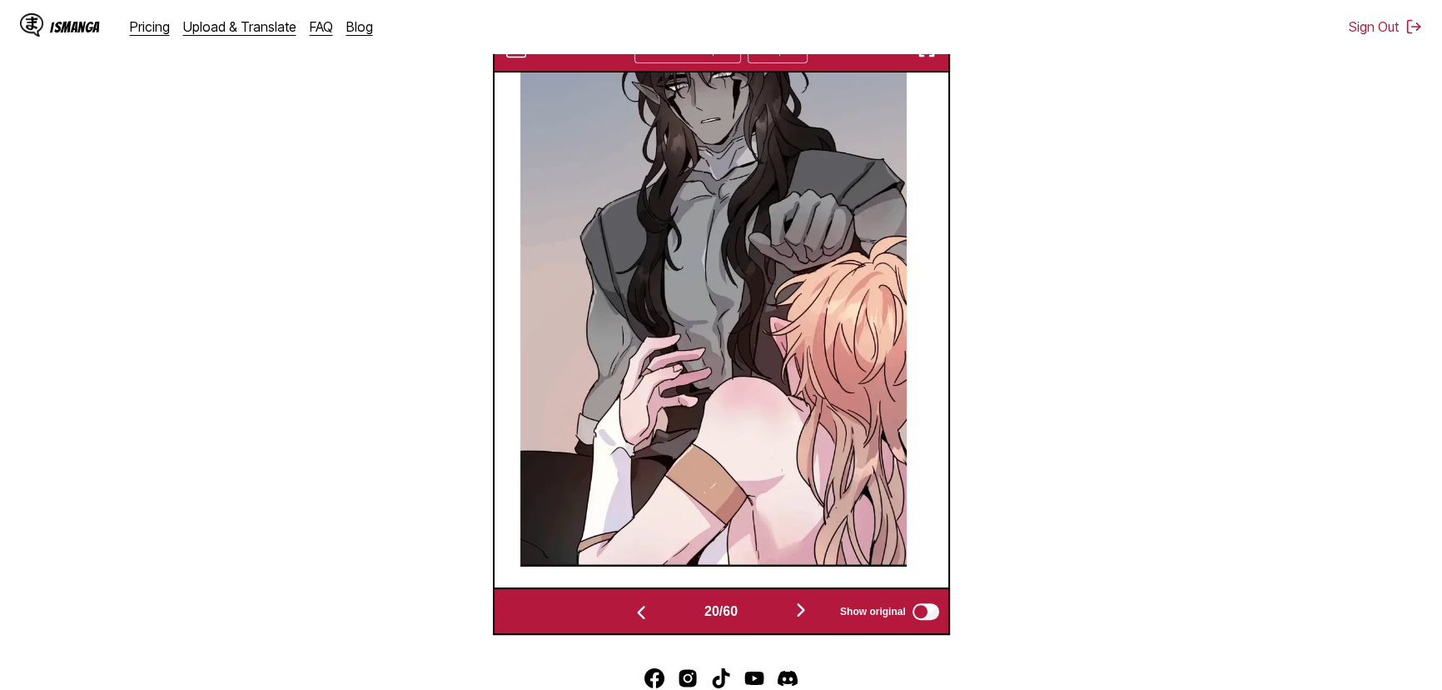
click at [807, 618] on img "button" at bounding box center [801, 610] width 20 height 20
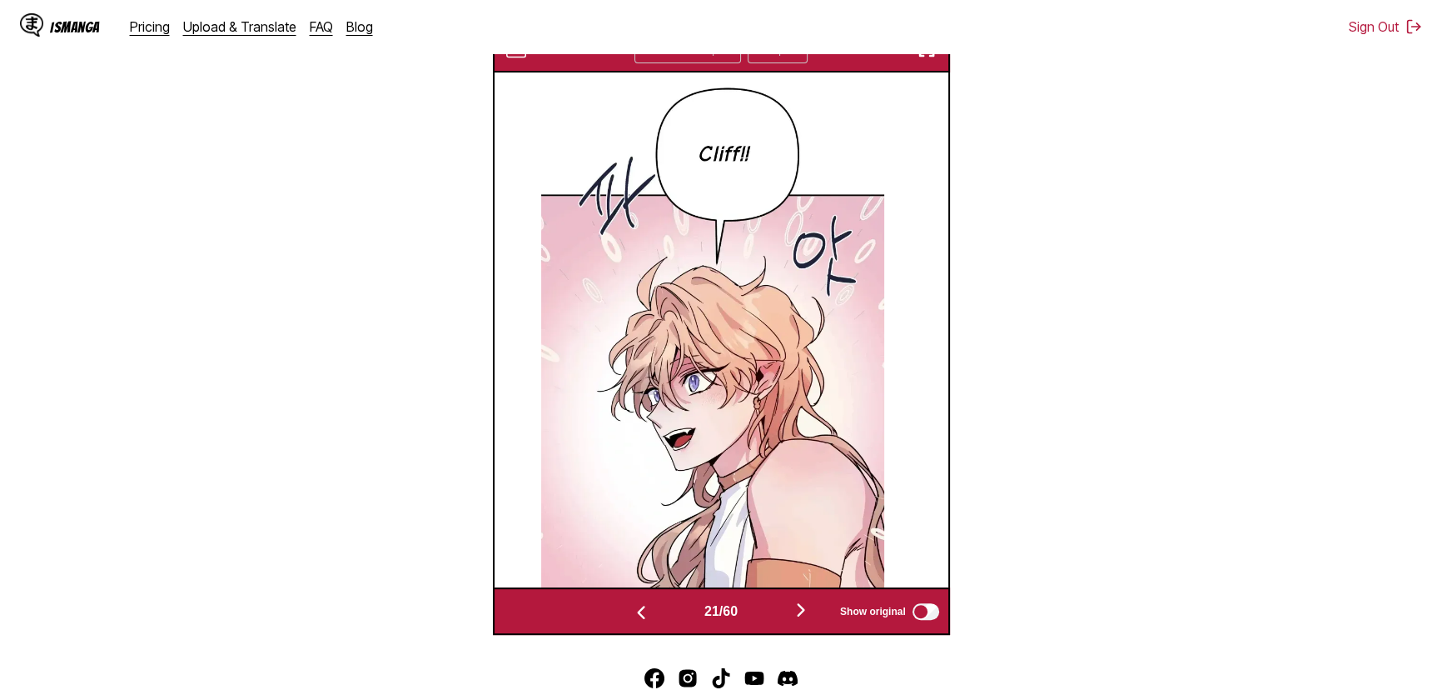
click at [799, 620] on img "button" at bounding box center [801, 610] width 20 height 20
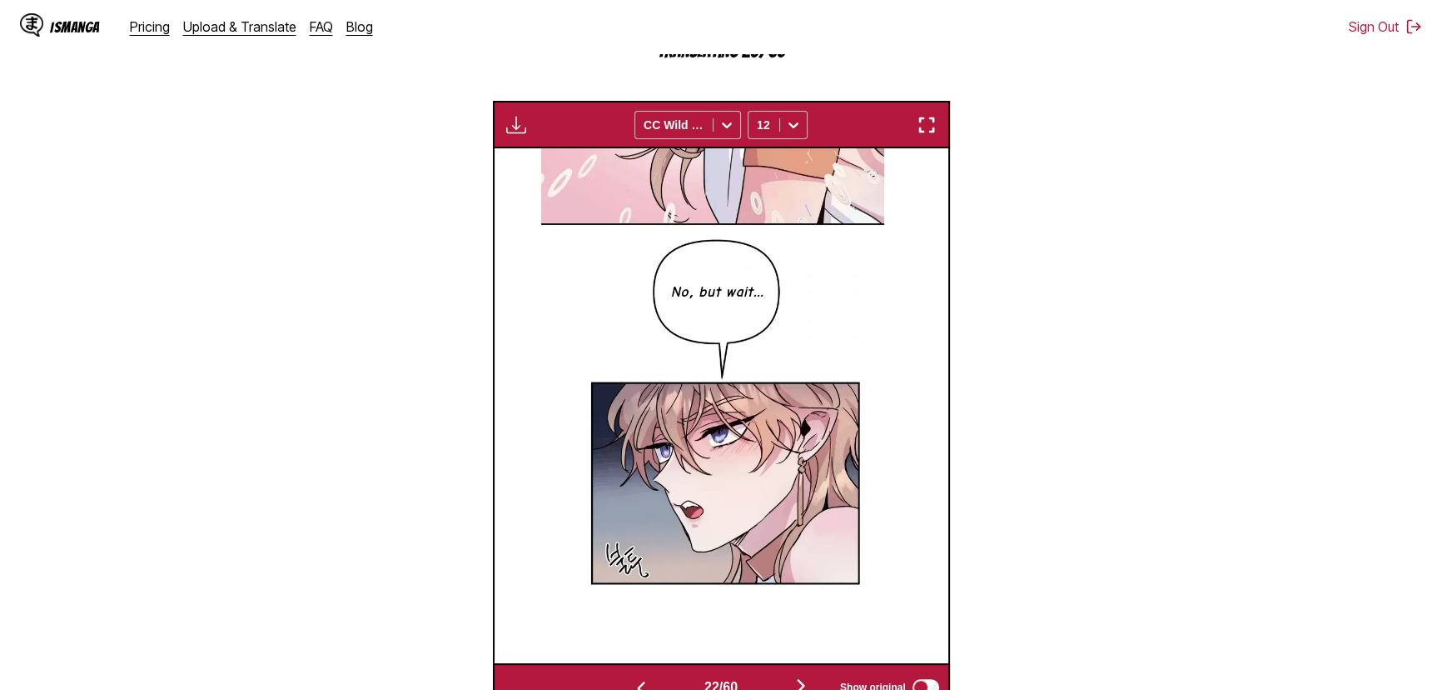
scroll to position [593, 0]
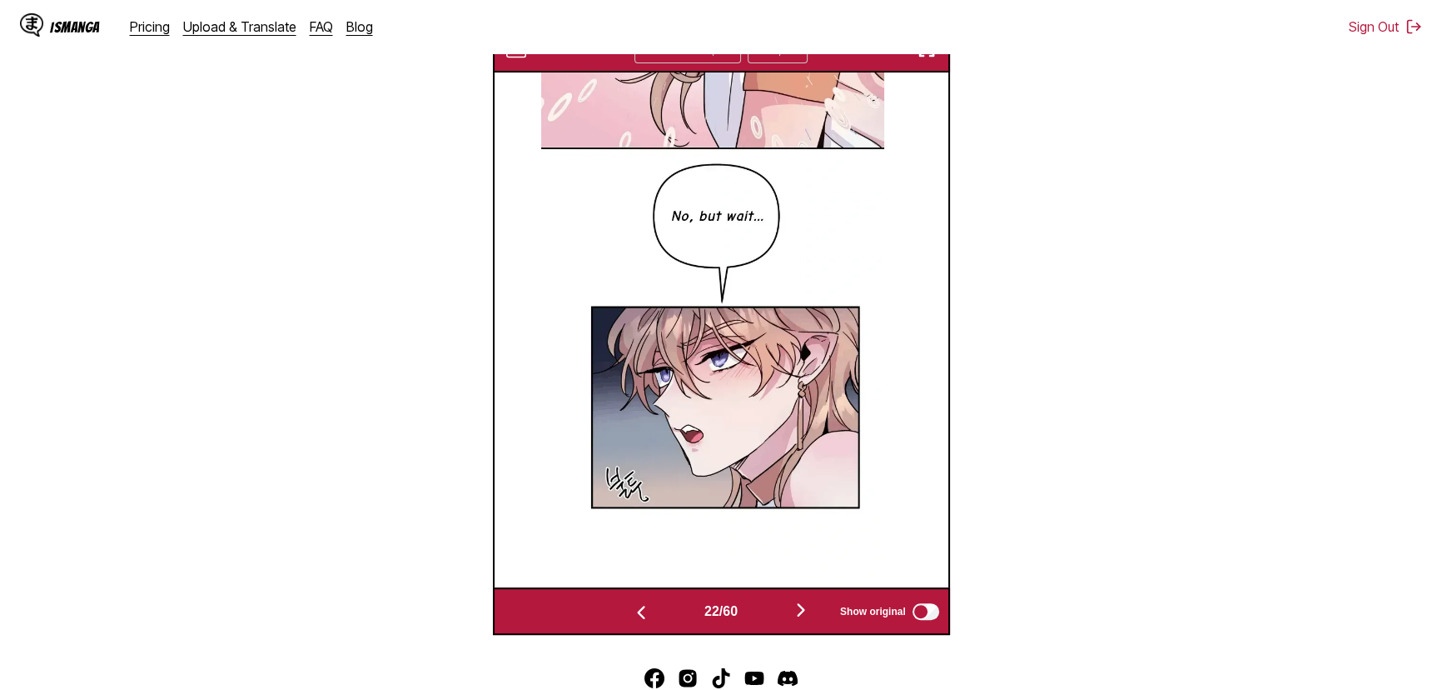
click at [786, 229] on img at bounding box center [712, 329] width 343 height 515
click at [765, 227] on img at bounding box center [712, 329] width 343 height 515
click at [799, 616] on img "button" at bounding box center [801, 610] width 20 height 20
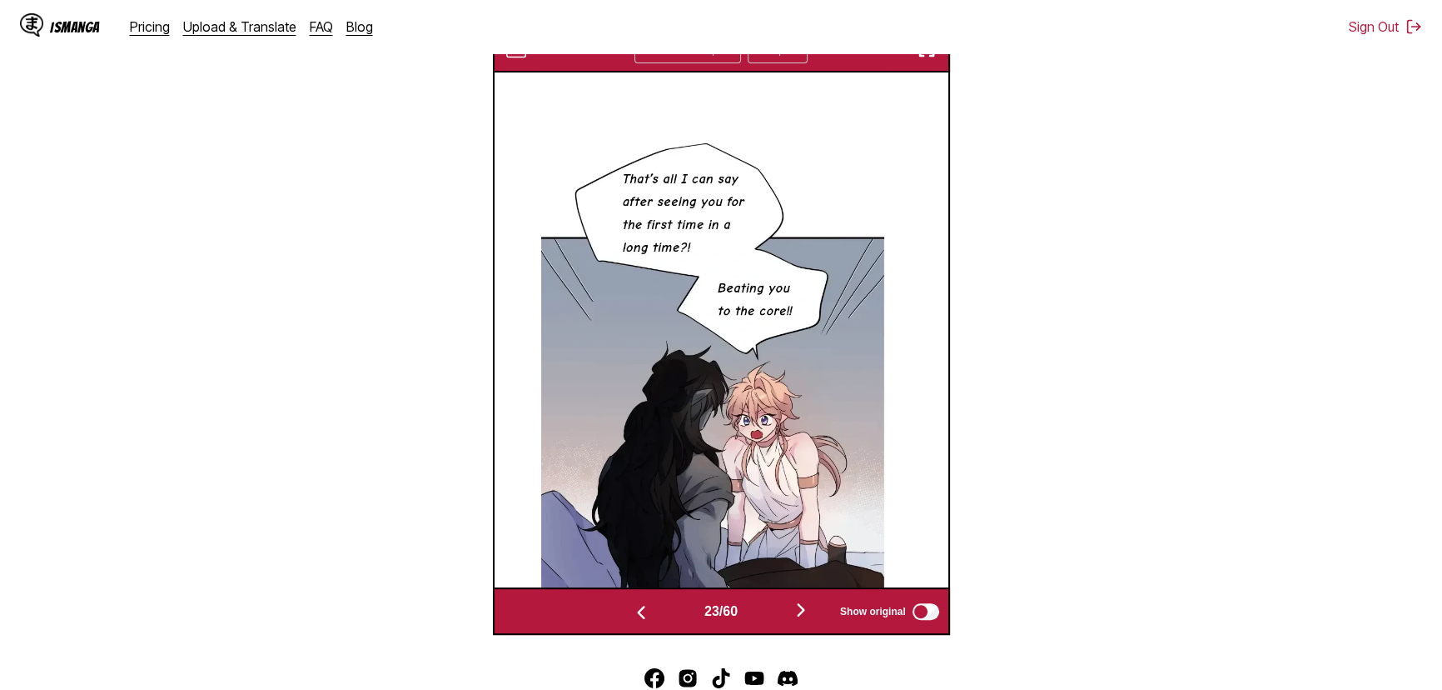
click at [641, 622] on img "button" at bounding box center [641, 612] width 20 height 20
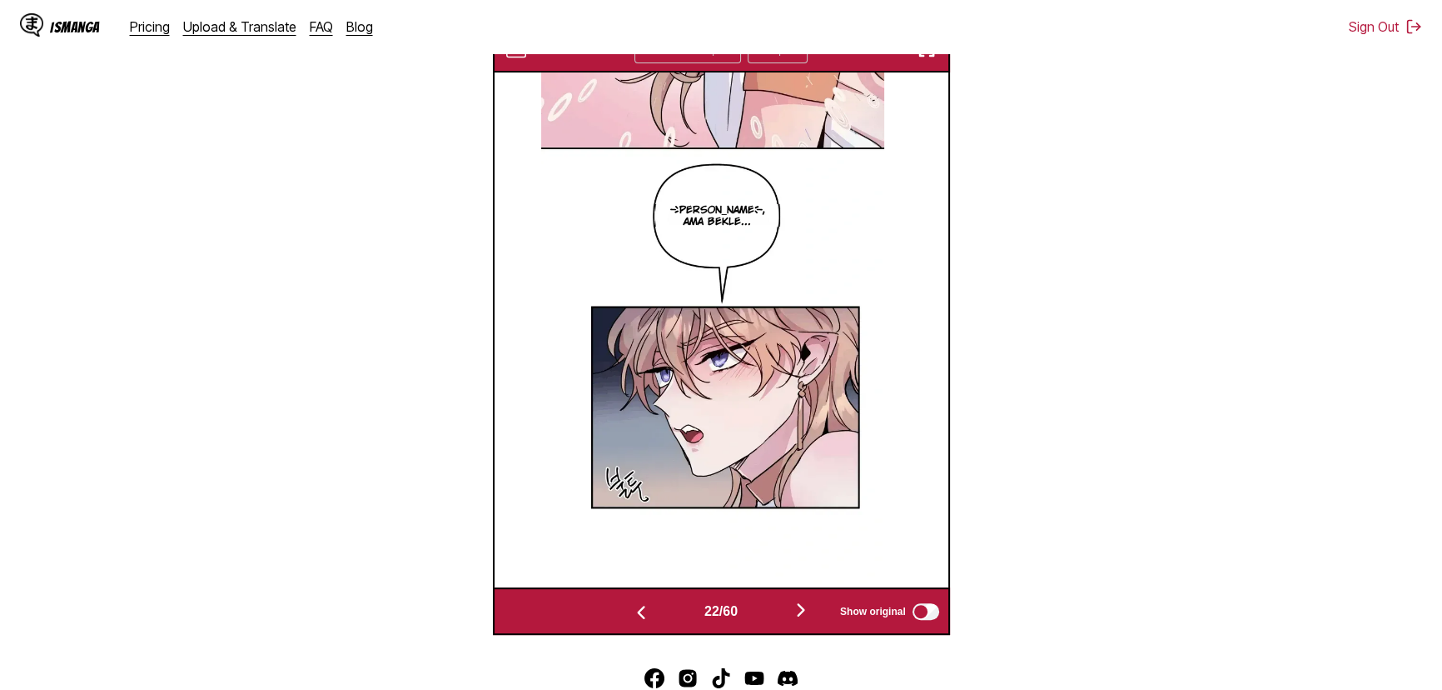
click at [784, 620] on button "button" at bounding box center [801, 611] width 100 height 24
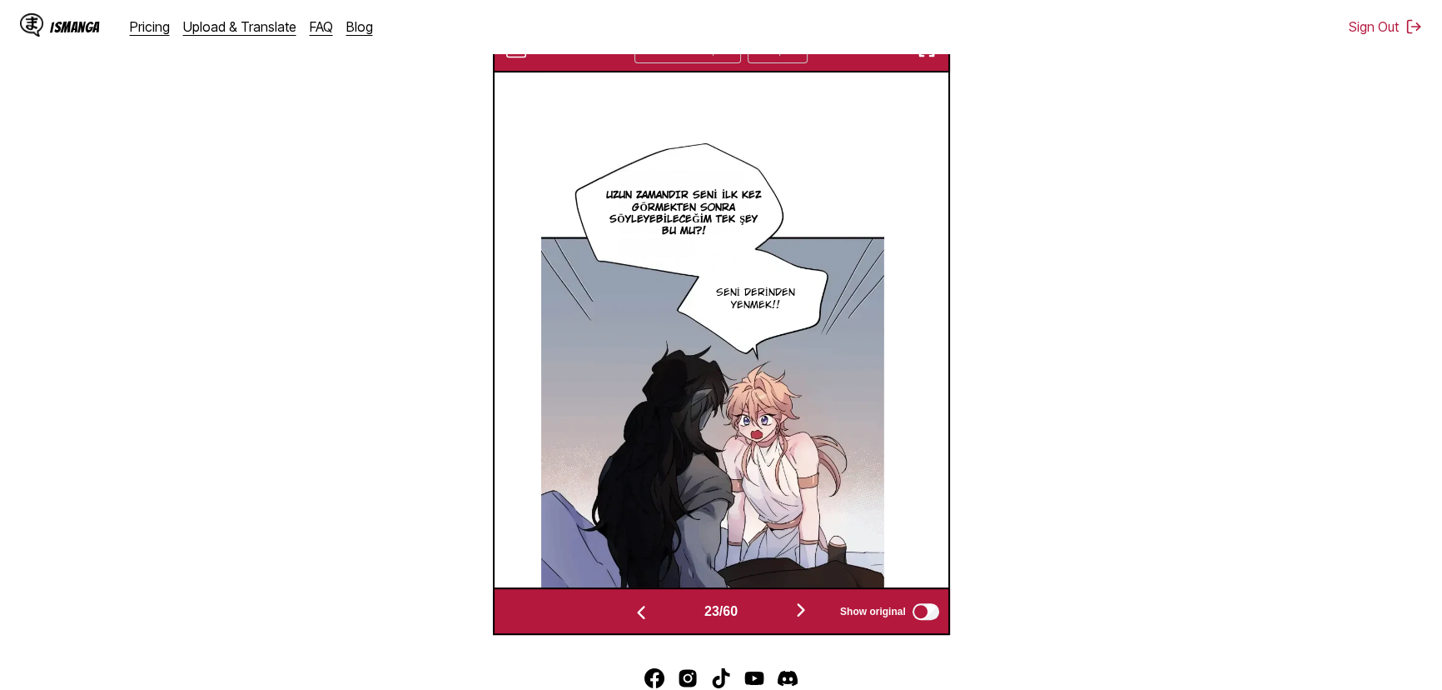
click at [807, 635] on div "23 / 60 Show original" at bounding box center [721, 610] width 457 height 47
click at [807, 620] on img "button" at bounding box center [801, 610] width 20 height 20
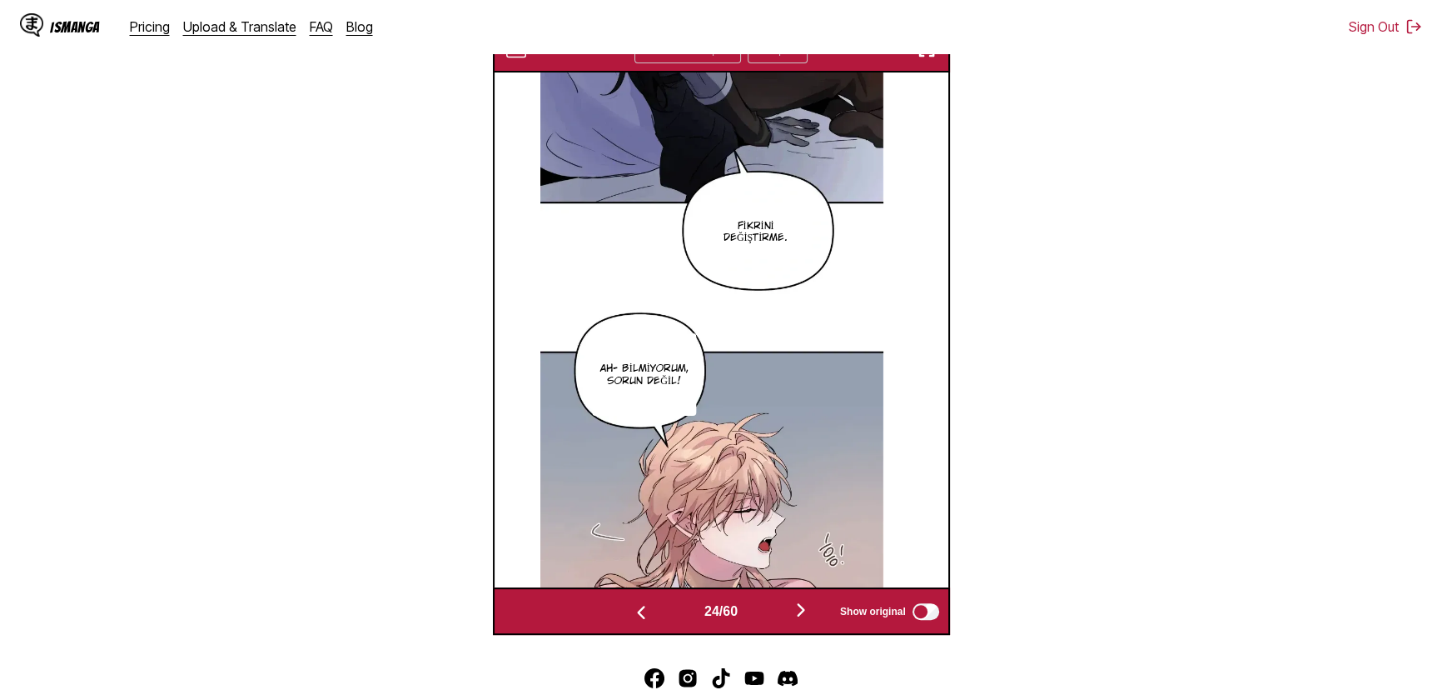
click at [807, 620] on img "button" at bounding box center [801, 610] width 20 height 20
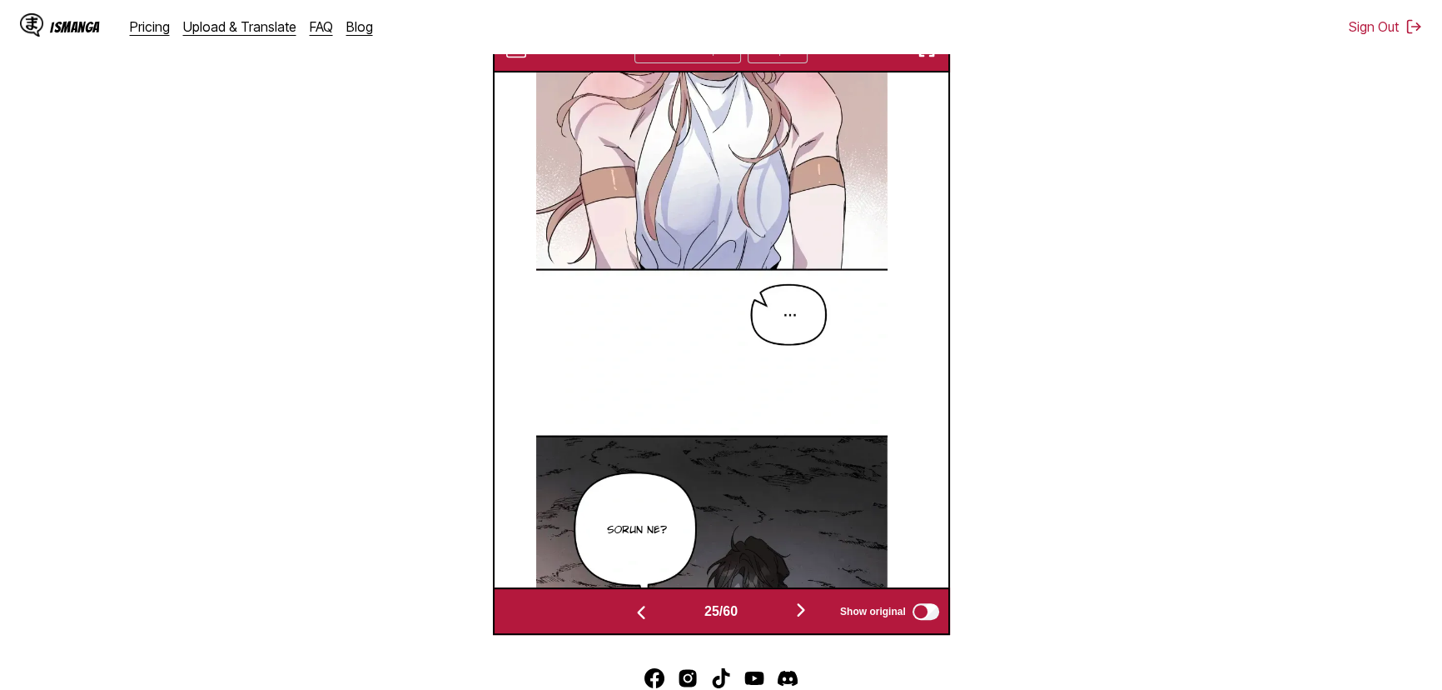
click at [807, 620] on img "button" at bounding box center [801, 610] width 20 height 20
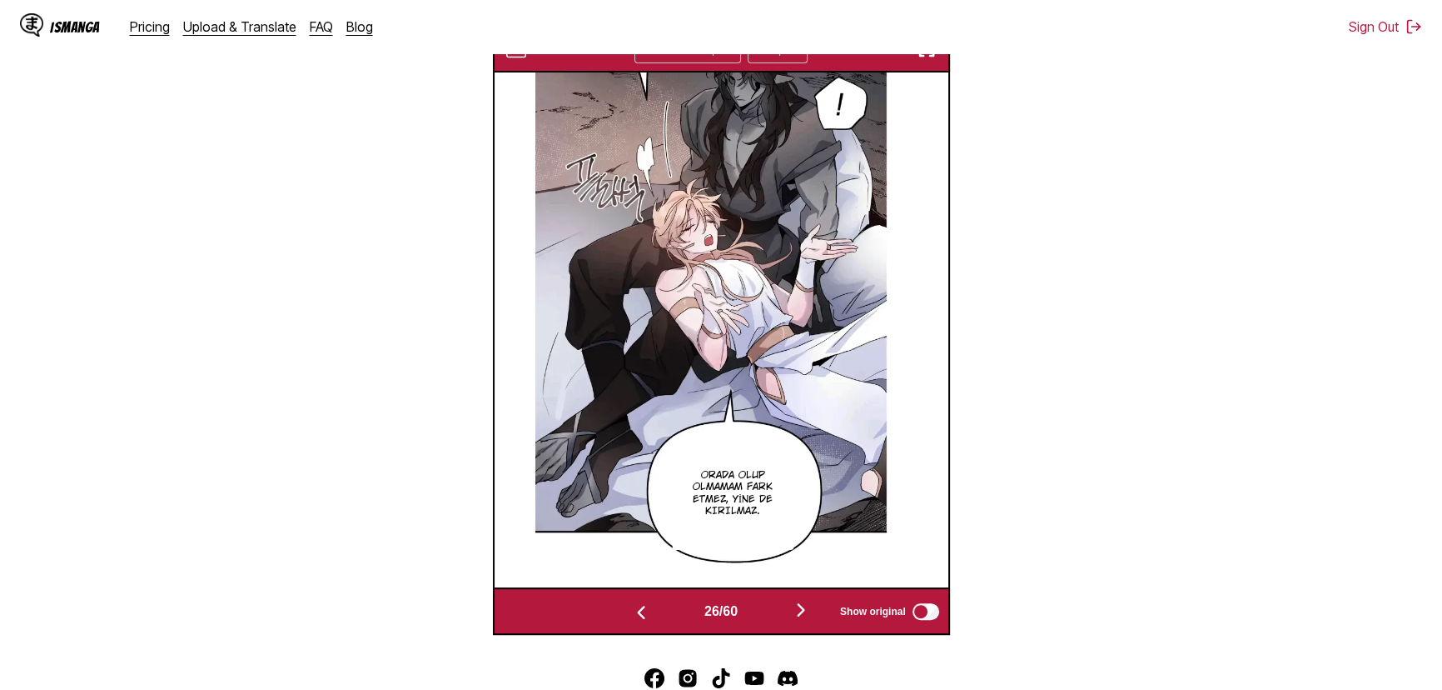
click at [807, 620] on img "button" at bounding box center [801, 610] width 20 height 20
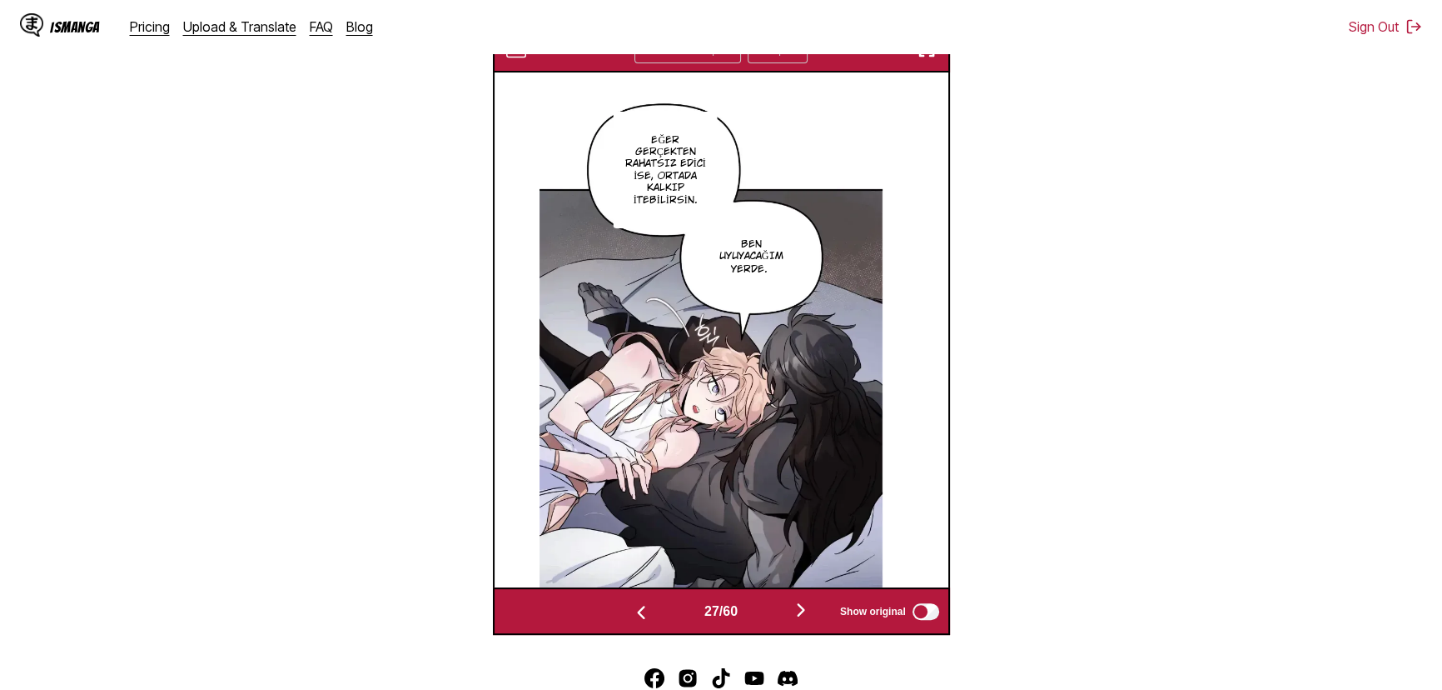
click at [807, 620] on img "button" at bounding box center [801, 610] width 20 height 20
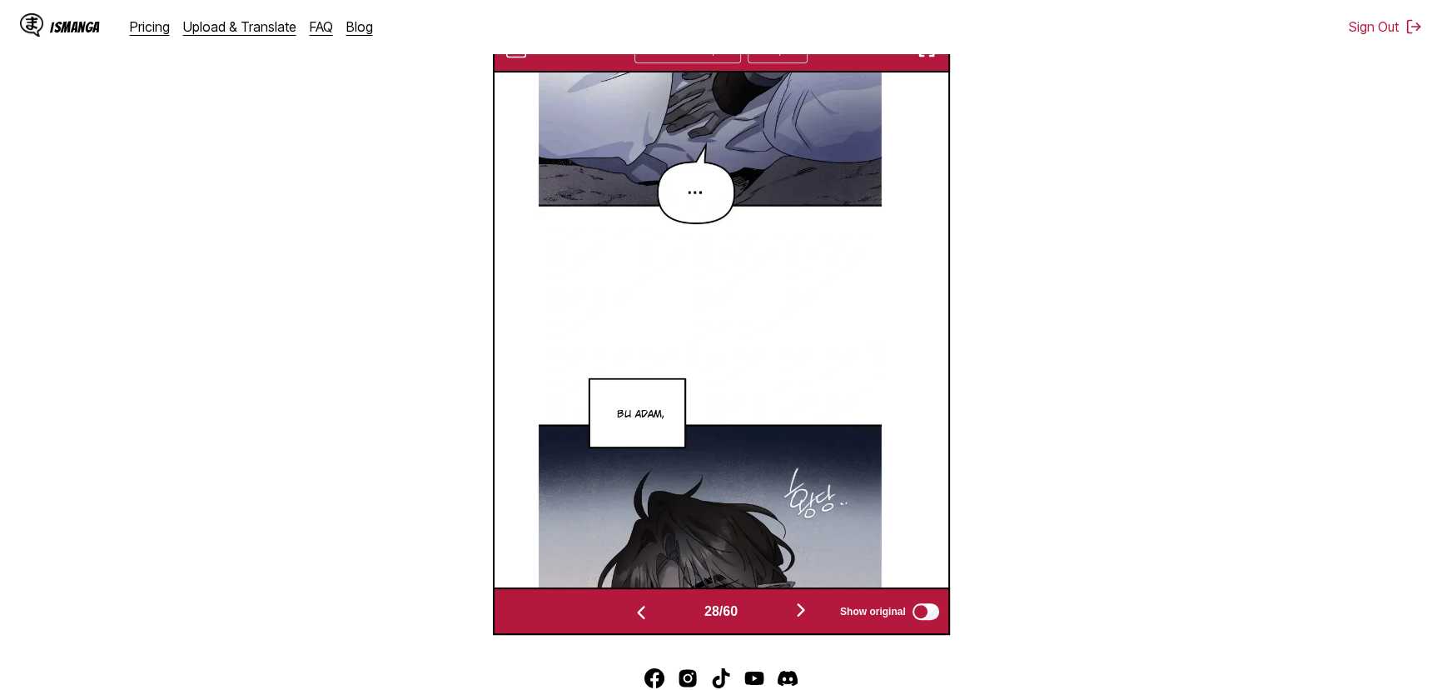
click at [807, 620] on img "button" at bounding box center [801, 610] width 20 height 20
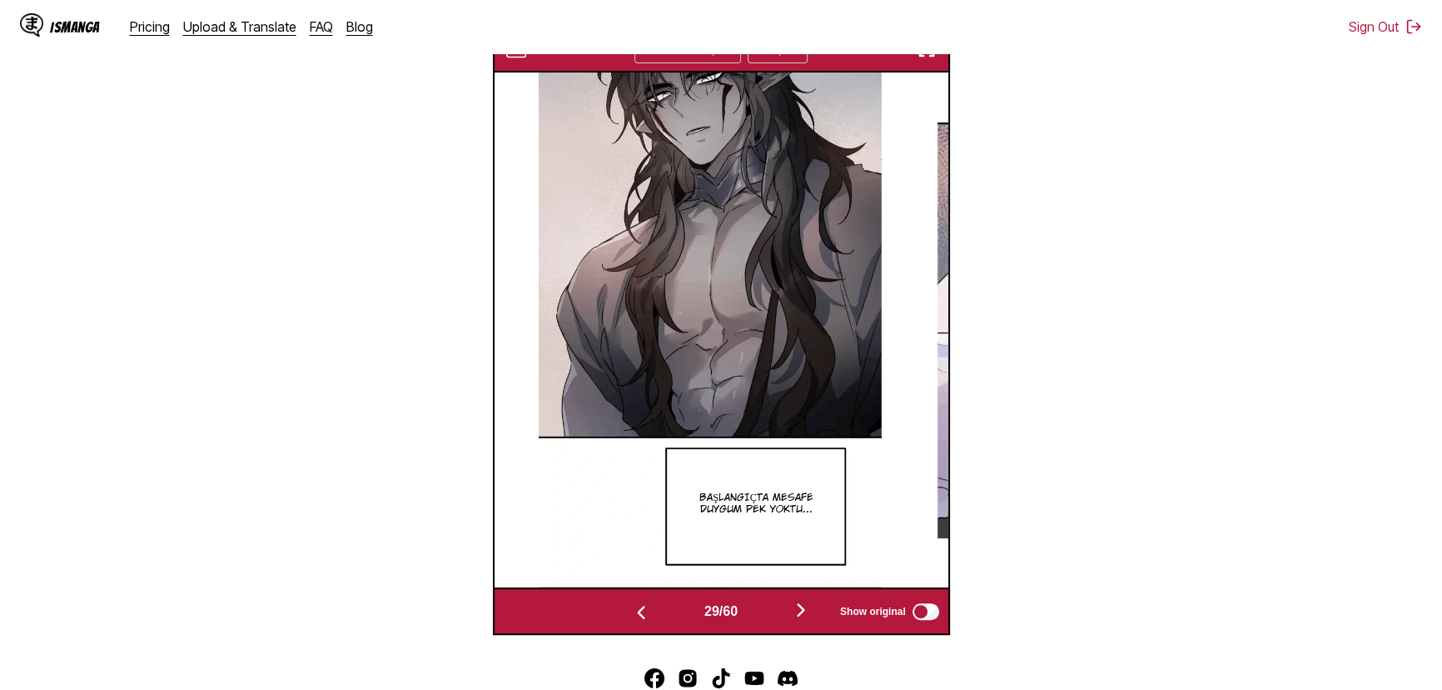
click at [807, 620] on img "button" at bounding box center [801, 610] width 20 height 20
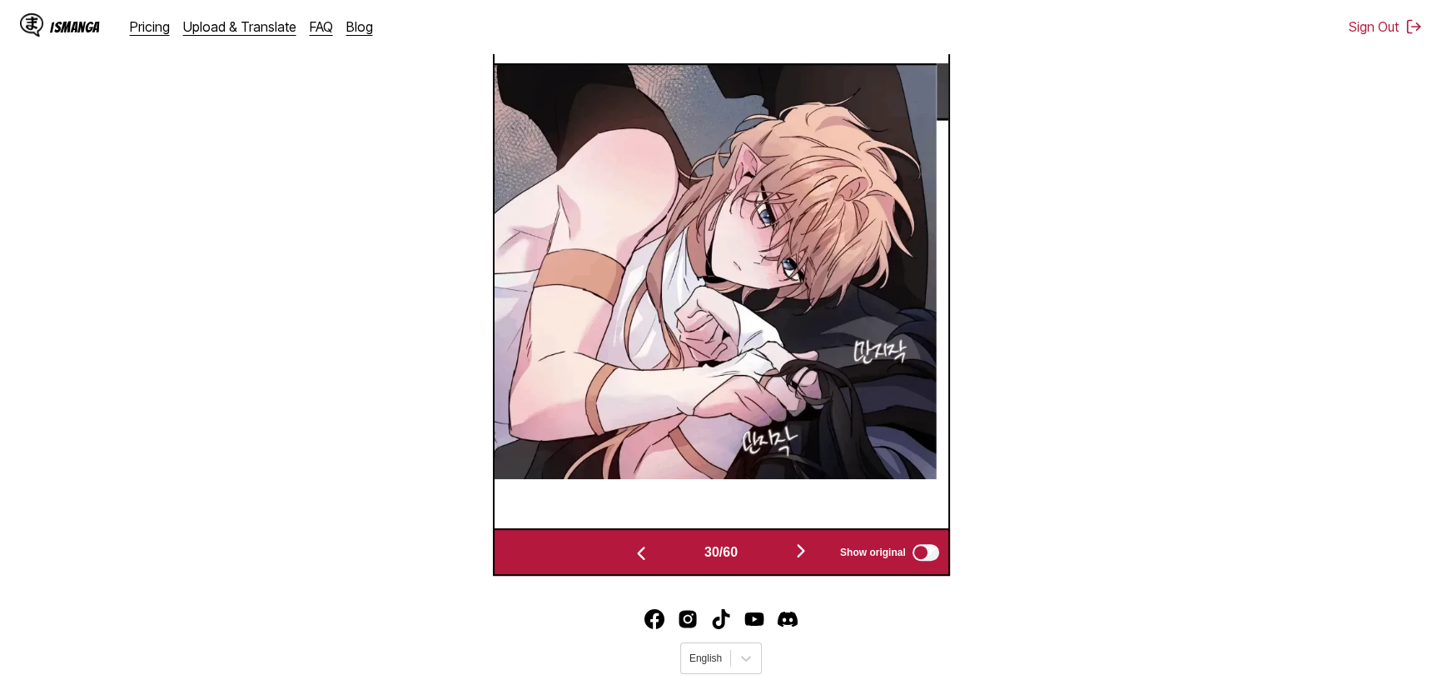
scroll to position [535, 0]
